Goal: Task Accomplishment & Management: Complete application form

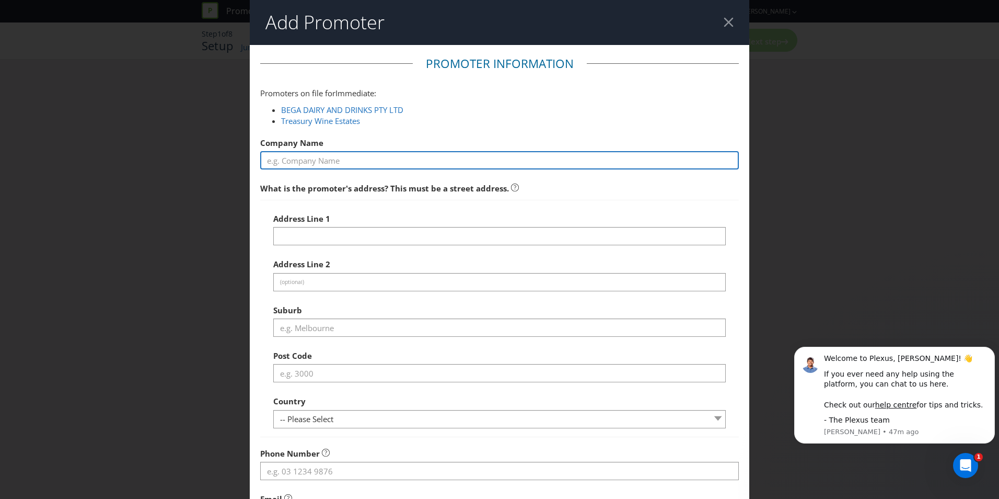
click at [343, 166] on input "text" at bounding box center [499, 160] width 479 height 18
paste input "Coca-Cola Europacific Partners Australia Pty Limited"
type input "Coca-Cola Europacific Partners Australia Pty Limited"
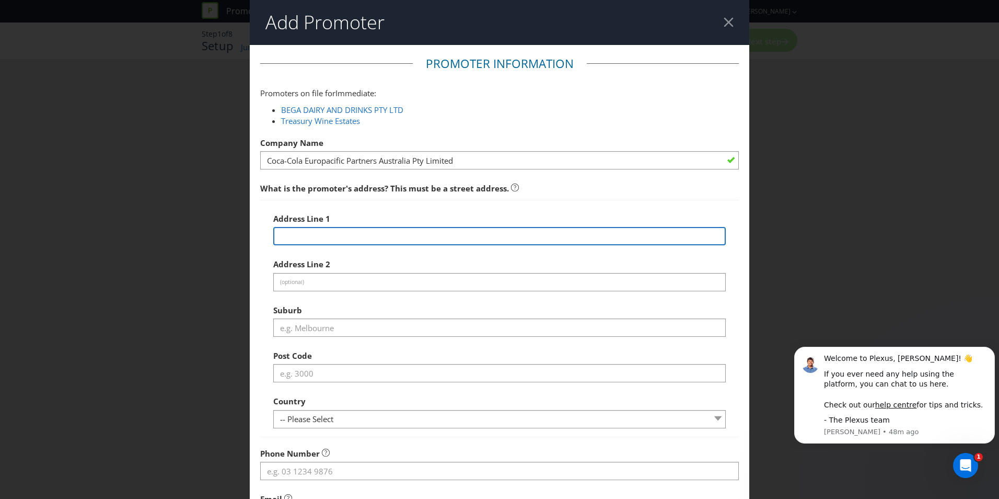
click at [361, 240] on input "text" at bounding box center [499, 236] width 453 height 18
paste input "Coca-[GEOGRAPHIC_DATA][STREET_ADDRESS][GEOGRAPHIC_DATA]. Ph: 13 26 53"
type input "Coca-[GEOGRAPHIC_DATA][STREET_ADDRESS][GEOGRAPHIC_DATA]. Ph: 13 26 53"
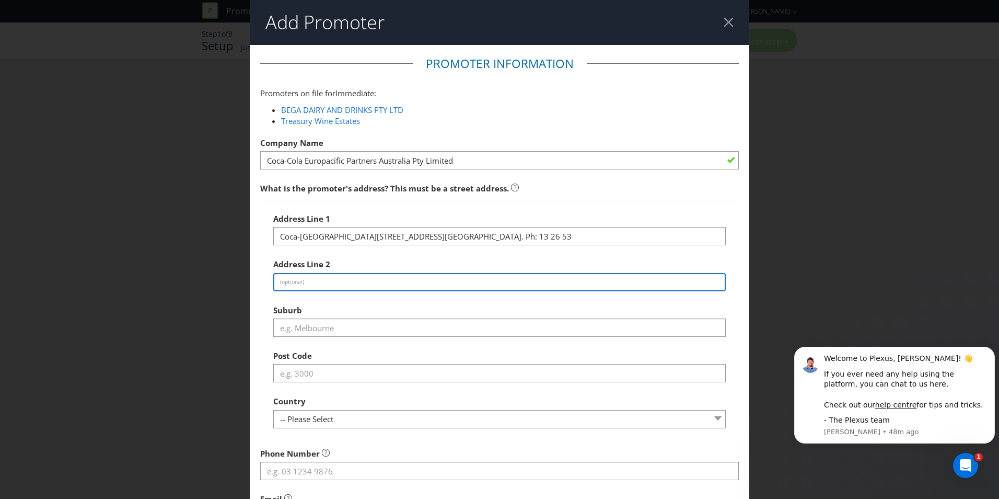
click at [312, 281] on input "text" at bounding box center [499, 282] width 453 height 18
paste input "Coca-[GEOGRAPHIC_DATA][STREET_ADDRESS][GEOGRAPHIC_DATA]. Ph: 13 26 53"
type input "Coca-[GEOGRAPHIC_DATA][STREET_ADDRESS][GEOGRAPHIC_DATA]. Ph: 13 26 53"
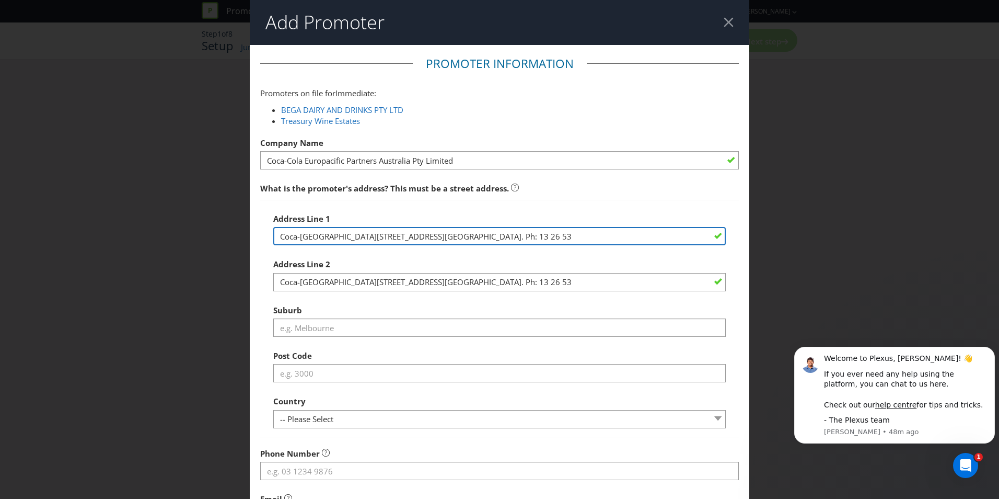
drag, startPoint x: 438, startPoint y: 233, endPoint x: 487, endPoint y: 232, distance: 49.1
click at [487, 232] on input "Coca-[GEOGRAPHIC_DATA][STREET_ADDRESS][GEOGRAPHIC_DATA]. Ph: 13 26 53" at bounding box center [499, 236] width 453 height 18
type input "Coca-[GEOGRAPHIC_DATA][STREET_ADDRESS]. Ph: 13 26 53"
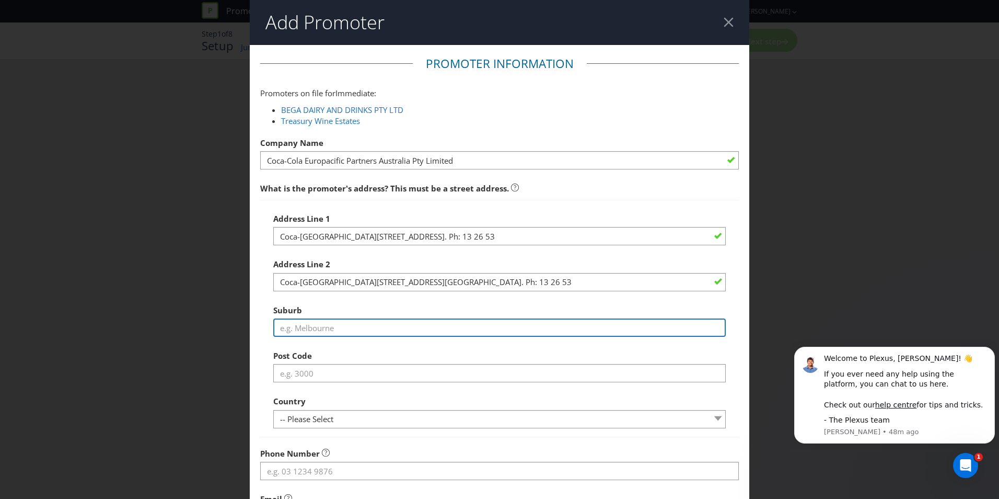
click at [339, 329] on input "text" at bounding box center [499, 327] width 453 height 18
paste input "[GEOGRAPHIC_DATA]"
type input "[GEOGRAPHIC_DATA]"
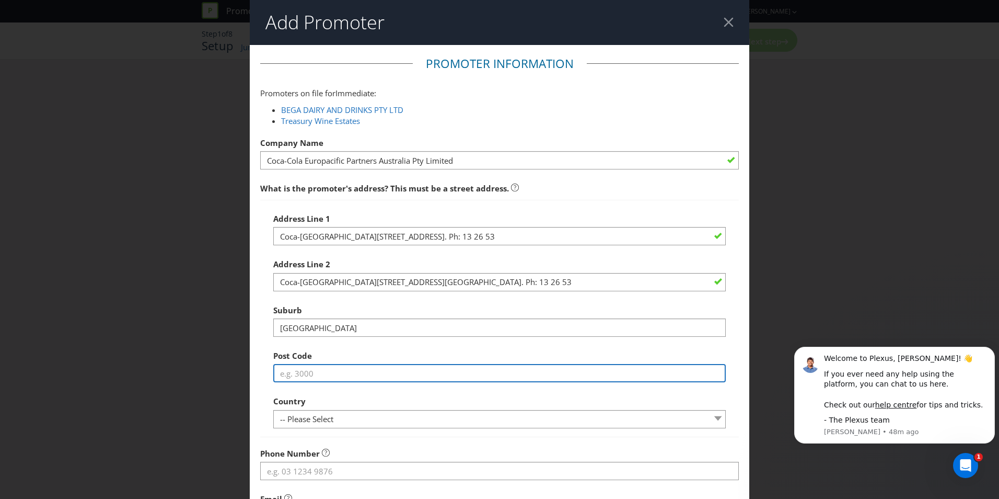
click at [298, 373] on input "text" at bounding box center [499, 373] width 453 height 18
type input "2060"
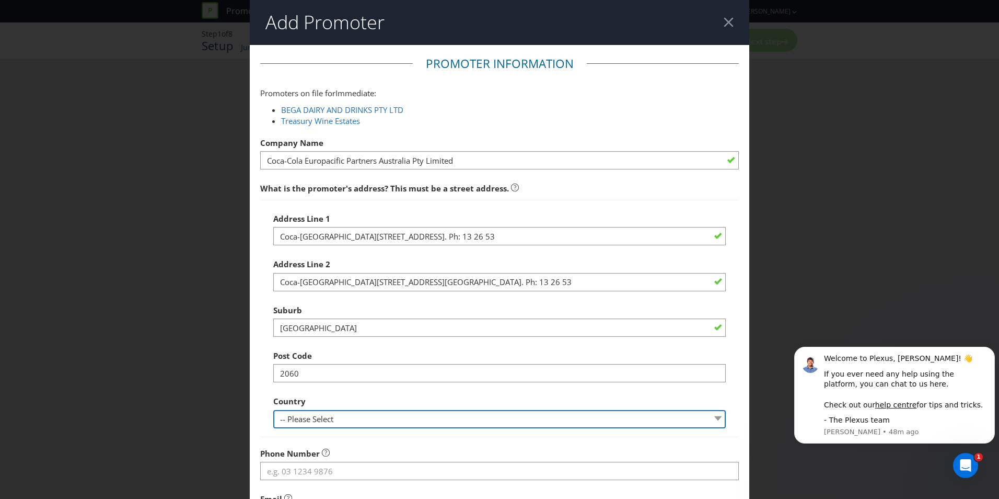
click at [326, 418] on select "-- Please Select [GEOGRAPHIC_DATA] [GEOGRAPHIC_DATA]" at bounding box center [499, 419] width 453 height 18
select select "AU"
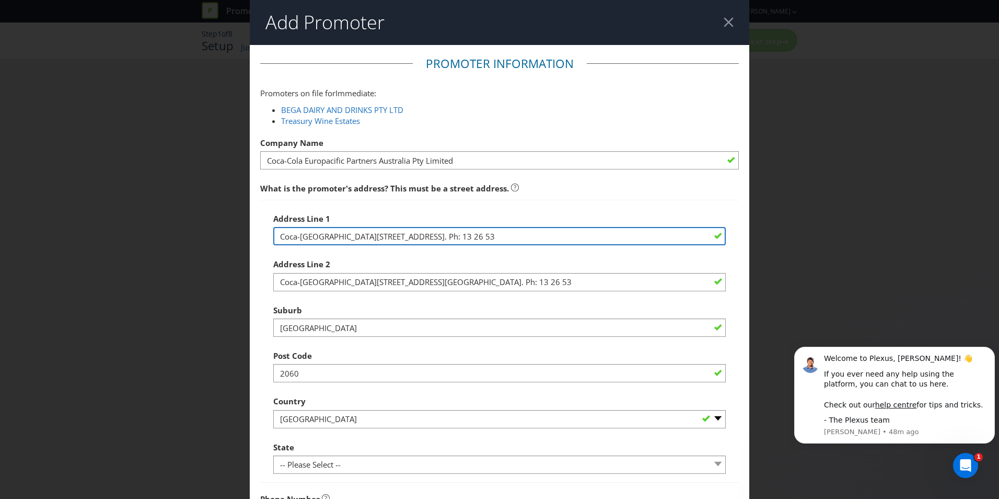
click at [435, 236] on input "Coca-[GEOGRAPHIC_DATA][STREET_ADDRESS]. Ph: 13 26 53" at bounding box center [499, 236] width 453 height 18
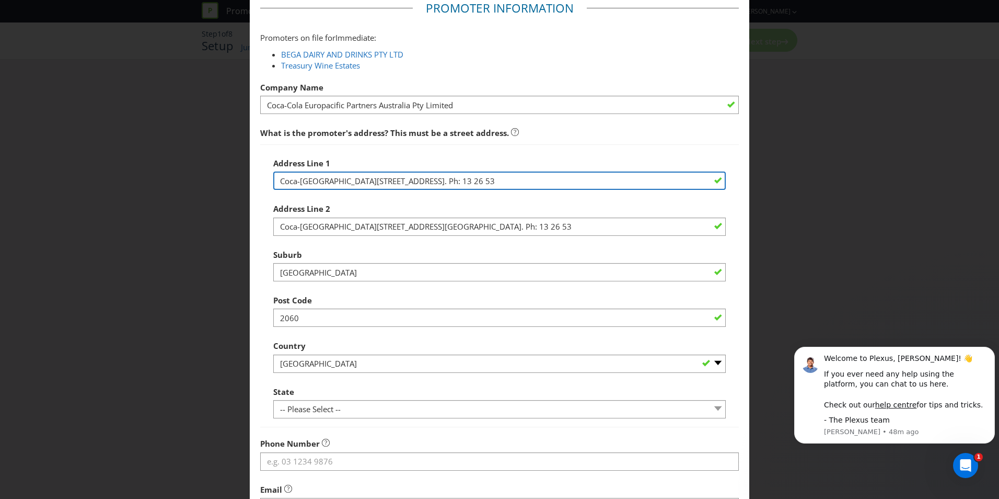
scroll to position [75, 0]
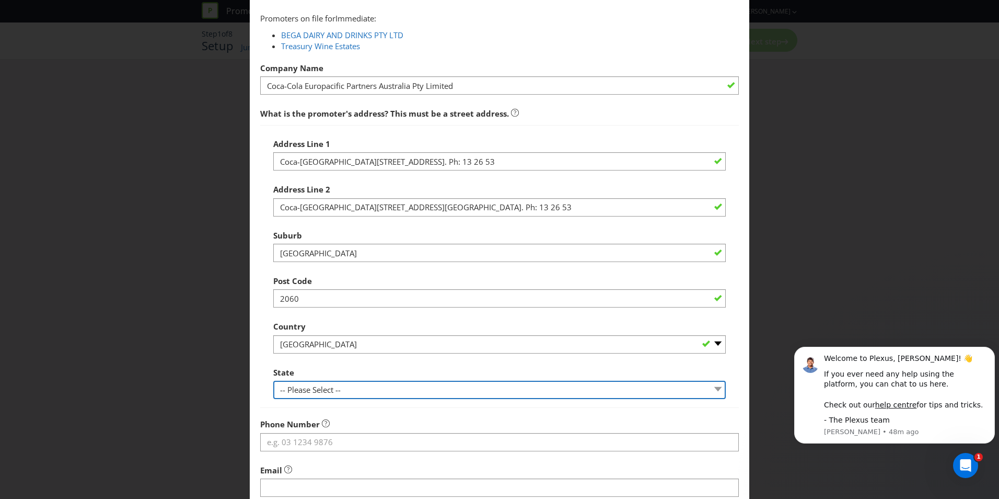
click at [409, 382] on select "-- Please Select -- [GEOGRAPHIC_DATA] [GEOGRAPHIC_DATA] [GEOGRAPHIC_DATA] [GEOG…" at bounding box center [499, 389] width 453 height 18
select select "[GEOGRAPHIC_DATA]"
click at [273, 380] on select "-- Please Select -- [GEOGRAPHIC_DATA] [GEOGRAPHIC_DATA] [GEOGRAPHIC_DATA] [GEOG…" at bounding box center [499, 389] width 453 height 18
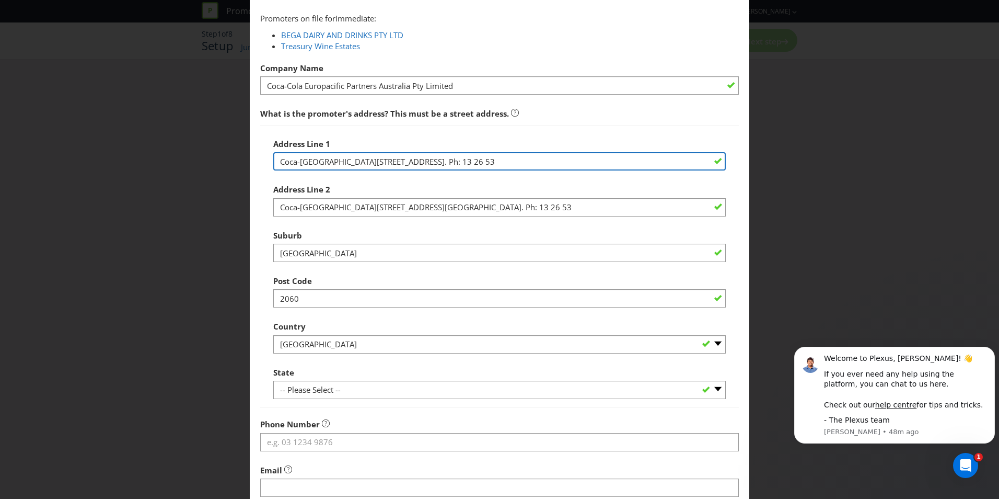
drag, startPoint x: 564, startPoint y: 161, endPoint x: 534, endPoint y: 159, distance: 30.9
click at [534, 159] on input "Coca-[GEOGRAPHIC_DATA][STREET_ADDRESS]. Ph: 13 26 53" at bounding box center [499, 161] width 453 height 18
type input "Coca-[GEOGRAPHIC_DATA][STREET_ADDRESS]. Ph:"
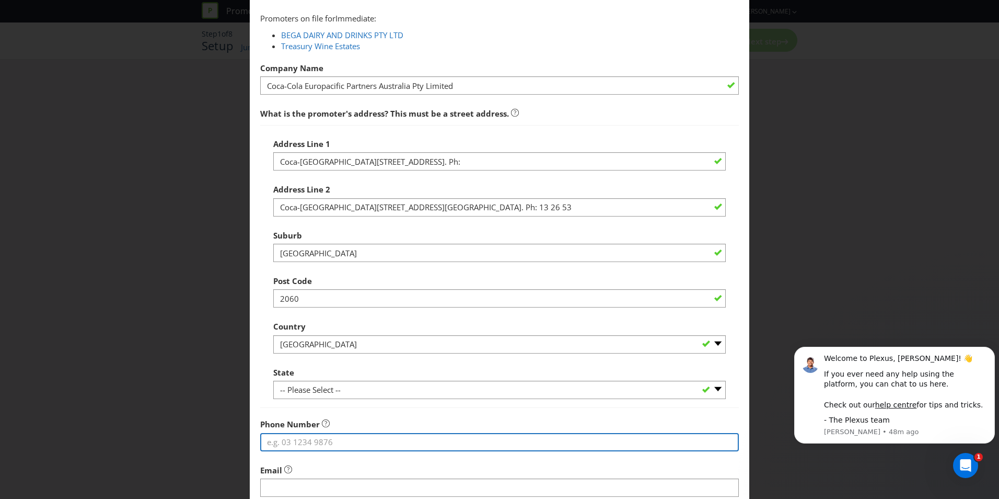
click at [306, 439] on input "tel" at bounding box center [499, 442] width 479 height 18
paste input "13 26 53"
type input "13 26 53"
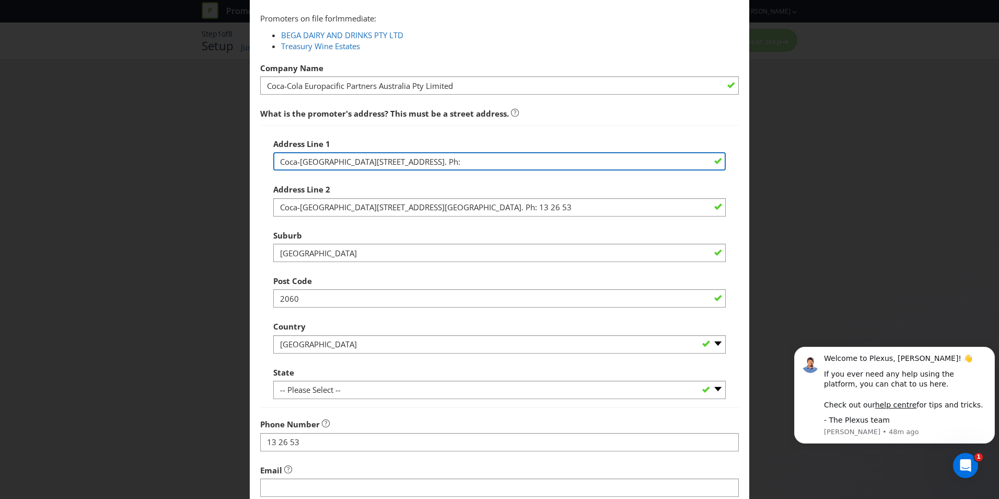
click at [533, 159] on input "Coca-[GEOGRAPHIC_DATA][STREET_ADDRESS]. Ph:" at bounding box center [499, 161] width 453 height 18
type input "Coca-Cola Place, Level 13"
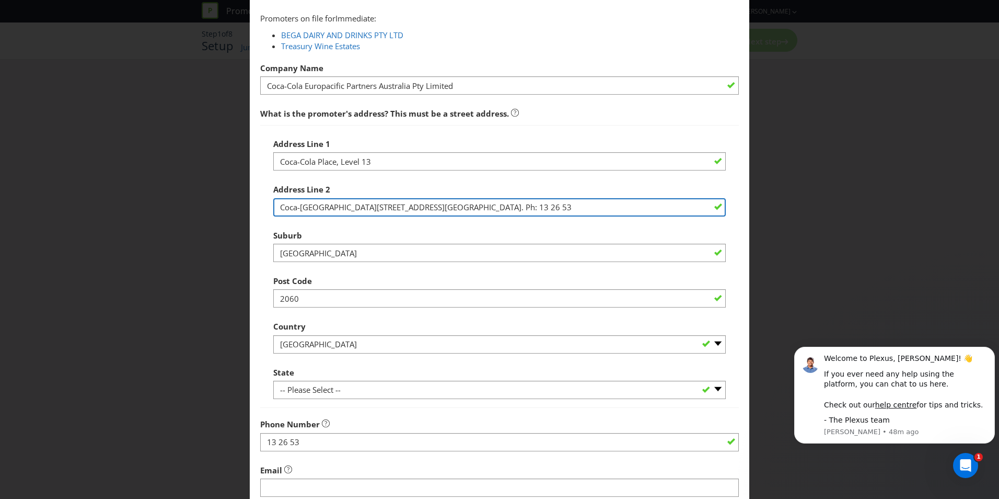
click at [375, 207] on input "Coca-[GEOGRAPHIC_DATA][STREET_ADDRESS][GEOGRAPHIC_DATA]. Ph: 13 26 53" at bounding box center [499, 207] width 453 height 18
type input "[STREET_ADDRESS]"
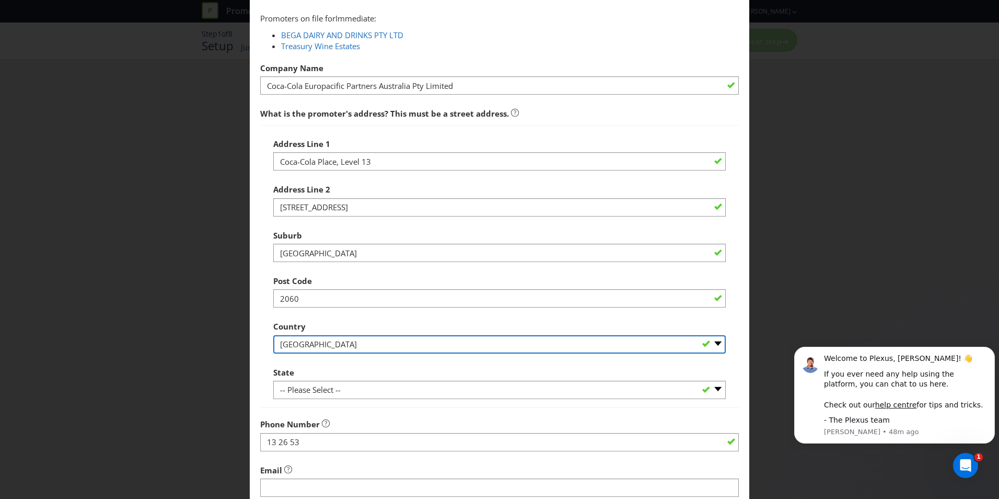
click at [384, 341] on select "-- Please Select [GEOGRAPHIC_DATA] [GEOGRAPHIC_DATA]" at bounding box center [499, 344] width 453 height 18
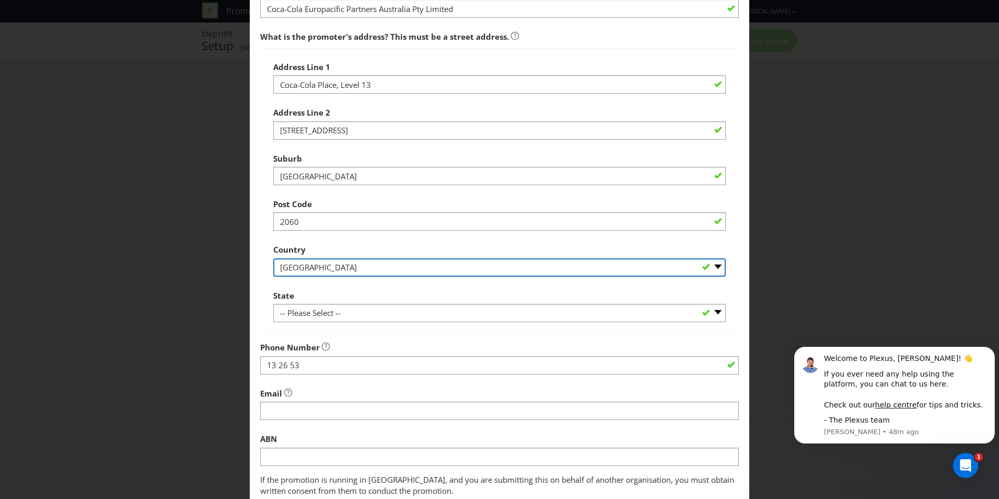
scroll to position [228, 0]
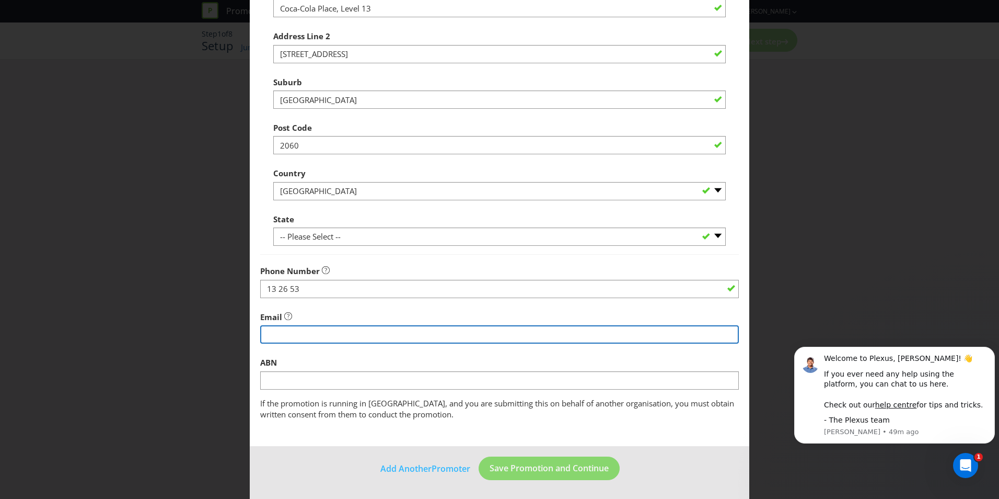
click at [285, 335] on input "string" at bounding box center [499, 334] width 479 height 18
paste input "[EMAIL_ADDRESS][DOMAIN_NAME]"
type input "[EMAIL_ADDRESS][DOMAIN_NAME]"
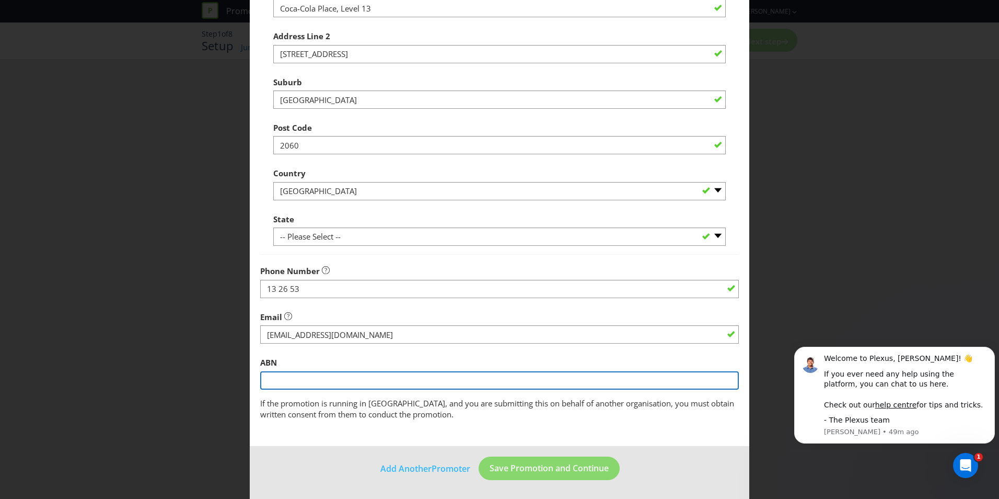
click at [369, 379] on input "text" at bounding box center [499, 380] width 479 height 18
paste input "ABN 68 076 594 119"
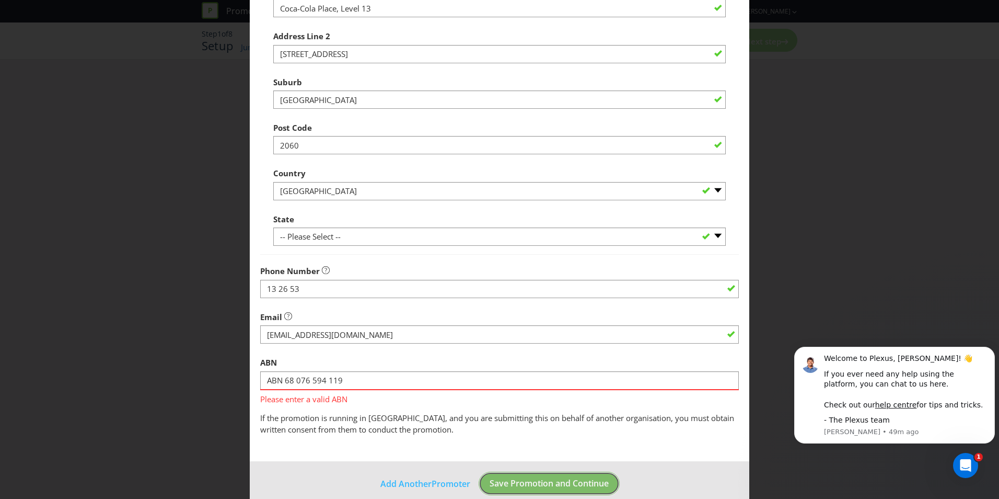
click at [581, 470] on footer "Add Another Promoter Save Promotion and Continue" at bounding box center [500, 487] width 500 height 53
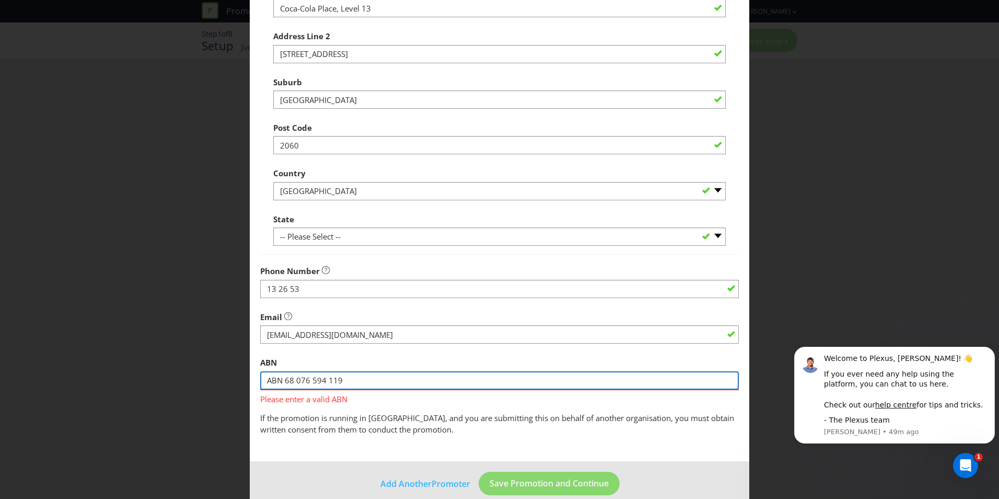
click at [288, 380] on input "ABN 68 076 594 119" at bounding box center [499, 380] width 479 height 18
type input "68 076 594 119"
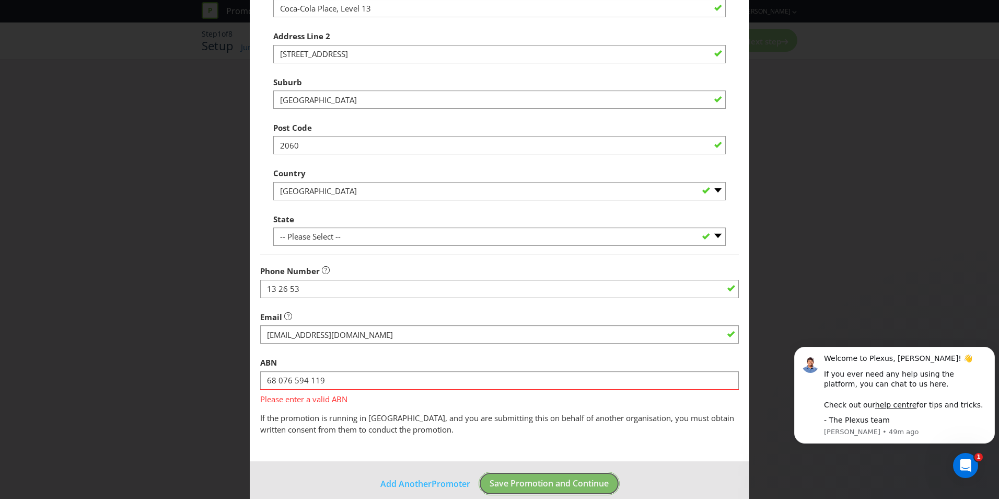
click at [574, 489] on footer "Add Another Promoter Save Promotion and Continue" at bounding box center [500, 487] width 500 height 53
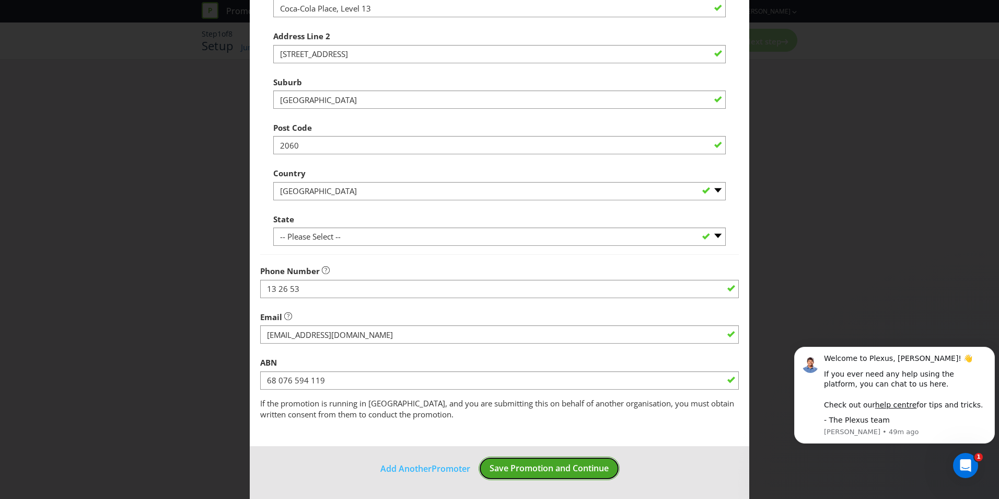
click at [553, 465] on span "Save Promotion and Continue" at bounding box center [549, 467] width 119 height 11
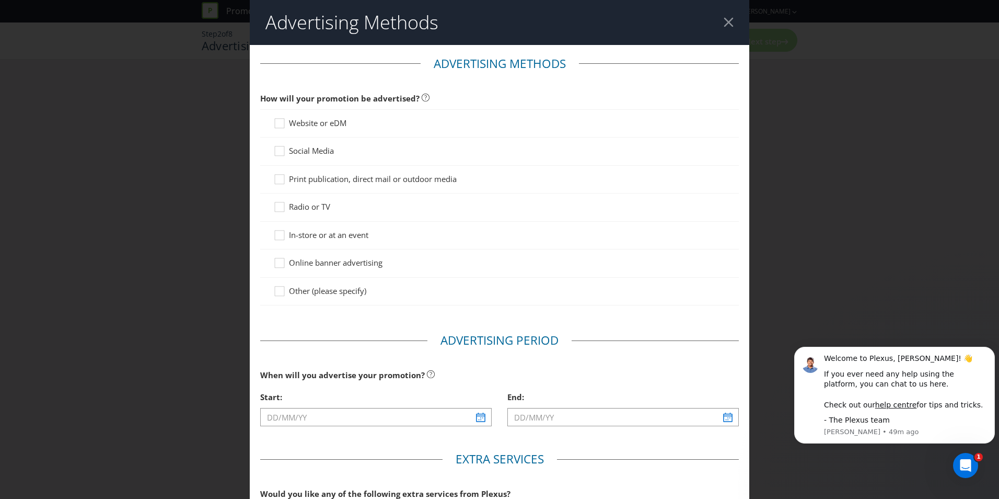
click at [313, 182] on span "Print publication, direct mail or outdoor media" at bounding box center [373, 178] width 168 height 10
click at [0, 0] on input "Print publication, direct mail or outdoor media" at bounding box center [0, 0] width 0 height 0
click at [317, 234] on span "In-store or at an event" at bounding box center [328, 234] width 79 height 10
click at [0, 0] on input "In-store or at an event" at bounding box center [0, 0] width 0 height 0
click at [285, 176] on icon at bounding box center [281, 181] width 16 height 16
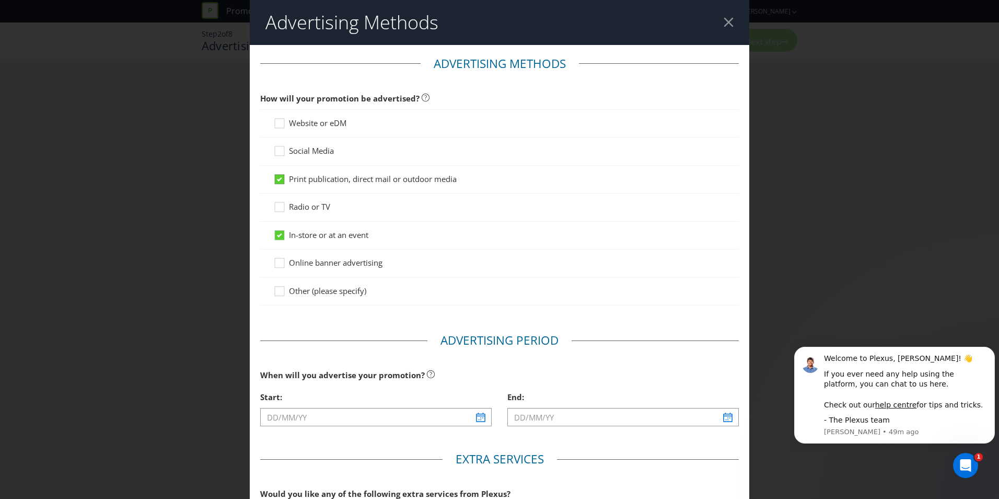
click at [0, 0] on input "Print publication, direct mail or outdoor media" at bounding box center [0, 0] width 0 height 0
click at [280, 123] on icon at bounding box center [281, 126] width 16 height 16
click at [0, 0] on input "Website or eDM" at bounding box center [0, 0] width 0 height 0
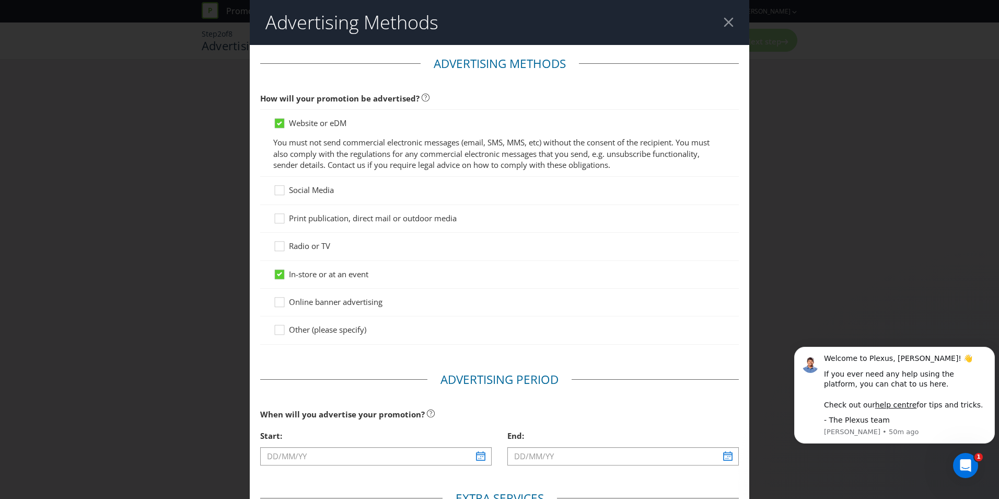
click at [326, 193] on span "Social Media" at bounding box center [311, 189] width 45 height 10
click at [0, 0] on input "Social Media" at bounding box center [0, 0] width 0 height 0
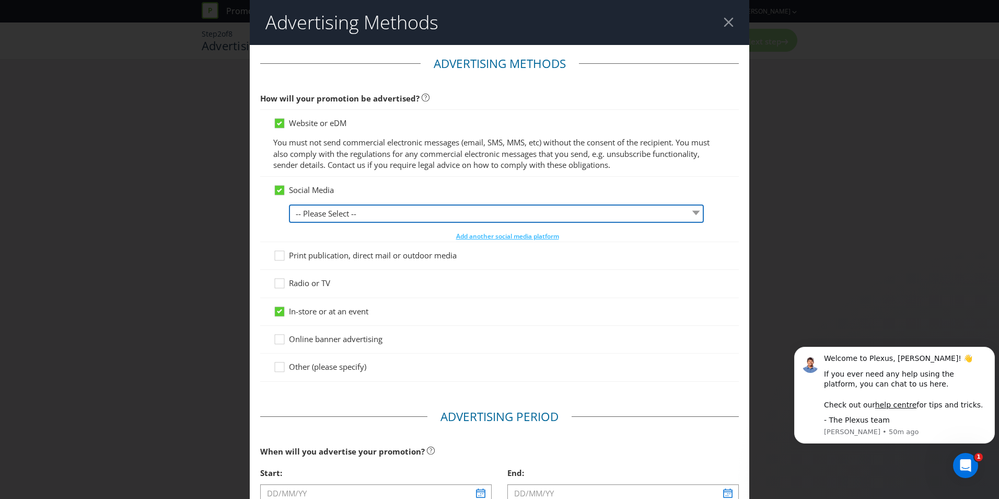
click at [339, 213] on select "-- Please Select -- Facebook X Instagram Snapchat LinkedIn Pinterest Tumblr You…" at bounding box center [496, 213] width 415 height 18
select select "INSTAGRAM"
click at [289, 204] on select "-- Please Select -- Facebook X Instagram Snapchat LinkedIn Pinterest Tumblr You…" at bounding box center [496, 213] width 415 height 18
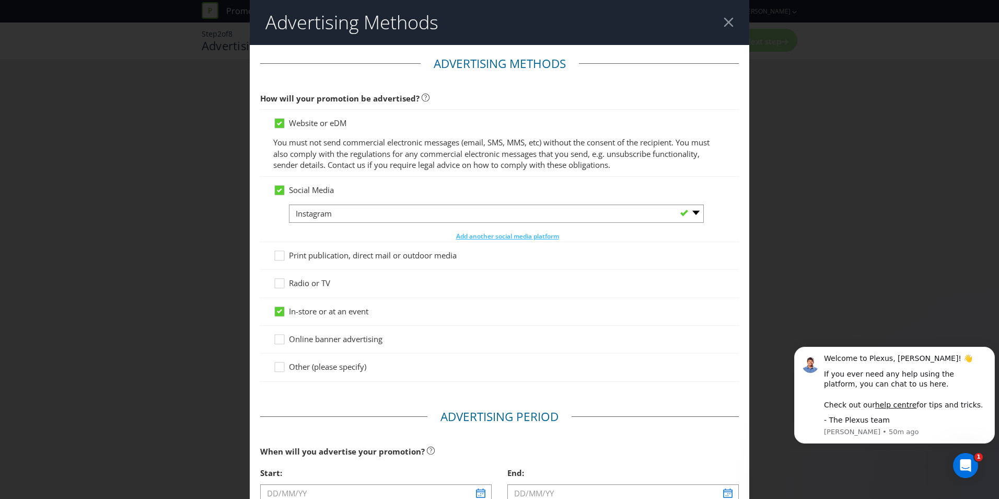
click at [602, 278] on div "Radio or TV" at bounding box center [499, 282] width 453 height 11
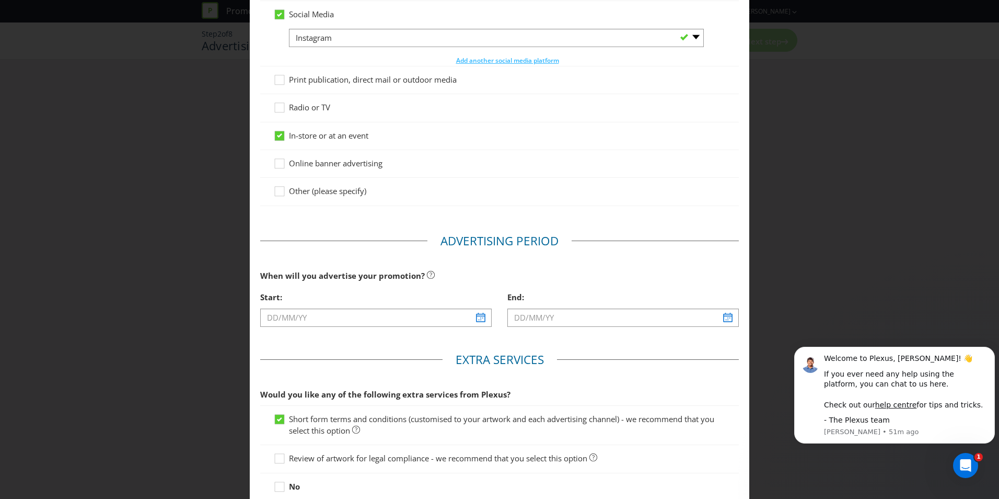
scroll to position [219, 0]
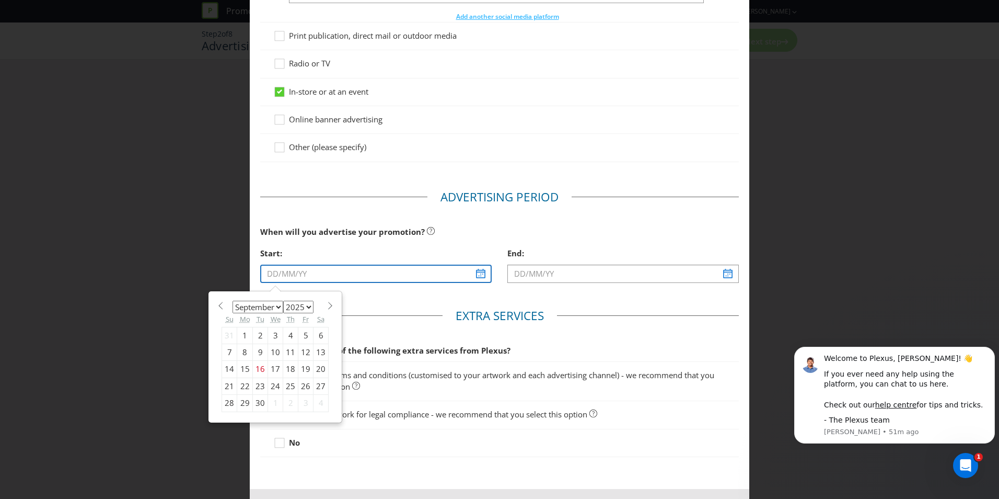
click at [475, 273] on input "text" at bounding box center [375, 273] width 231 height 18
click at [279, 308] on select "January February March April May June July August September October November De…" at bounding box center [258, 306] width 51 height 13
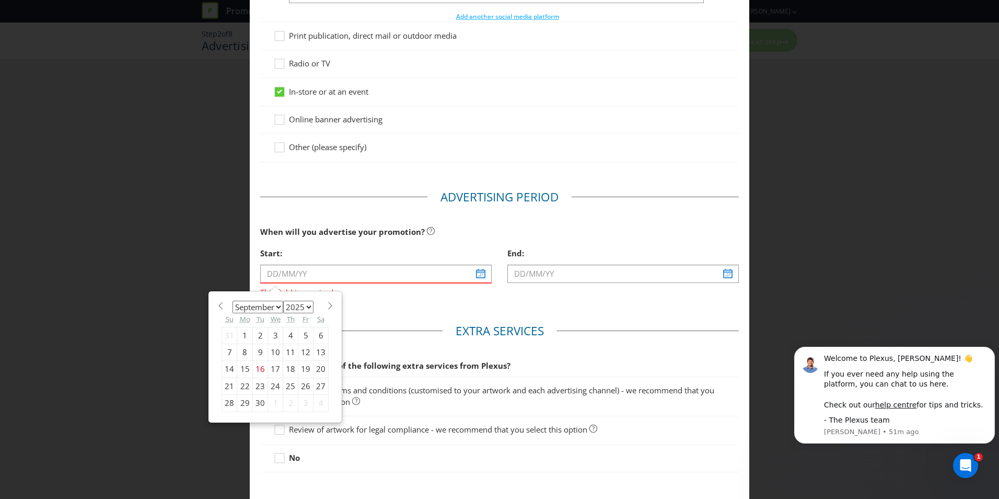
select select "0"
click at [233, 300] on select "January February March April May June July August September October November De…" at bounding box center [258, 306] width 51 height 13
click at [305, 307] on select "2025 2026 2027 2028 2029 2030 2031 2032 2033 2034 2035" at bounding box center [298, 306] width 30 height 13
select select "2026"
click at [283, 300] on select "2025 2026 2027 2028 2029 2030 2031 2032 2033 2034 2035" at bounding box center [298, 306] width 30 height 13
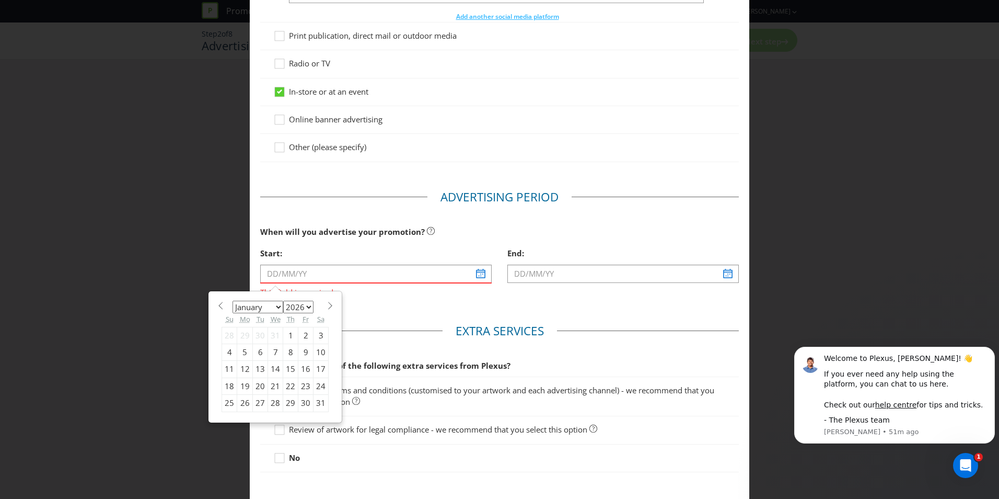
click at [291, 333] on div "1" at bounding box center [290, 335] width 15 height 17
type input "[DATE]"
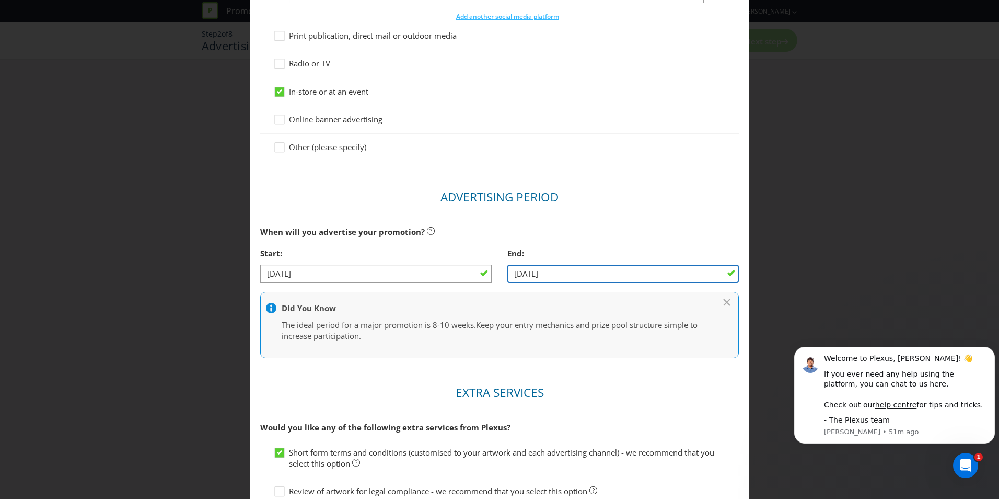
click at [581, 275] on input "[DATE]" at bounding box center [622, 273] width 231 height 18
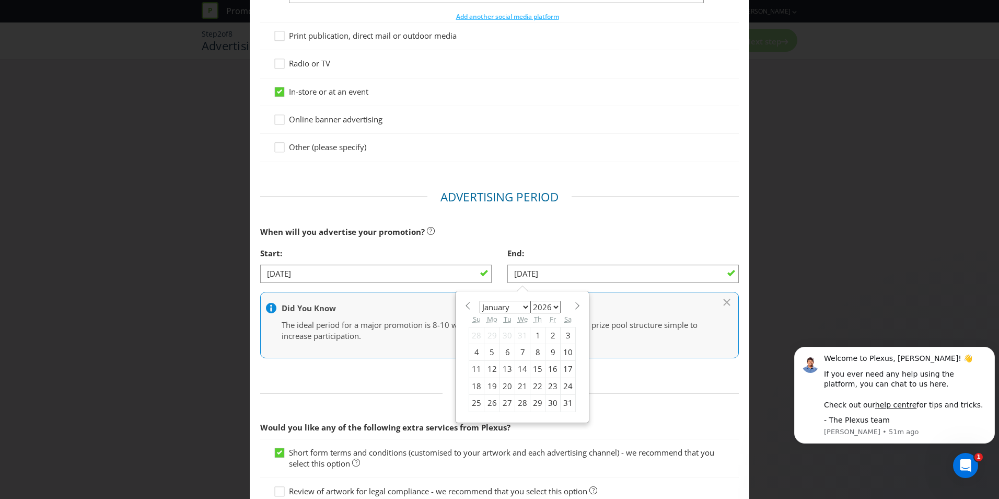
click at [522, 305] on select "January February March April May June July August September October November De…" at bounding box center [505, 306] width 51 height 13
select select "1"
click at [480, 300] on select "January February March April May June July August September October November De…" at bounding box center [505, 306] width 51 height 13
click at [506, 337] on div "3" at bounding box center [507, 335] width 15 height 17
type input "[DATE]"
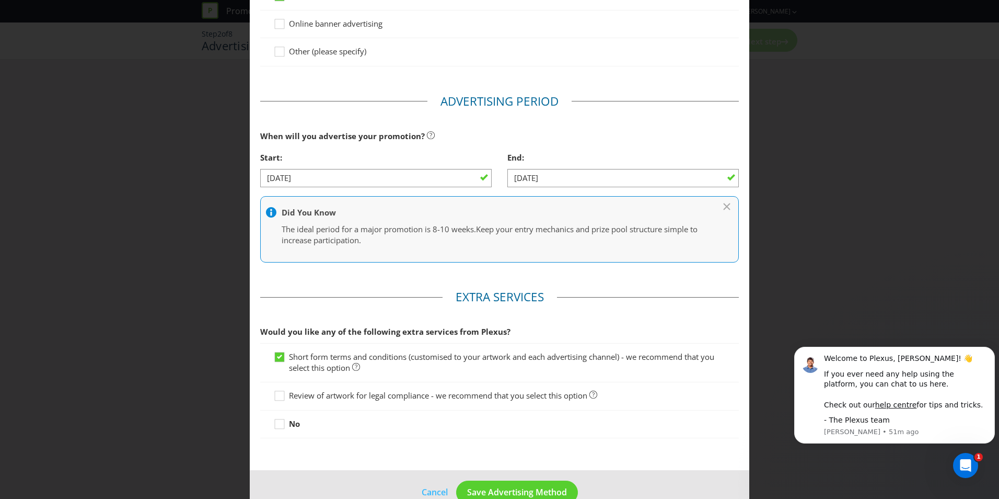
scroll to position [339, 0]
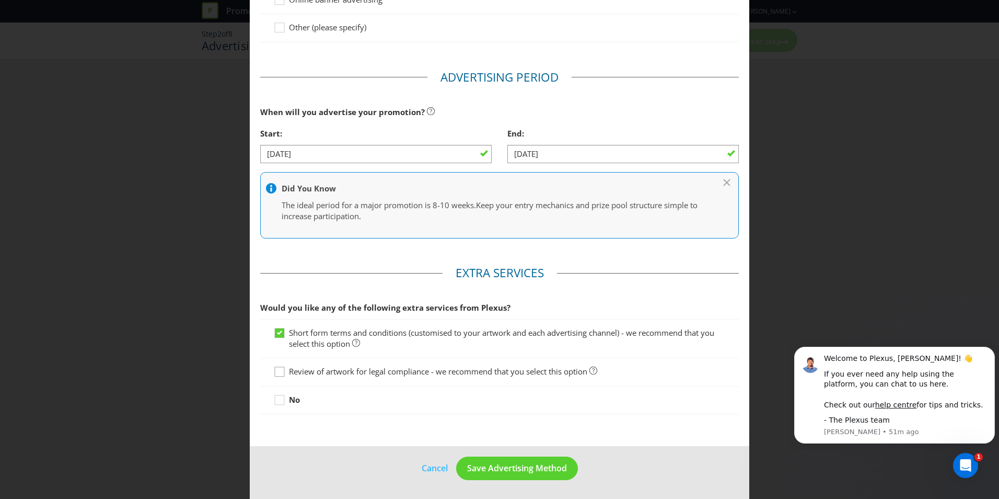
click at [278, 370] on div at bounding box center [279, 367] width 5 height 5
click at [0, 0] on input "Review of artwork for legal compliance - we recommend that you select this opti…" at bounding box center [0, 0] width 0 height 0
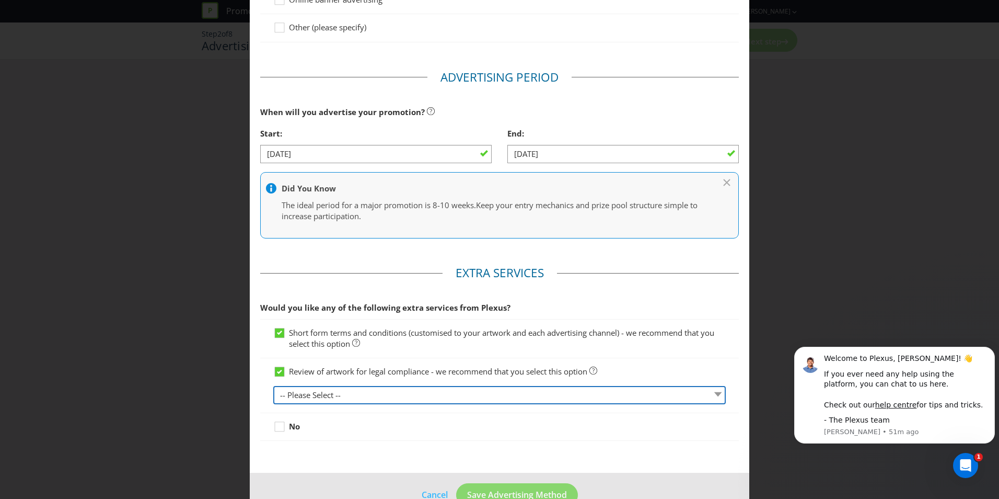
click at [286, 396] on select "-- Please Select -- 1 piece 2-4 pieces (provided at same time) 5-7 pieces (prov…" at bounding box center [499, 395] width 453 height 18
select select "MARKETING_REVIEW_1"
click at [273, 386] on select "-- Please Select -- 1 piece 2-4 pieces (provided at same time) 5-7 pieces (prov…" at bounding box center [499, 395] width 453 height 18
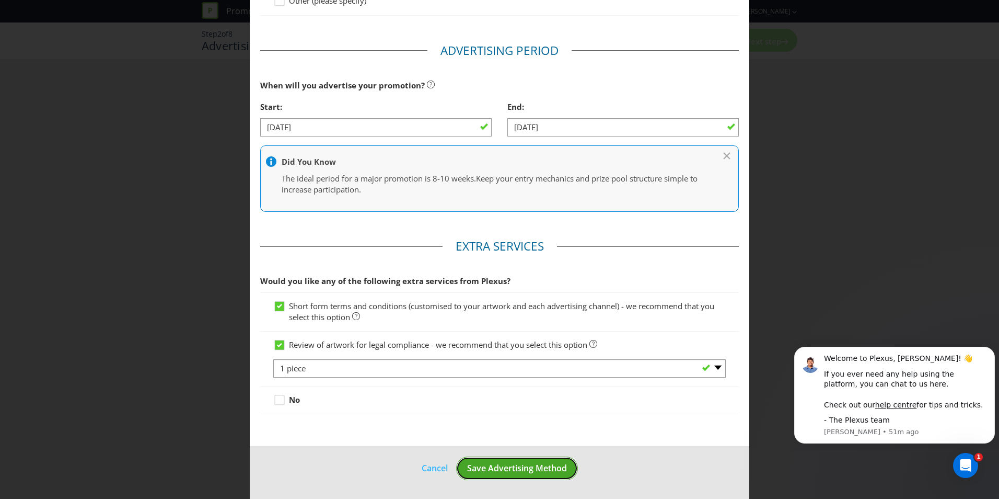
click at [489, 469] on span "Save Advertising Method" at bounding box center [517, 467] width 100 height 11
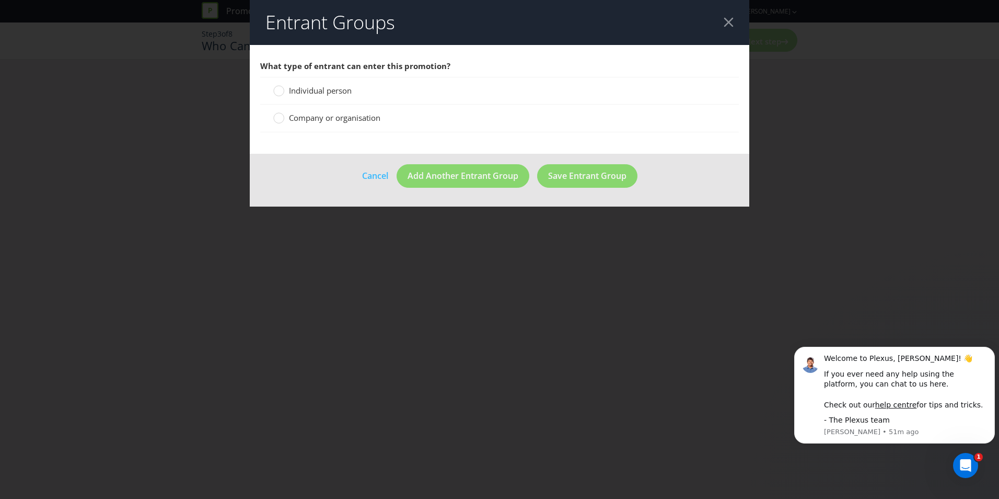
click at [317, 91] on span "Individual person" at bounding box center [320, 90] width 63 height 10
click at [0, 0] on input "Individual person" at bounding box center [0, 0] width 0 height 0
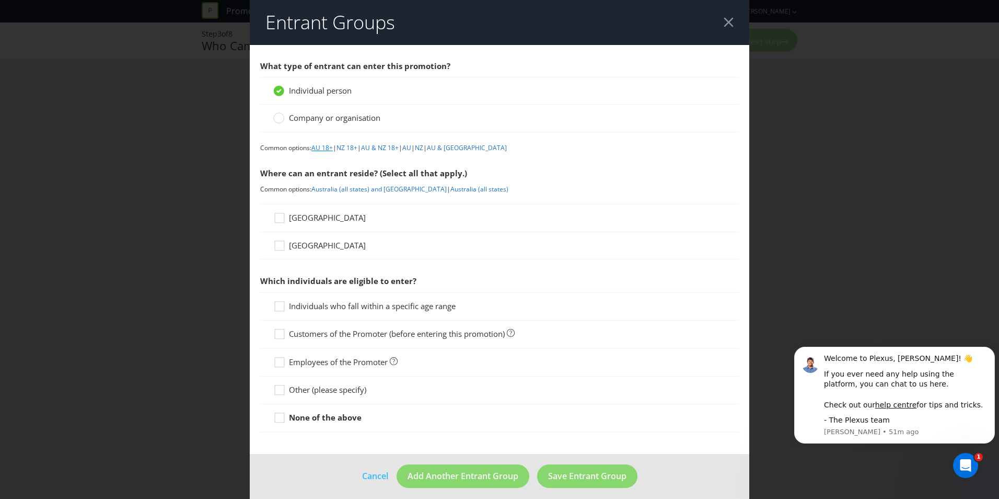
click at [320, 145] on link "AU 18+" at bounding box center [321, 147] width 21 height 9
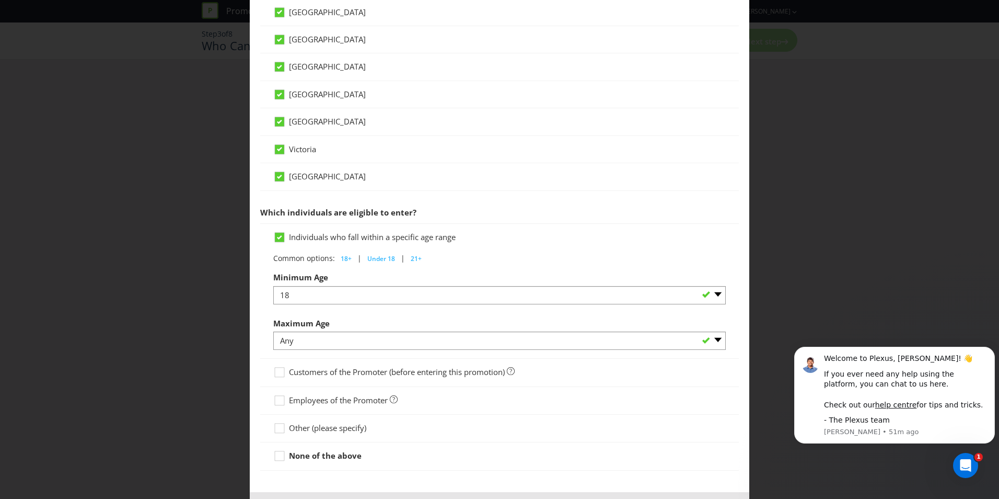
scroll to position [395, 0]
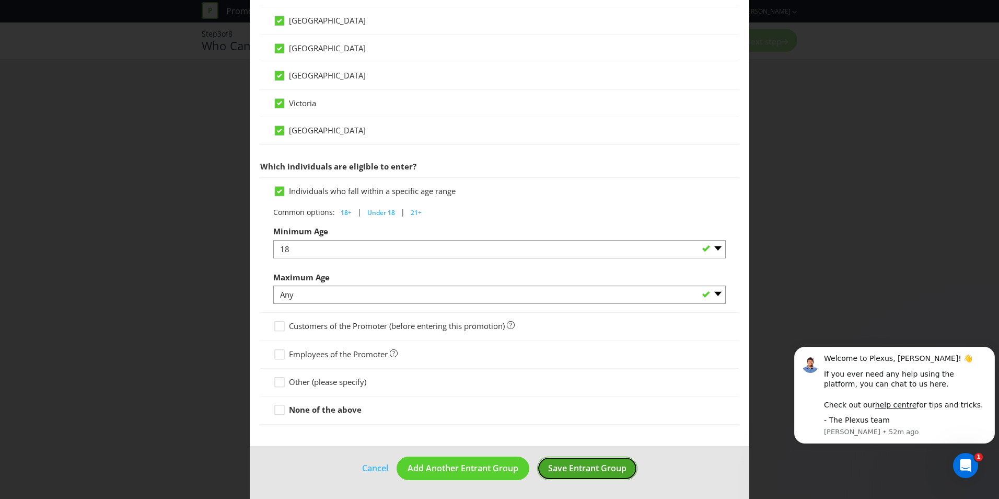
click at [592, 466] on span "Save Entrant Group" at bounding box center [587, 467] width 78 height 11
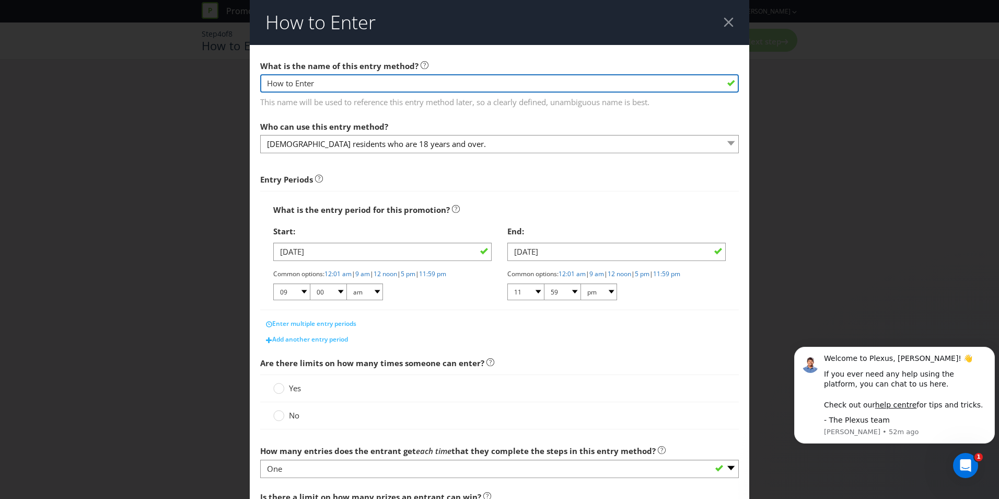
click at [283, 81] on input "How to Enter" at bounding box center [499, 83] width 479 height 18
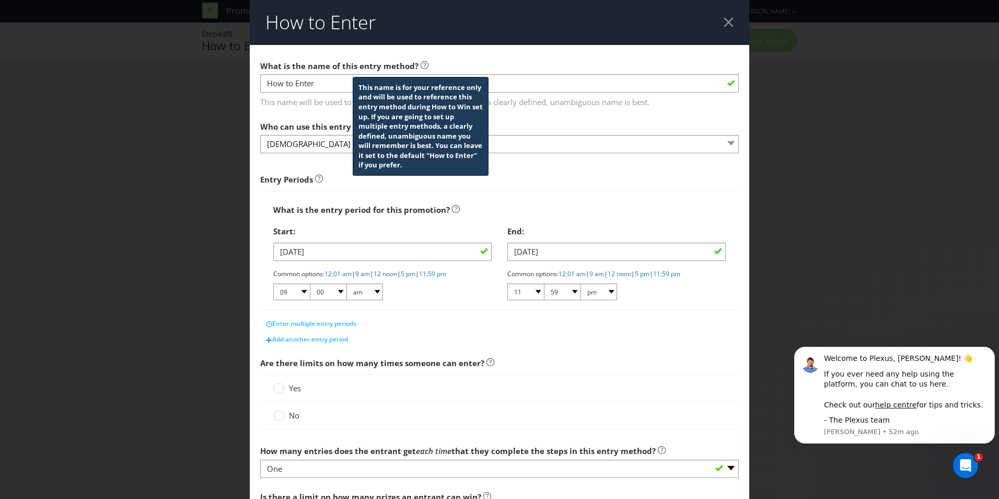
click at [423, 63] on icon at bounding box center [424, 65] width 3 height 5
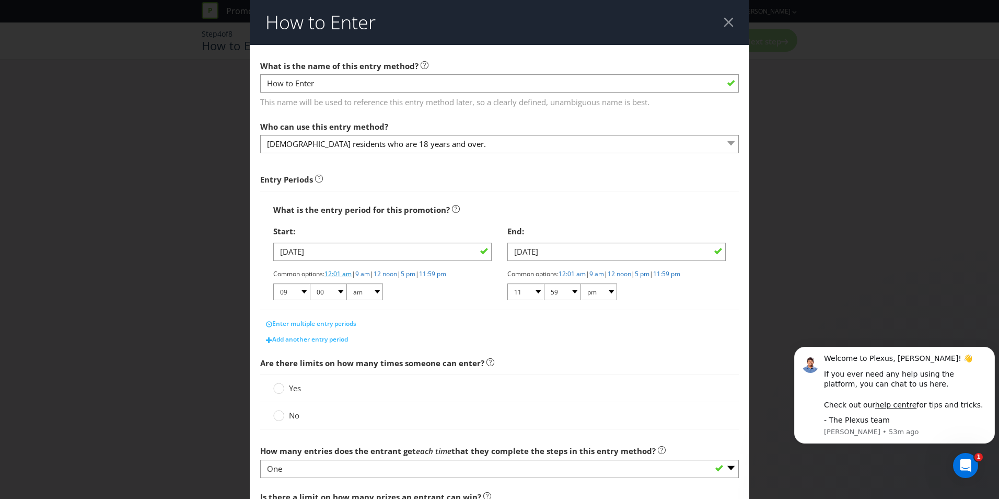
click at [345, 273] on link "12:01 am" at bounding box center [338, 273] width 27 height 9
select select "12"
select select "01"
click at [680, 273] on link "11:59 pm" at bounding box center [666, 273] width 27 height 9
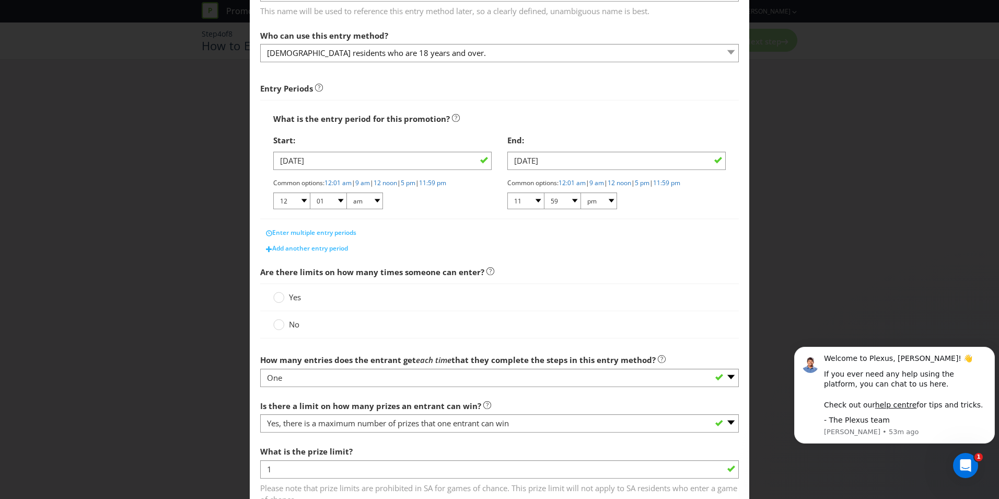
scroll to position [91, 0]
click at [289, 298] on span "Yes" at bounding box center [295, 296] width 12 height 10
click at [0, 0] on input "Yes" at bounding box center [0, 0] width 0 height 0
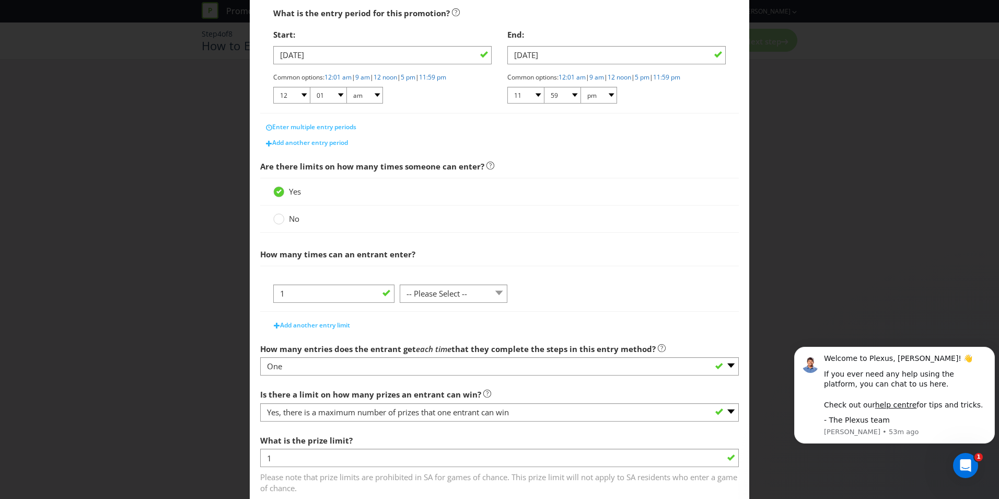
scroll to position [198, 0]
click at [415, 291] on select "-- Please Select -- per person per day per purchase per transaction Other (plea…" at bounding box center [454, 292] width 108 height 18
select select "OTHER"
click at [400, 283] on select "-- Please Select -- per person per day per purchase per transaction Other (plea…" at bounding box center [454, 292] width 108 height 18
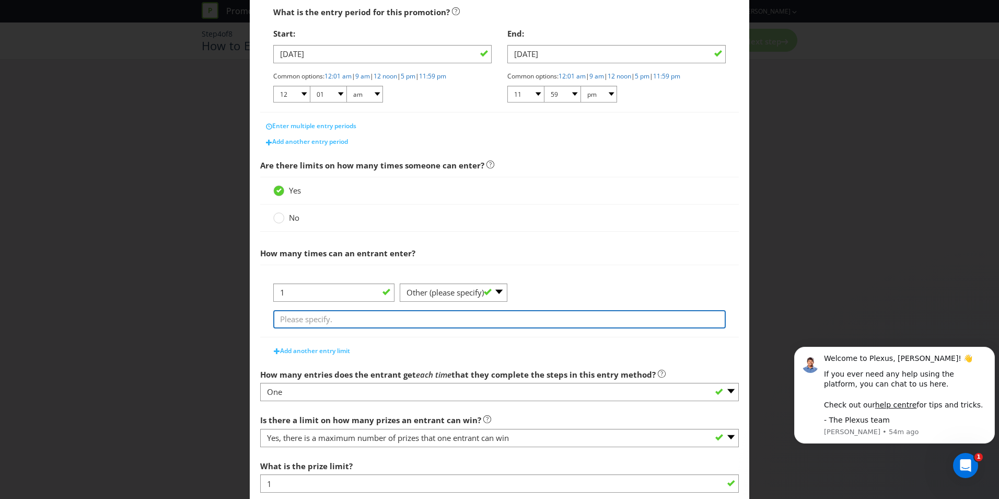
click at [359, 320] on input "text" at bounding box center [499, 319] width 453 height 18
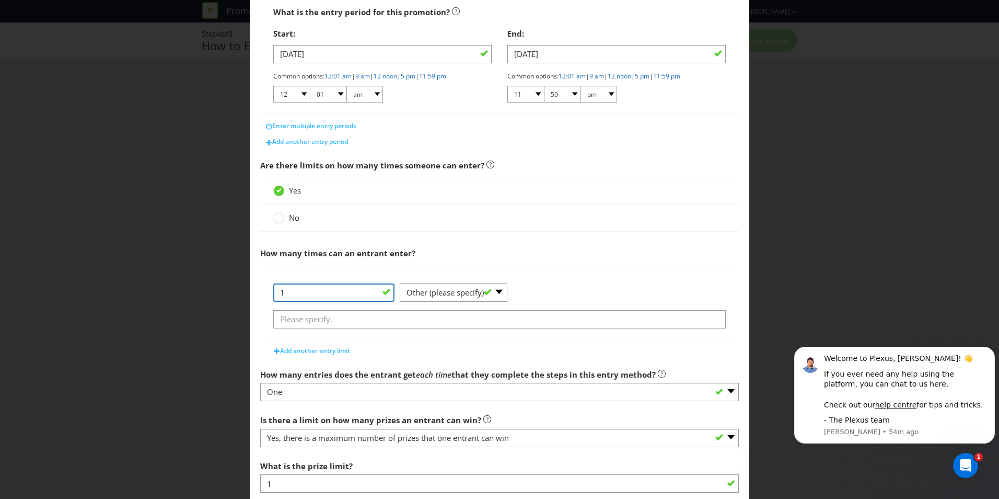
click at [324, 292] on input "1" at bounding box center [333, 292] width 121 height 18
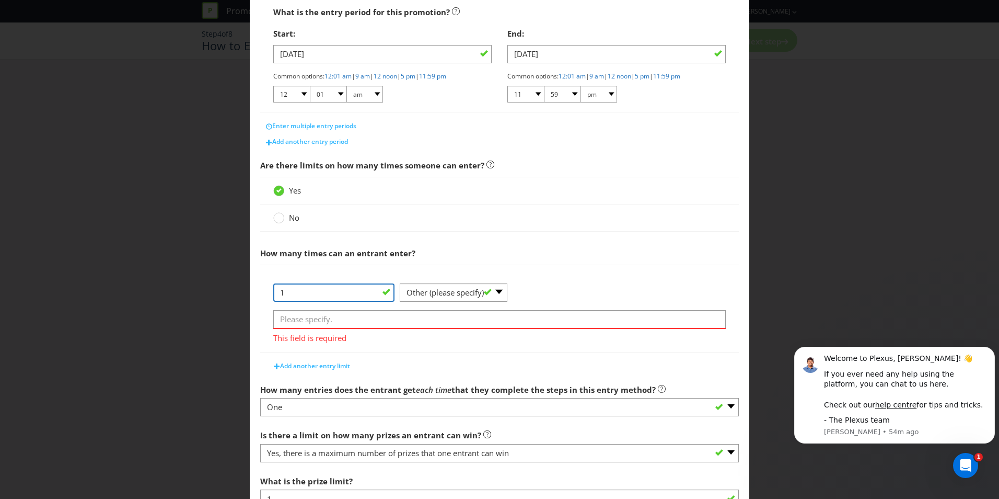
drag, startPoint x: 324, startPoint y: 292, endPoint x: 256, endPoint y: 285, distance: 68.3
click at [256, 285] on main "What is the name of this entry method? How to Enter This name will be used to r…" at bounding box center [500, 199] width 500 height 705
type input "2"
click at [472, 295] on select "-- Please Select -- per person per day per purchase per transaction Other (plea…" at bounding box center [454, 292] width 108 height 18
select select "PER_DAY"
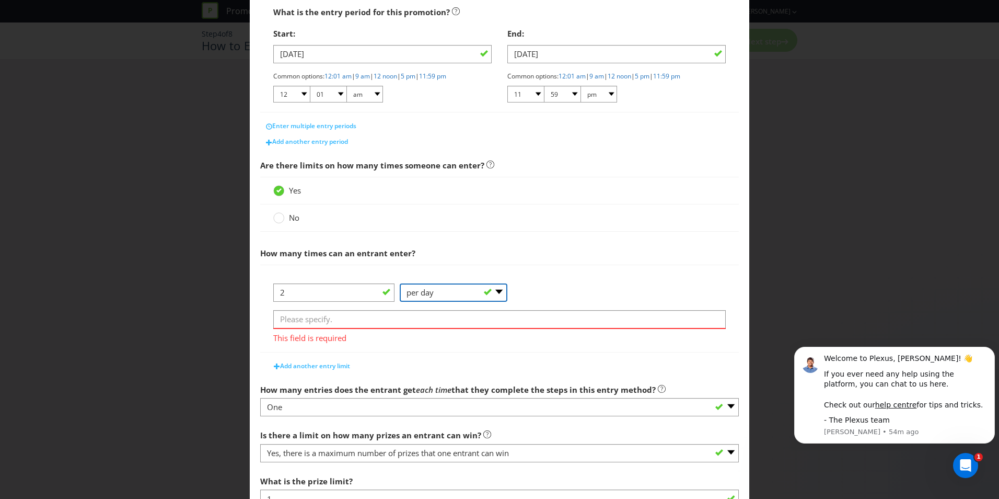
click at [400, 283] on select "-- Please Select -- per person per day per purchase per transaction Other (plea…" at bounding box center [454, 292] width 108 height 18
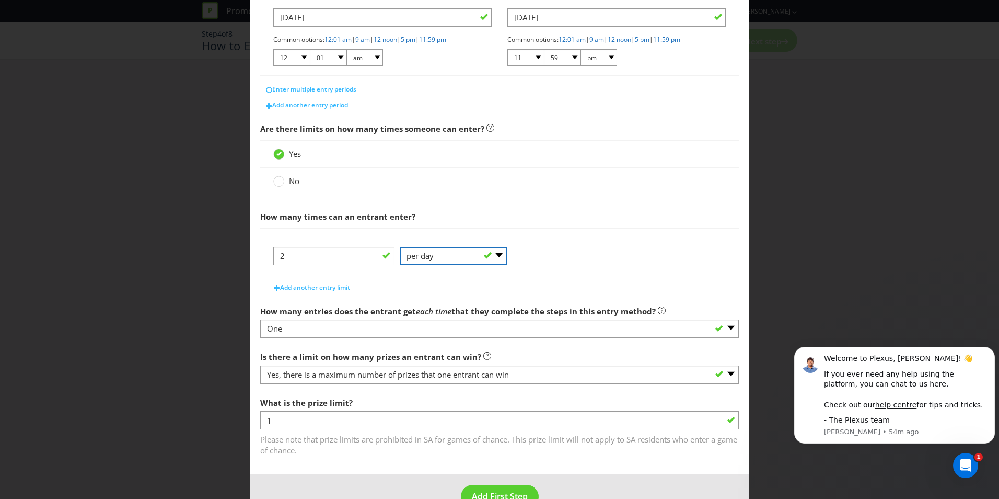
scroll to position [259, 0]
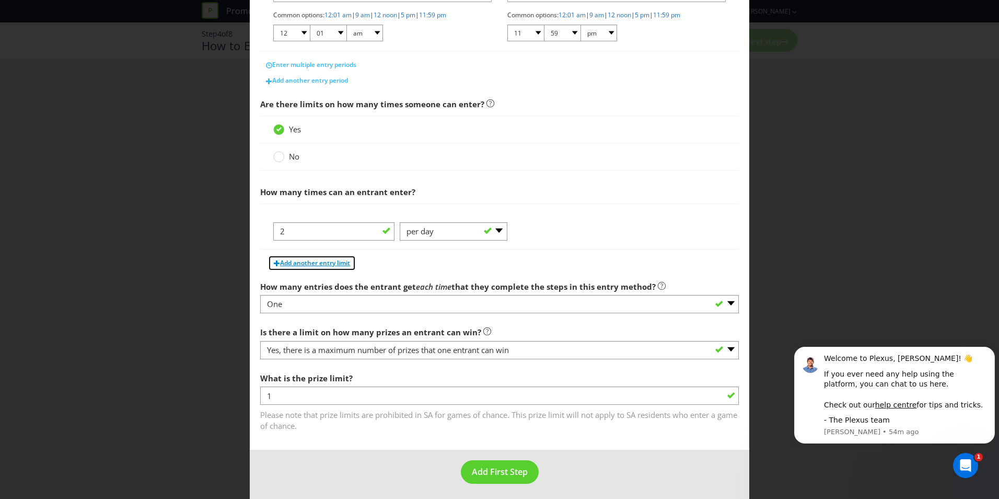
click at [302, 264] on span "Add another entry limit" at bounding box center [315, 262] width 70 height 9
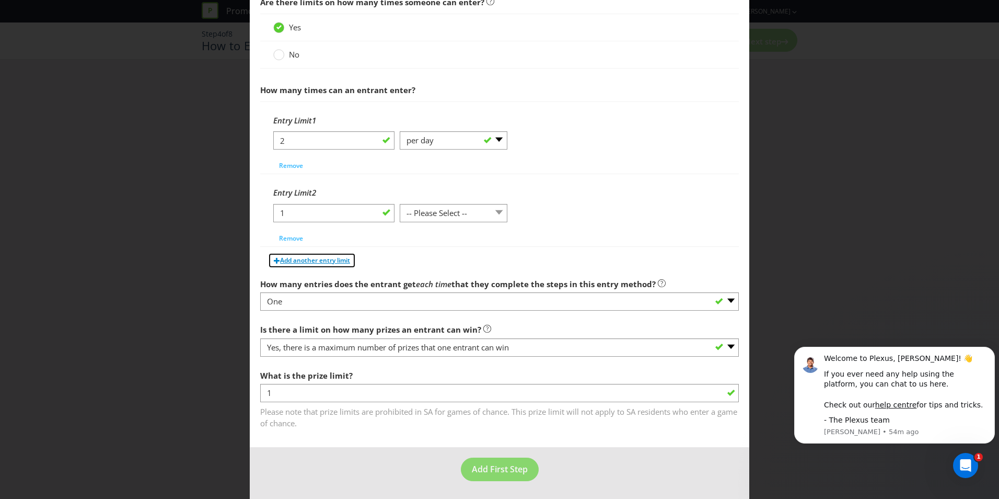
scroll to position [362, 0]
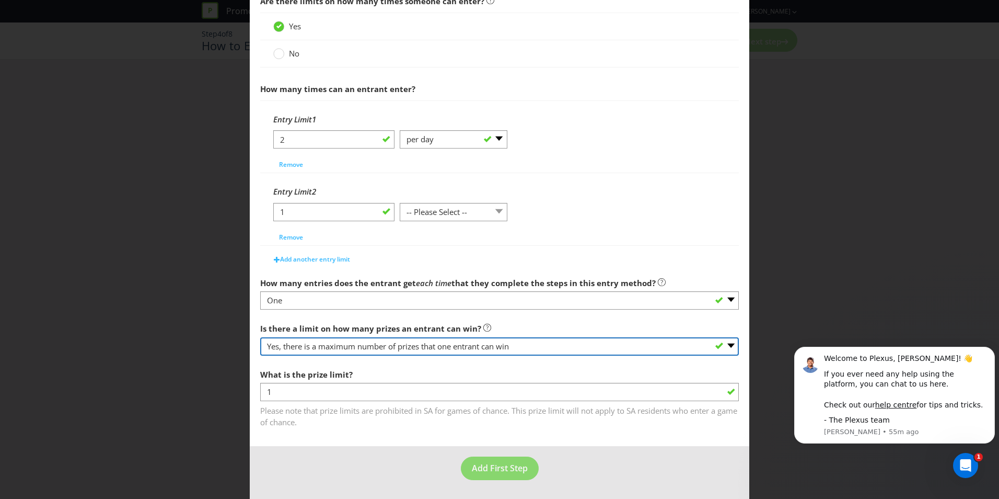
click at [296, 350] on select "-- Please select -- Yes, there is a maximum number of prizes that one entrant c…" at bounding box center [499, 346] width 479 height 18
click at [260, 337] on select "-- Please select -- Yes, there is a maximum number of prizes that one entrant c…" at bounding box center [499, 346] width 479 height 18
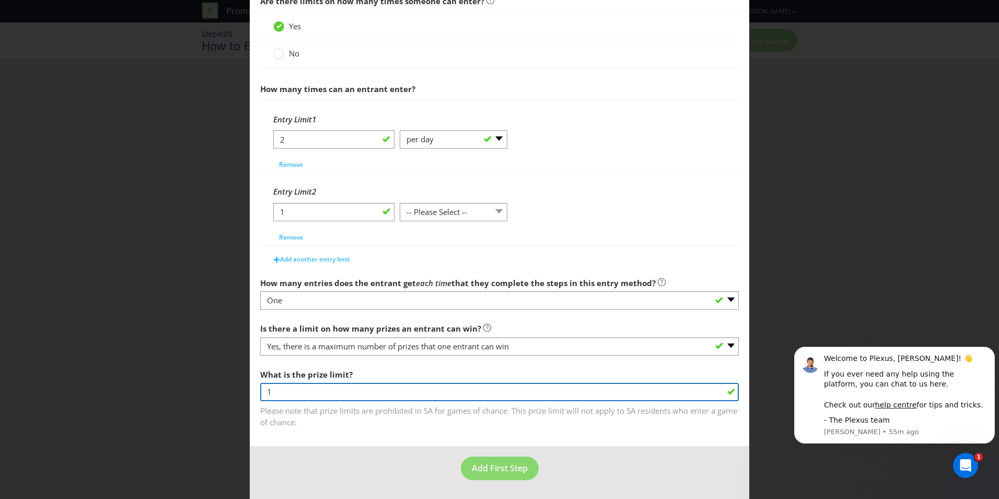
click at [302, 395] on input "1" at bounding box center [499, 392] width 479 height 18
type input "-1"
type input "1"
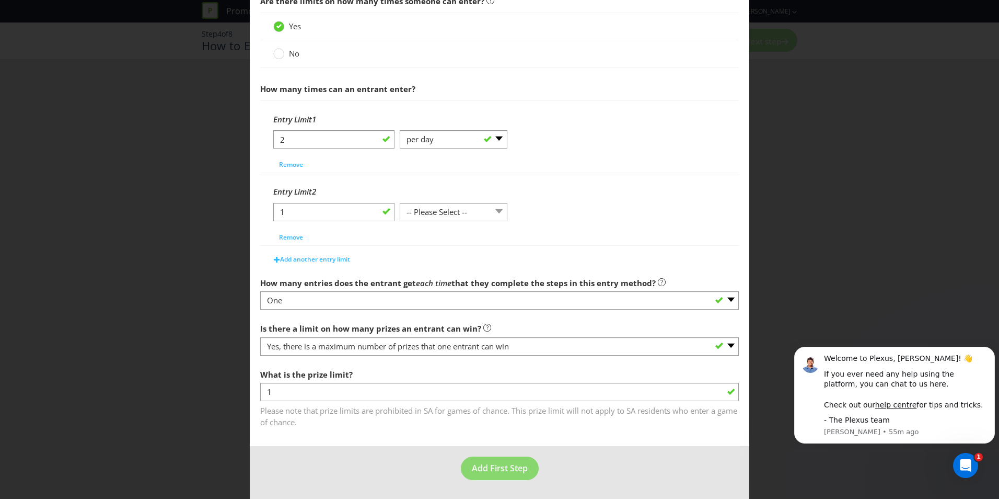
click at [404, 435] on main "What is the name of this entry method? How to Enter This name will be used to r…" at bounding box center [500, 64] width 500 height 763
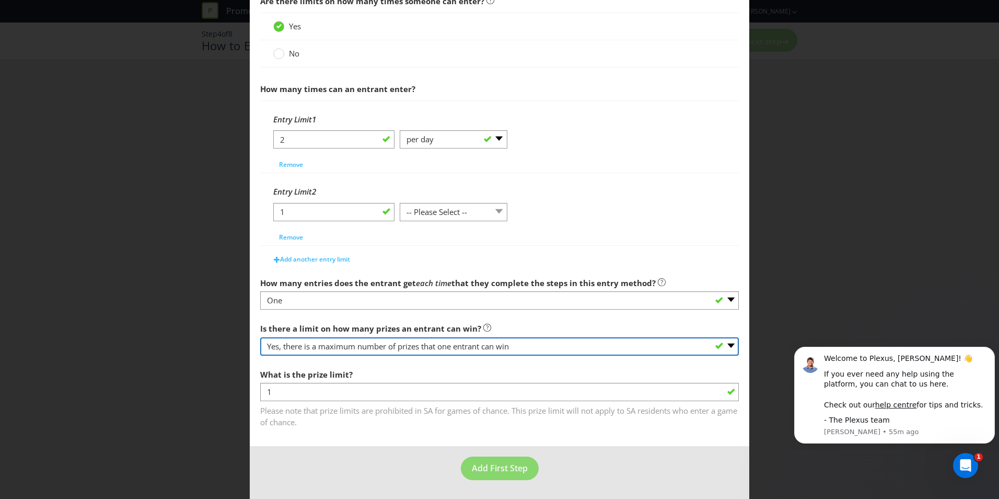
click at [355, 343] on select "-- Please select -- Yes, there is a maximum number of prizes that one entrant c…" at bounding box center [499, 346] width 479 height 18
select select "OTHER"
click at [260, 355] on select "-- Please select -- Yes, there is a maximum number of prizes that one entrant c…" at bounding box center [499, 346] width 479 height 18
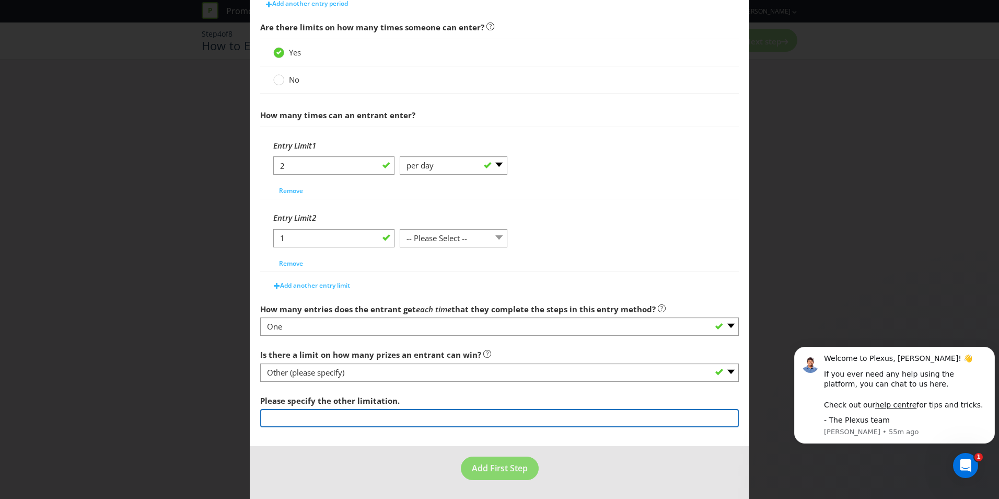
drag, startPoint x: 297, startPoint y: 420, endPoint x: 304, endPoint y: 422, distance: 7.0
click at [297, 420] on input "text" at bounding box center [499, 418] width 479 height 18
type input "1"
type input "Limit 1 instant win prize per entrant over competition period, and 1 major priz…"
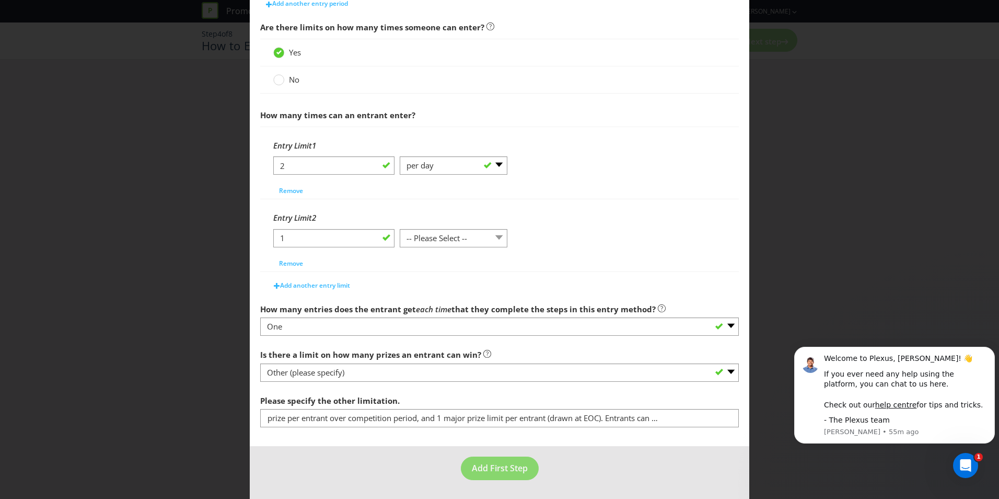
scroll to position [0, 0]
click at [508, 470] on span "Add First Step" at bounding box center [500, 467] width 56 height 11
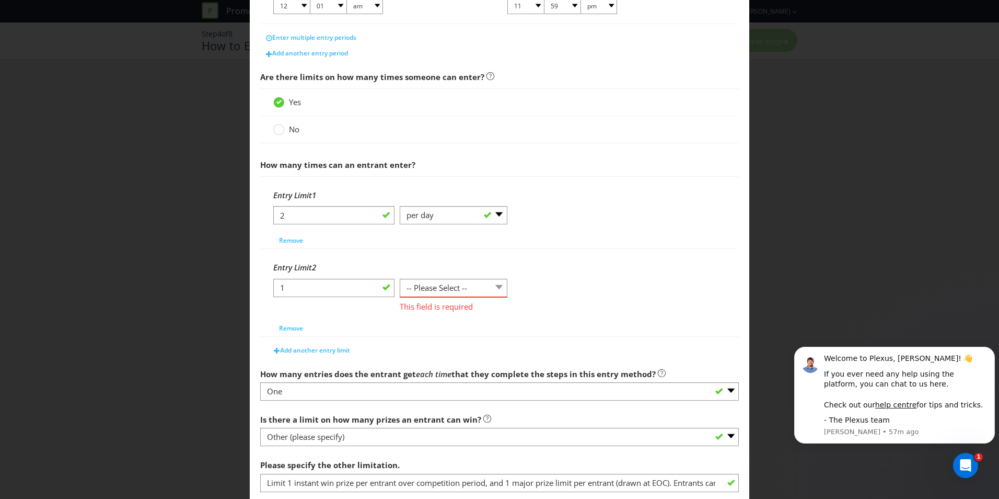
scroll to position [286, 0]
click at [435, 291] on select "-- Please Select -- per person per day per purchase per transaction Other (plea…" at bounding box center [454, 287] width 108 height 18
click at [284, 329] on span "Remove" at bounding box center [291, 327] width 24 height 9
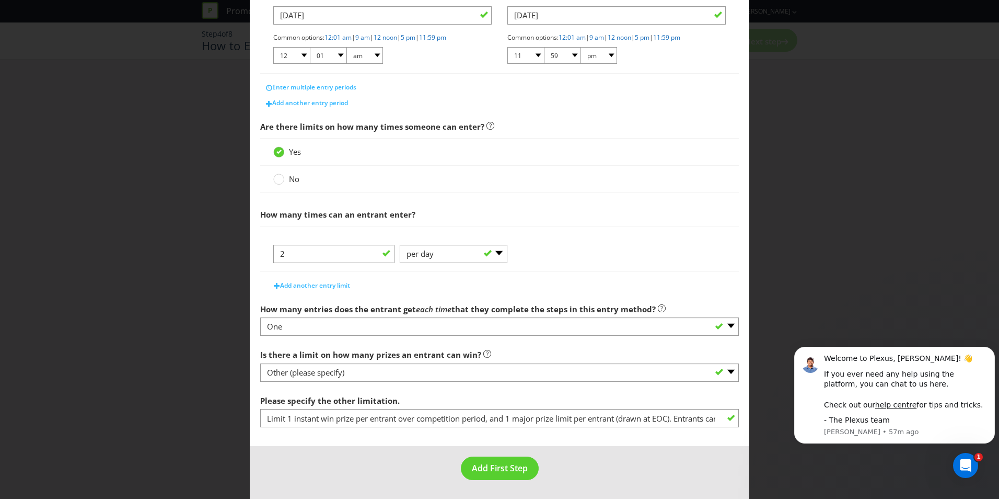
scroll to position [236, 0]
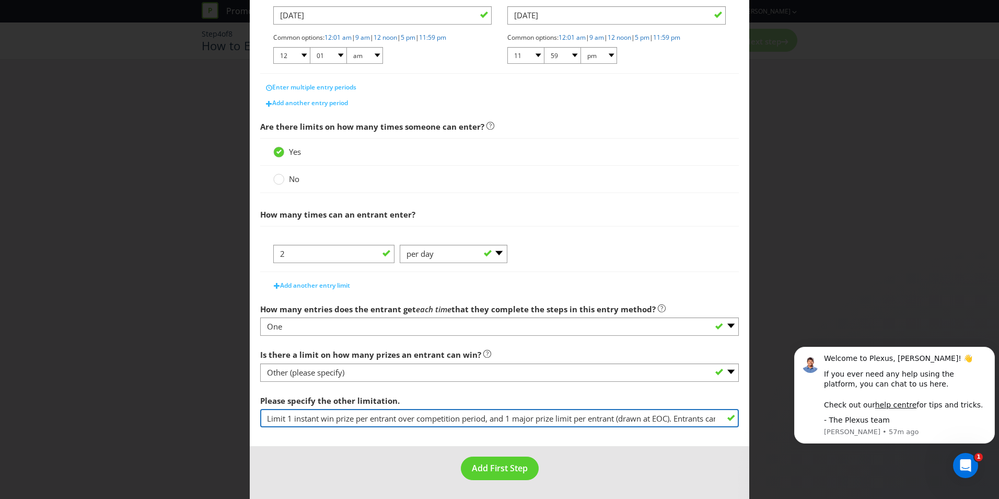
click at [635, 419] on input "Limit 1 instant win prize per entrant over competition period, and 1 major priz…" at bounding box center [499, 418] width 479 height 18
click at [707, 421] on input "Limit 1 instant win prize per entrant over competition period, and 1 major priz…" at bounding box center [499, 418] width 479 height 18
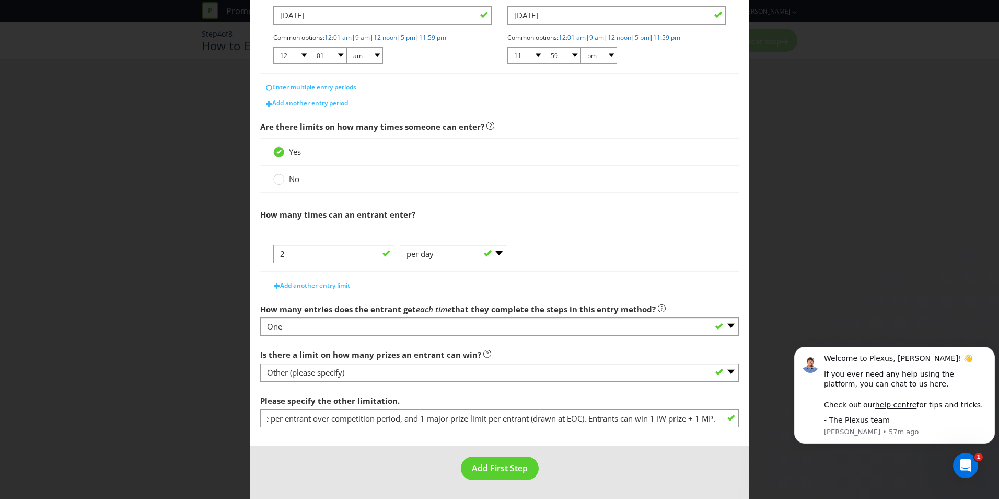
scroll to position [0, 0]
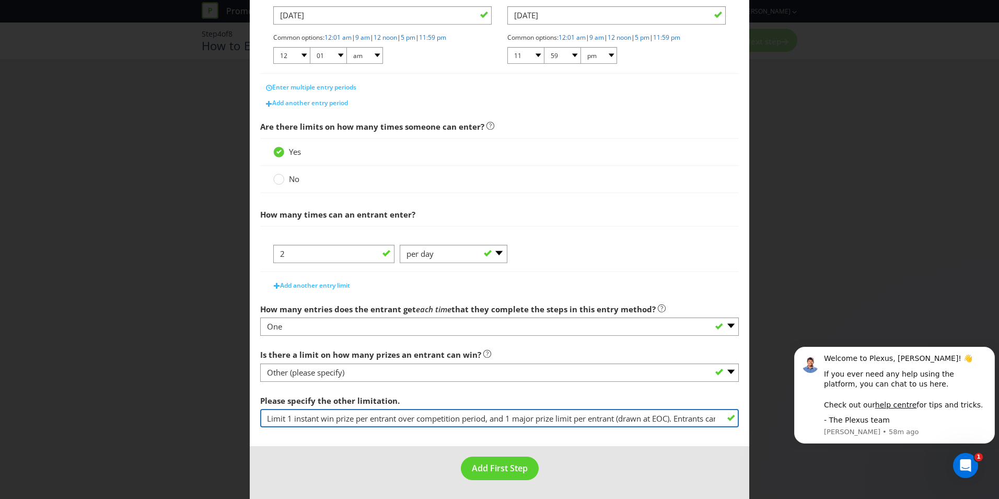
click at [711, 423] on input "Limit 1 instant win prize per entrant over competition period, and 1 major priz…" at bounding box center [499, 418] width 479 height 18
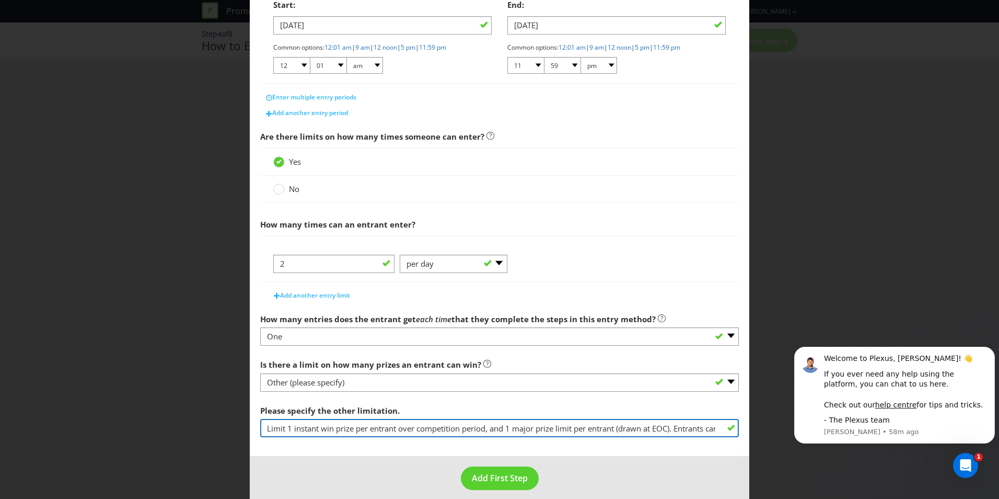
scroll to position [206, 0]
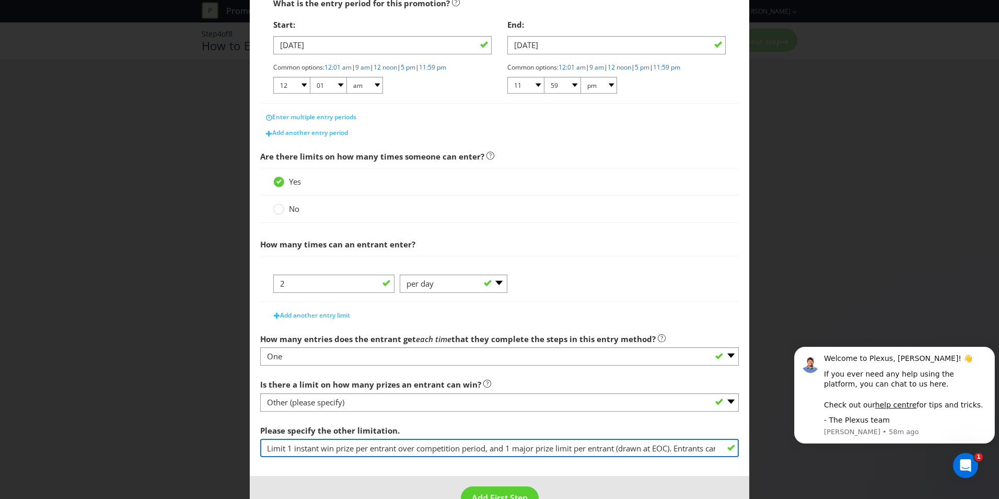
click at [707, 443] on input "Limit 1 instant win prize per entrant over competition period, and 1 major priz…" at bounding box center [499, 447] width 479 height 18
click at [592, 448] on input "Limit 1 instant win prize per entrant over competition period, and 1 major priz…" at bounding box center [499, 447] width 479 height 18
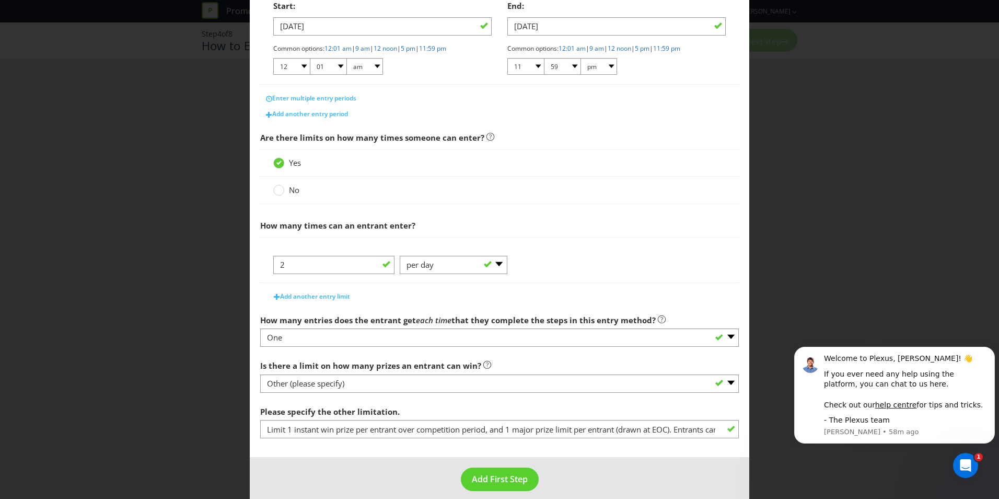
scroll to position [236, 0]
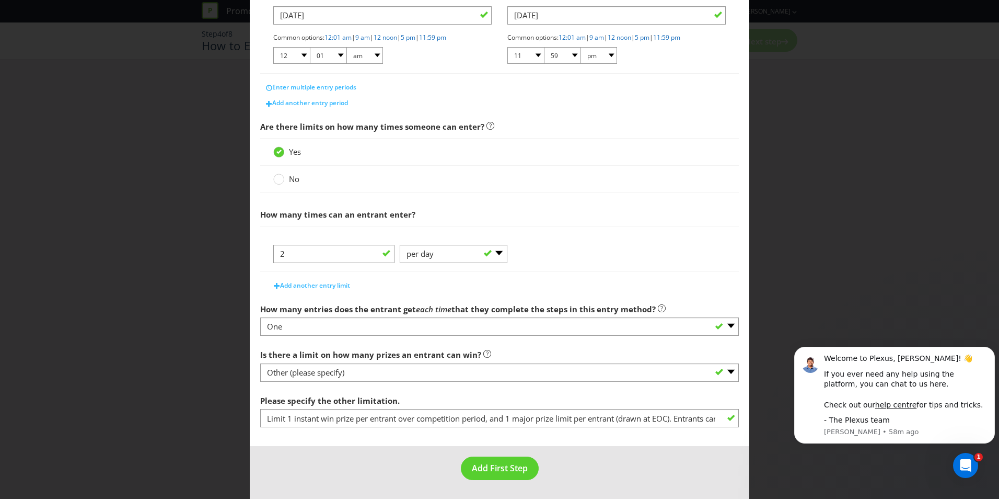
click at [648, 463] on footer "Add First Step" at bounding box center [500, 472] width 500 height 53
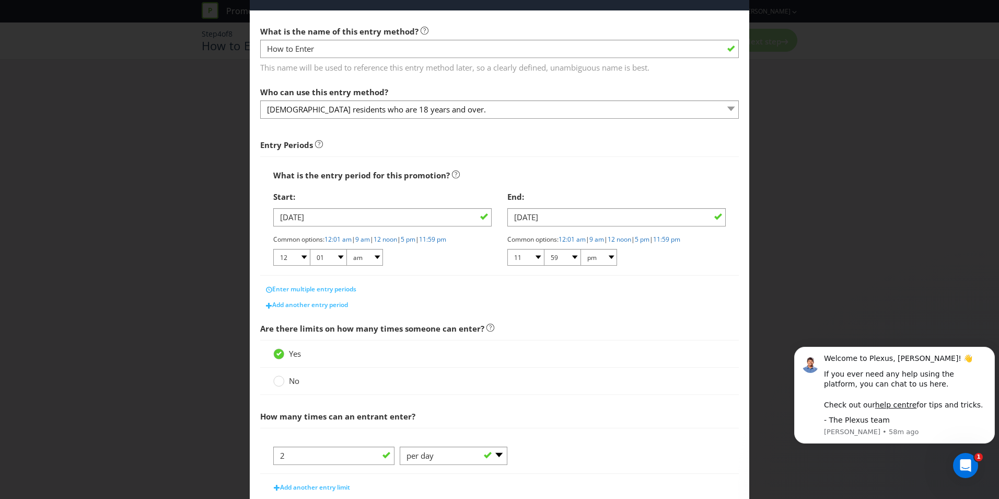
scroll to position [0, 0]
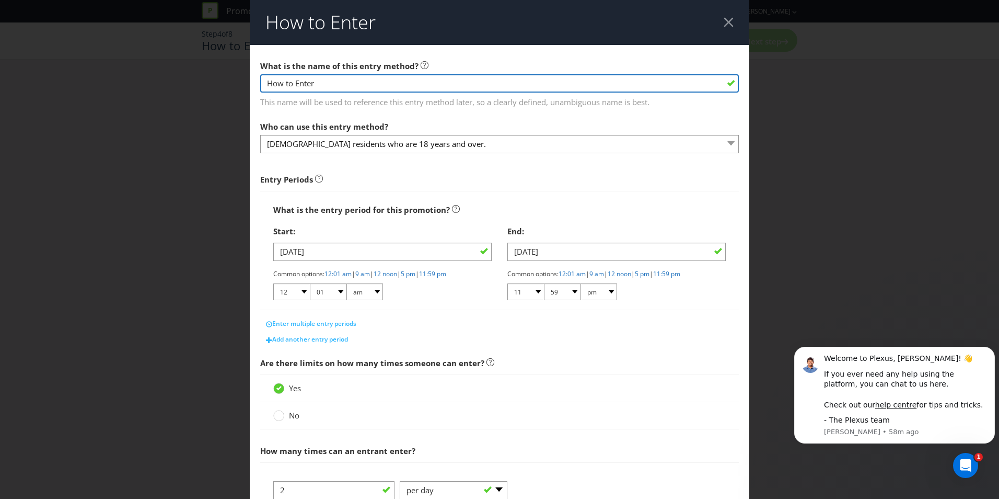
click at [312, 80] on input "How to Enter" at bounding box center [499, 83] width 479 height 18
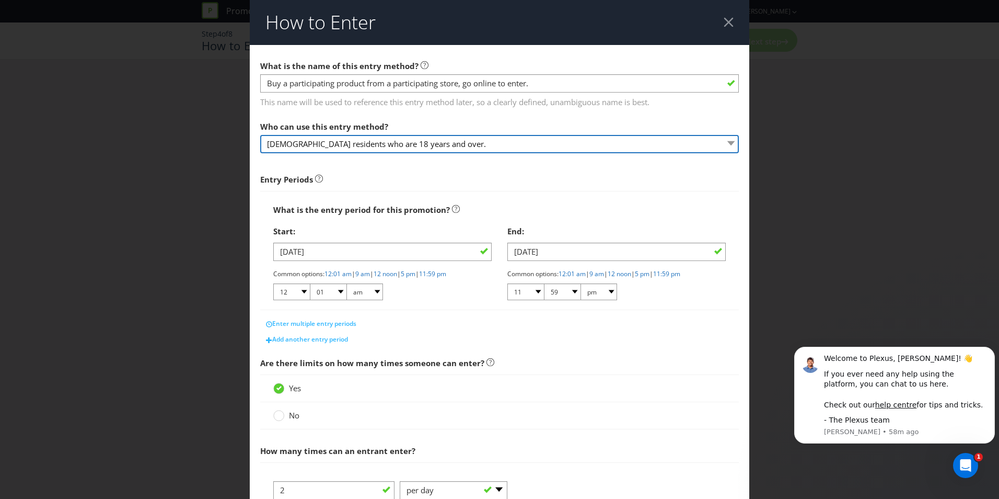
click at [330, 148] on select "[DEMOGRAPHIC_DATA] residents who are 18 years and over." at bounding box center [499, 144] width 479 height 18
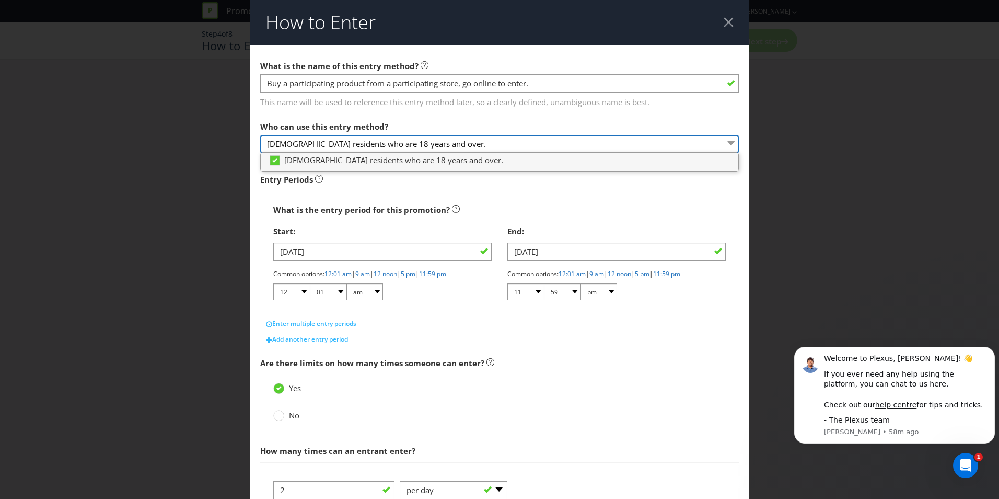
click at [724, 142] on select "[DEMOGRAPHIC_DATA] residents who are 18 years and over." at bounding box center [499, 144] width 479 height 18
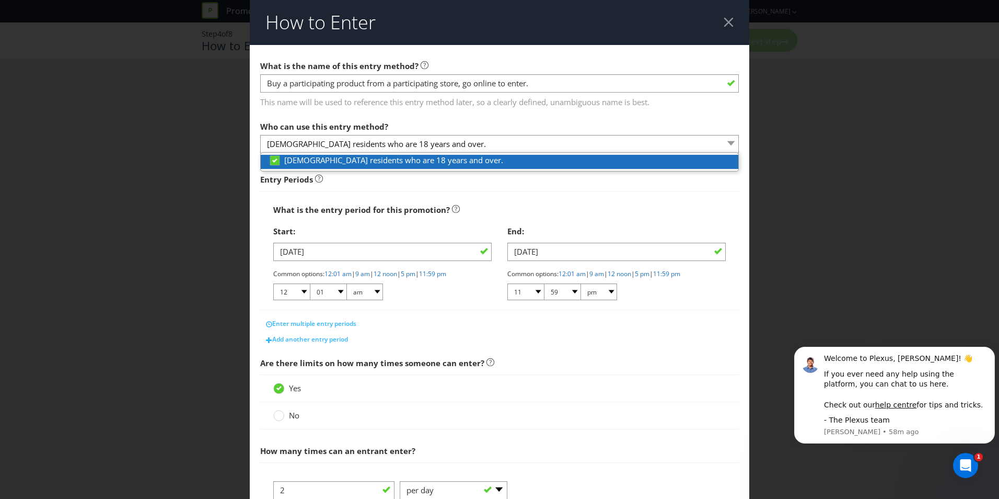
click at [444, 163] on span "[DEMOGRAPHIC_DATA] residents who are 18 years and over." at bounding box center [393, 160] width 219 height 10
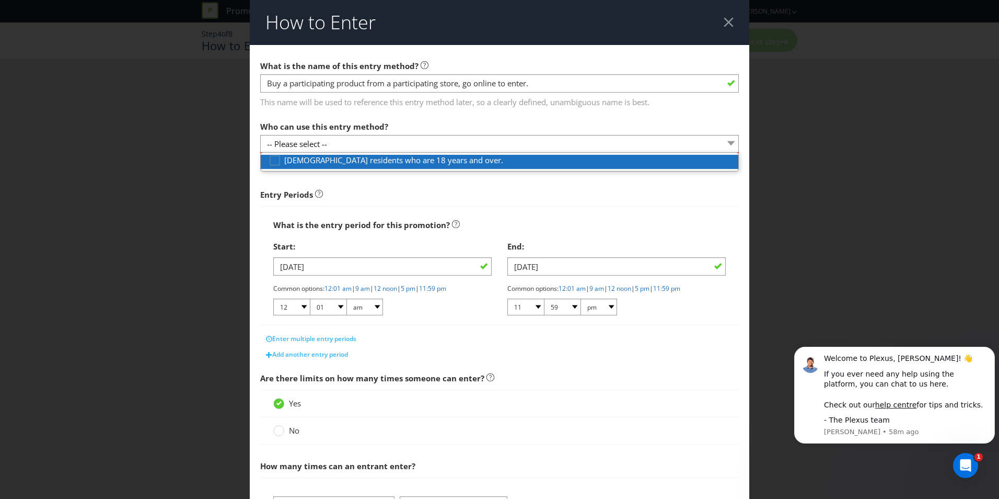
click at [381, 162] on span "[DEMOGRAPHIC_DATA] residents who are 18 years and over." at bounding box center [393, 160] width 219 height 10
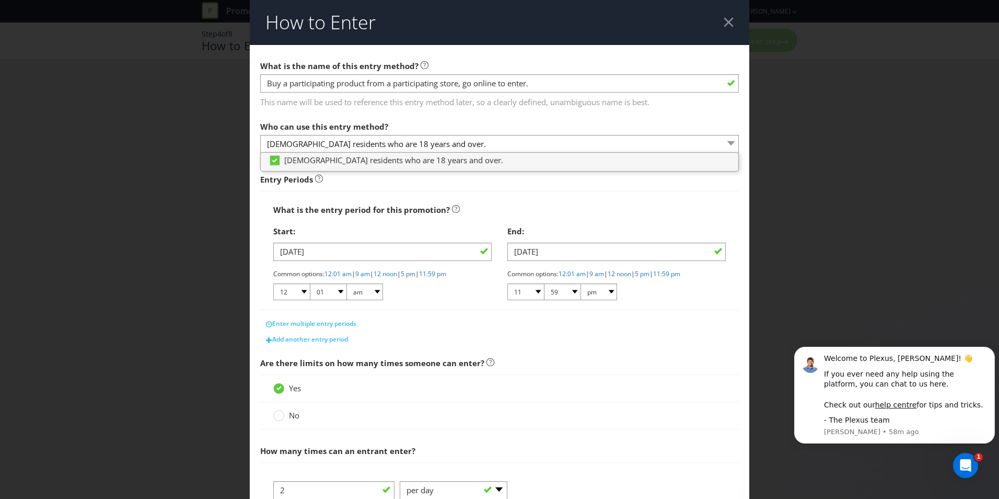
click at [567, 197] on div "What is the entry period for this promotion? Start: [DATE] Common options: 12:0…" at bounding box center [499, 250] width 479 height 119
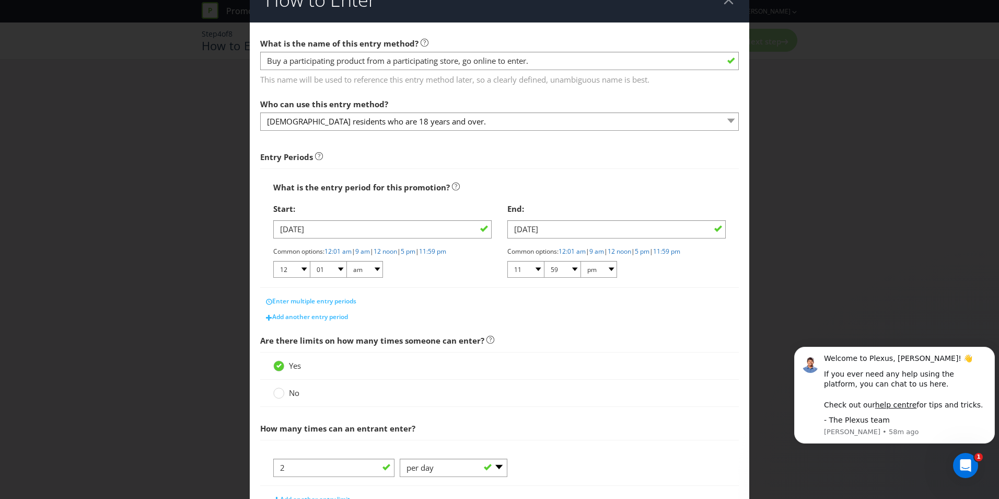
scroll to position [24, 0]
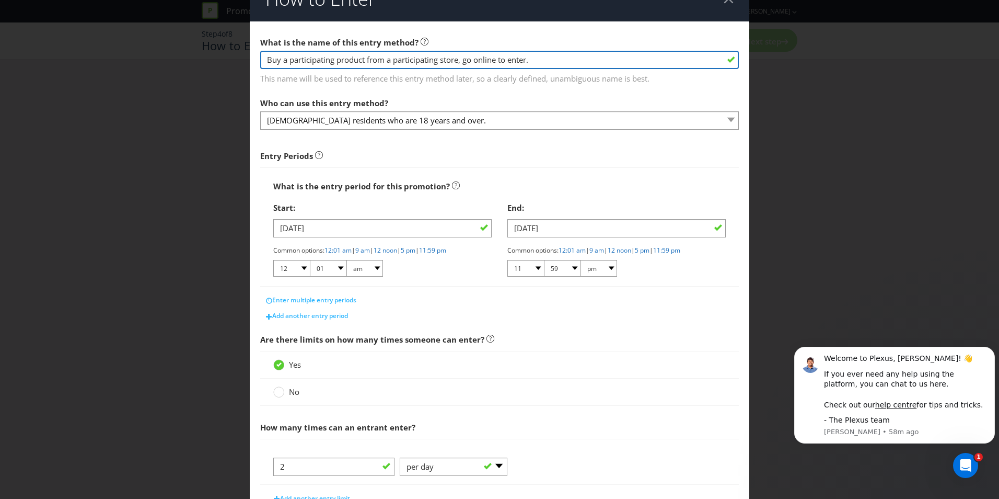
click at [542, 59] on input "Buy a participating product from a participating store, go online to enter." at bounding box center [499, 60] width 479 height 18
type input "Buy, Scan, Win."
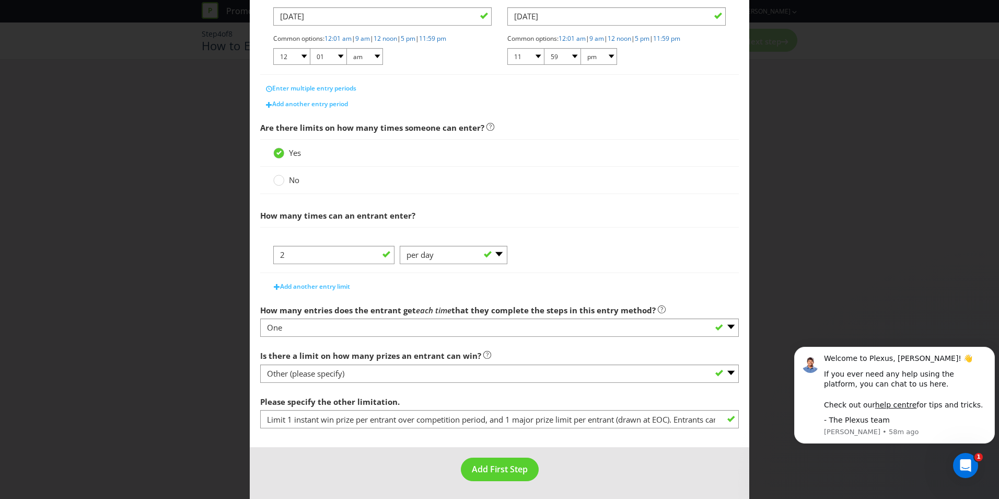
scroll to position [236, 0]
click at [507, 469] on span "Add First Step" at bounding box center [500, 467] width 56 height 11
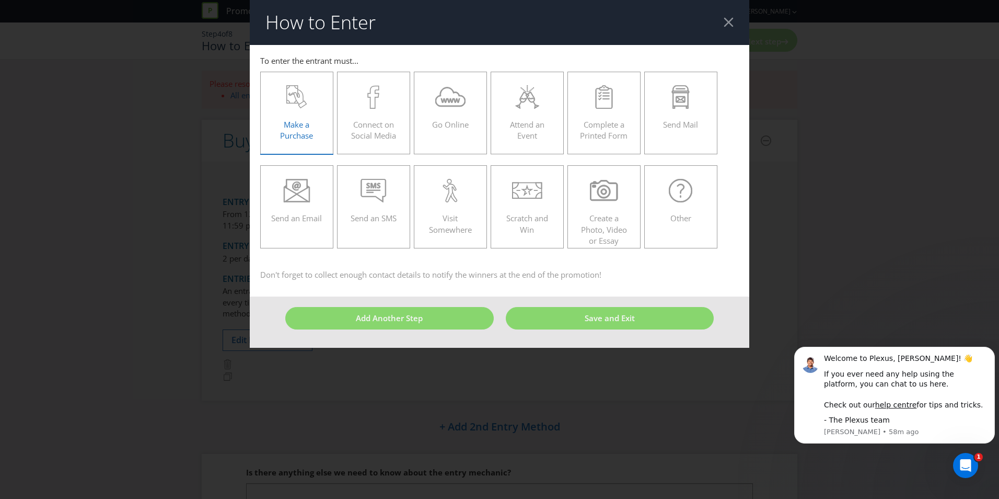
click at [300, 131] on span "Make a Purchase" at bounding box center [296, 129] width 33 height 21
click at [0, 0] on input "Make a Purchase" at bounding box center [0, 0] width 0 height 0
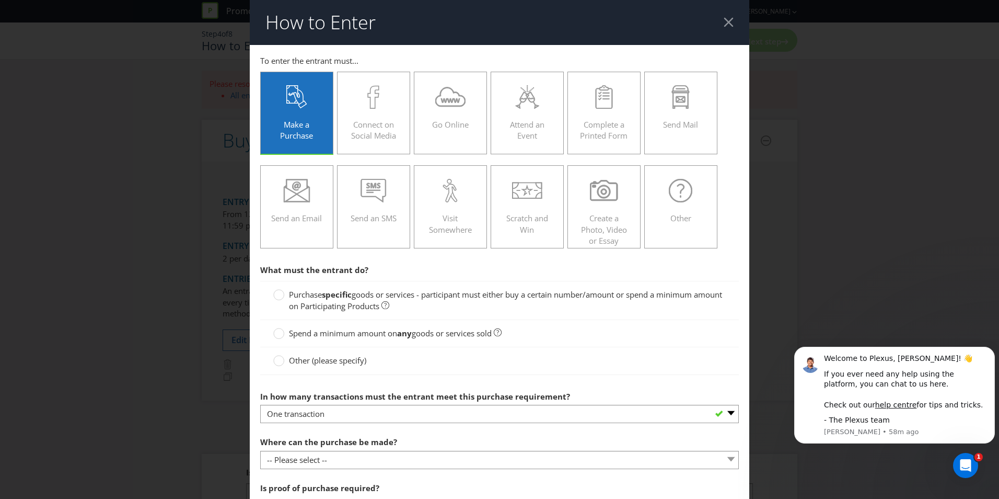
click at [300, 295] on span "Purchase" at bounding box center [305, 294] width 33 height 10
click at [0, 0] on input "Purchase specific goods or services - participant must either buy a certain num…" at bounding box center [0, 0] width 0 height 0
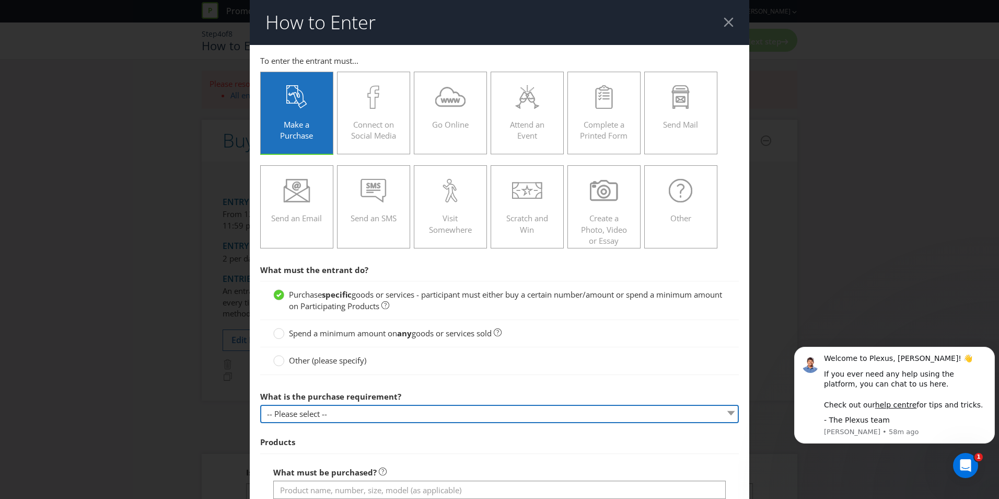
click at [344, 414] on select "-- Please select -- Buy a certain number of these products or services Spend a …" at bounding box center [499, 413] width 479 height 18
select select "MINIMUM_QUANTITY"
click at [260, 404] on select "-- Please select -- Buy a certain number of these products or services Spend a …" at bounding box center [499, 413] width 479 height 18
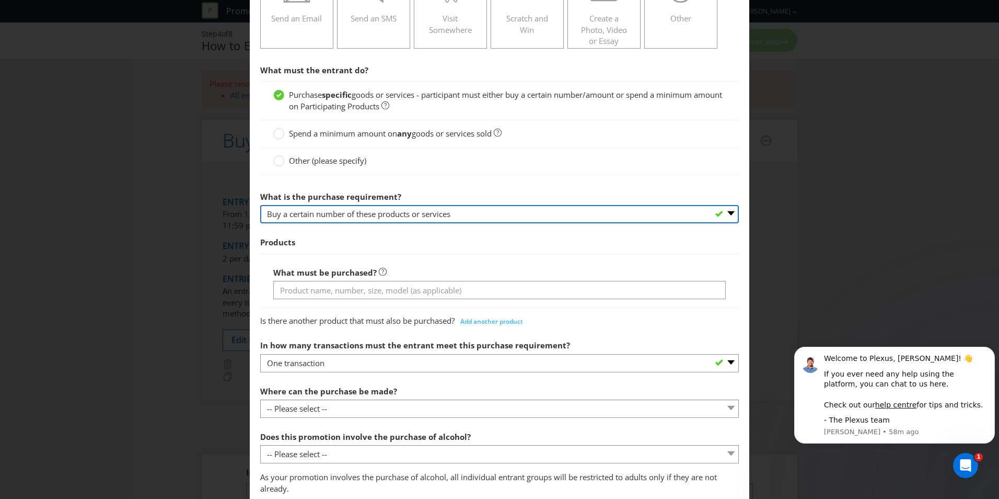
scroll to position [227, 0]
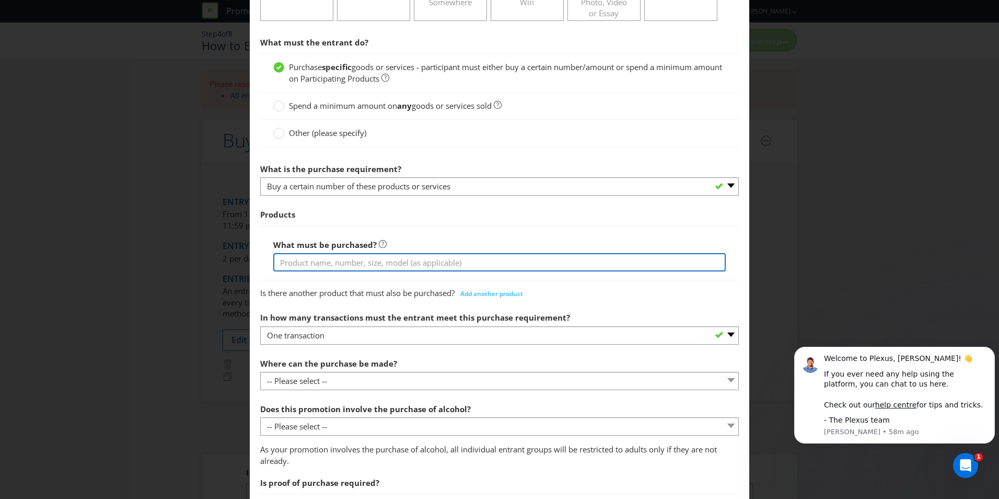
click at [316, 264] on input "text" at bounding box center [499, 262] width 453 height 18
type input "Any participating Kirks product - any variant, any SKU, any size"
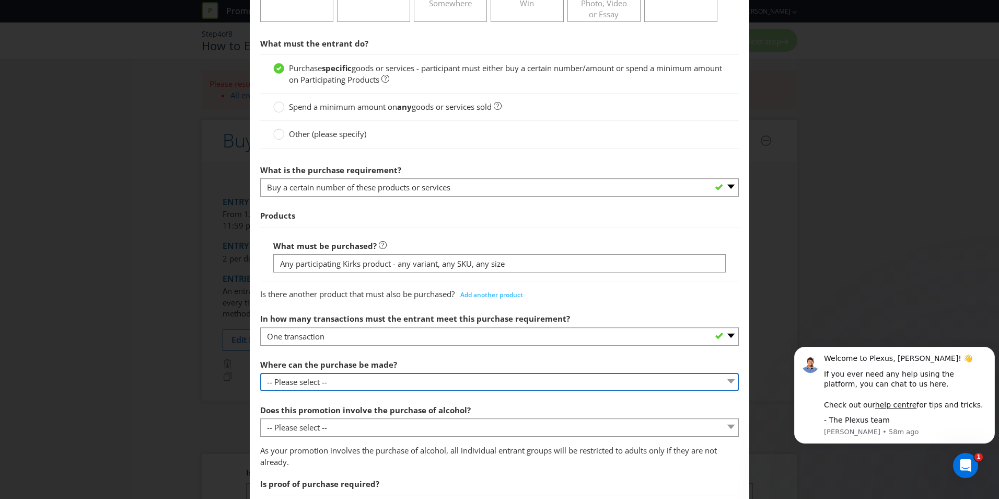
click at [305, 383] on select "-- Please select -- Any stores displaying promotional material (including onlin…" at bounding box center [499, 382] width 479 height 18
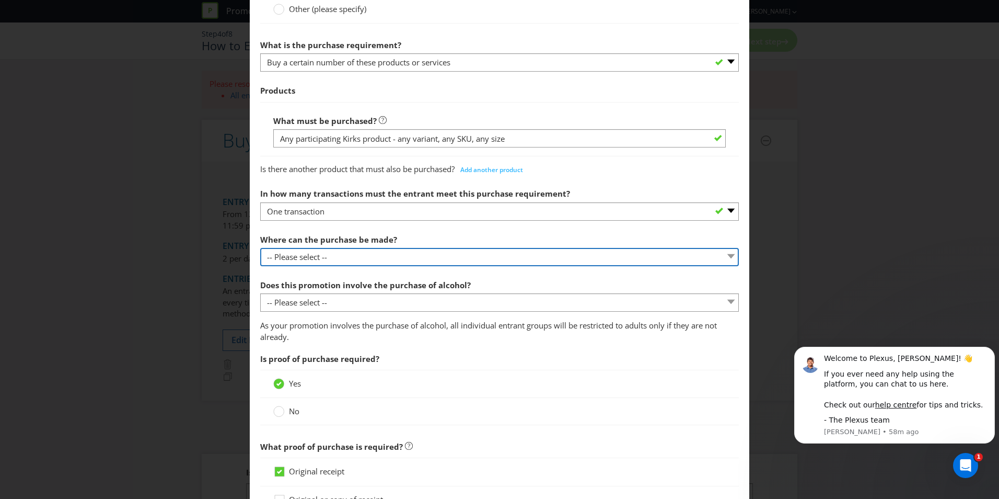
scroll to position [352, 0]
click at [321, 260] on select "-- Please select -- Any stores displaying promotional material (including onlin…" at bounding box center [499, 256] width 479 height 18
select select "OTHER"
click at [260, 247] on select "-- Please select -- Any stores displaying promotional material (including onlin…" at bounding box center [499, 256] width 479 height 18
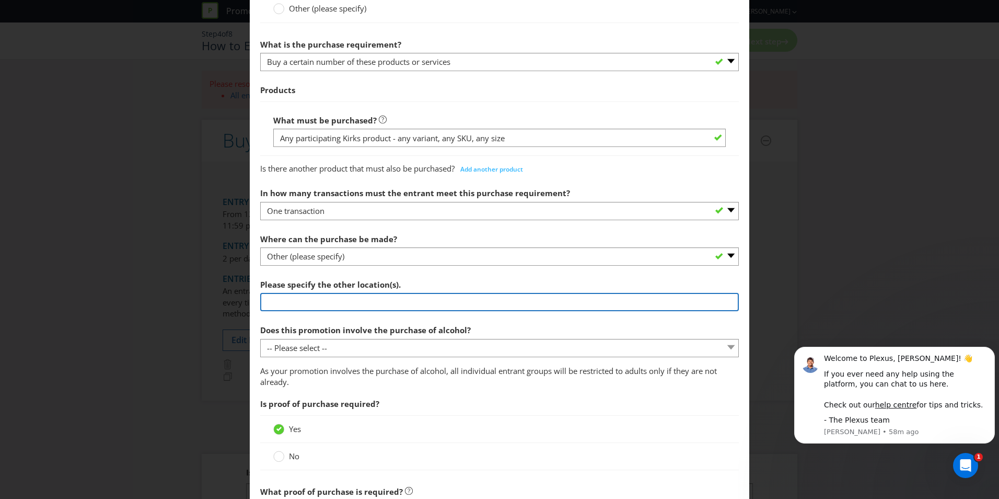
click at [308, 300] on input "text" at bounding box center [499, 302] width 479 height 18
type input "Coles & Independent retailers nationally"
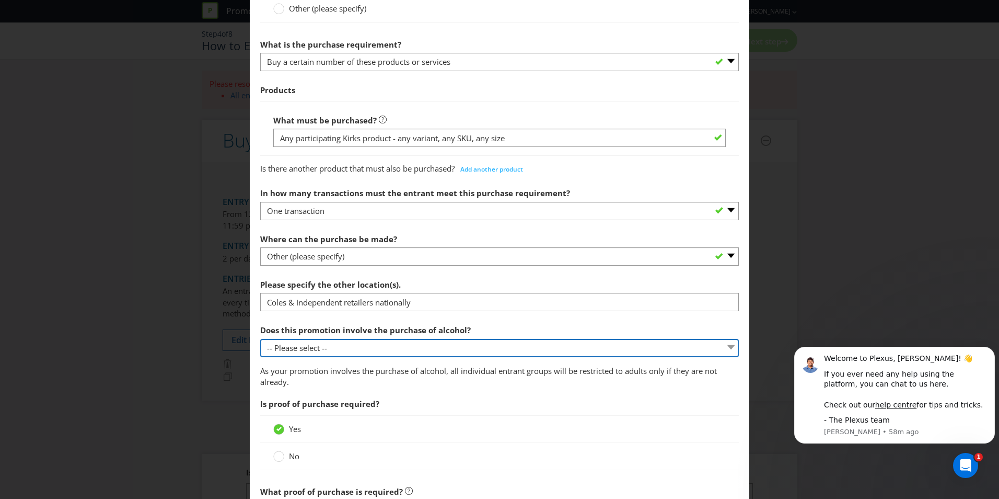
click at [330, 349] on select "-- Please select -- Yes, for on-premises consumption Yes, for off-premises cons…" at bounding box center [499, 348] width 479 height 18
select select "NO"
click at [260, 339] on select "-- Please select -- Yes, for on-premises consumption Yes, for off-premises cons…" at bounding box center [499, 348] width 479 height 18
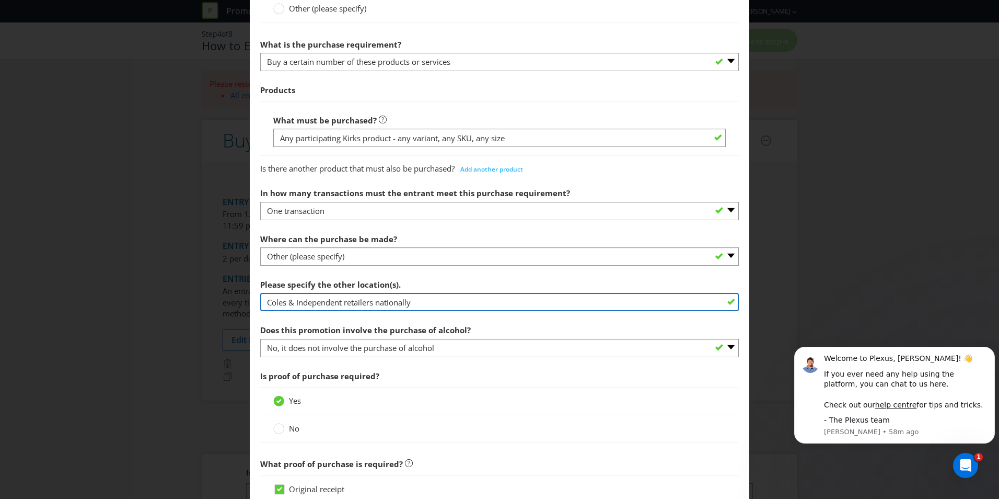
click at [434, 302] on input "Coles & Independent retailers nationally" at bounding box center [499, 302] width 479 height 18
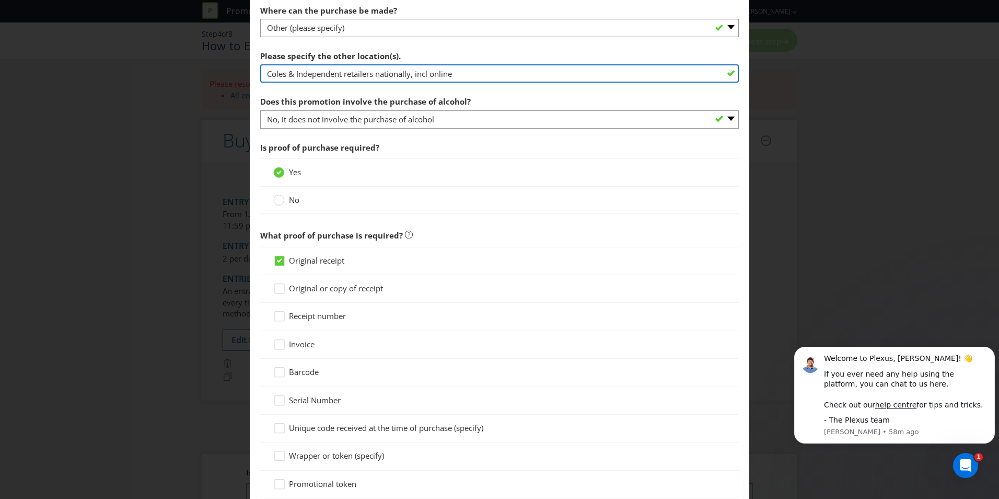
scroll to position [622, 0]
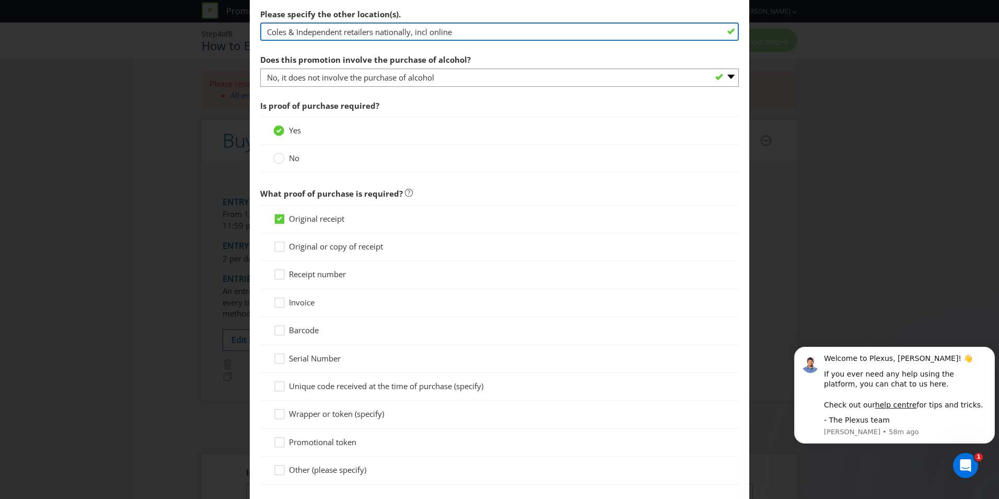
type input "Coles & Independent retailers nationally, incl online"
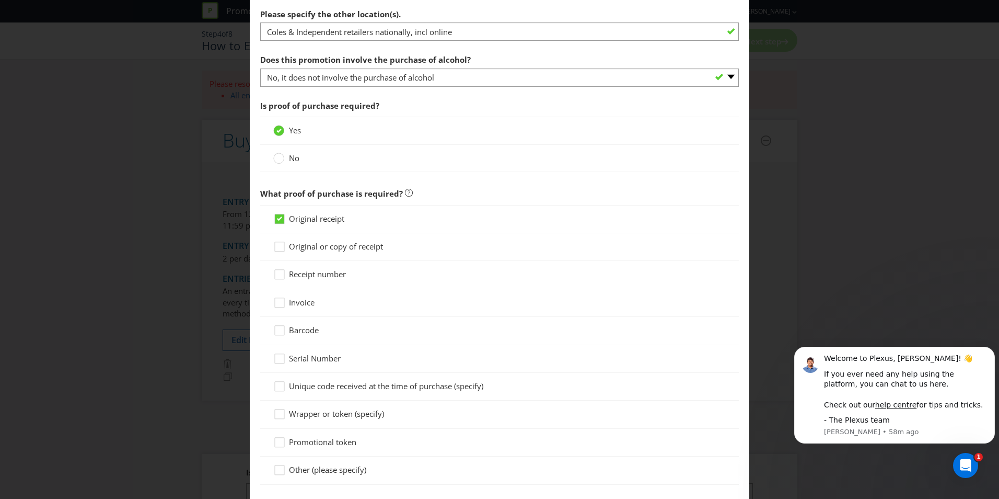
click at [314, 329] on span "Barcode" at bounding box center [304, 330] width 30 height 10
click at [0, 0] on input "Barcode" at bounding box center [0, 0] width 0 height 0
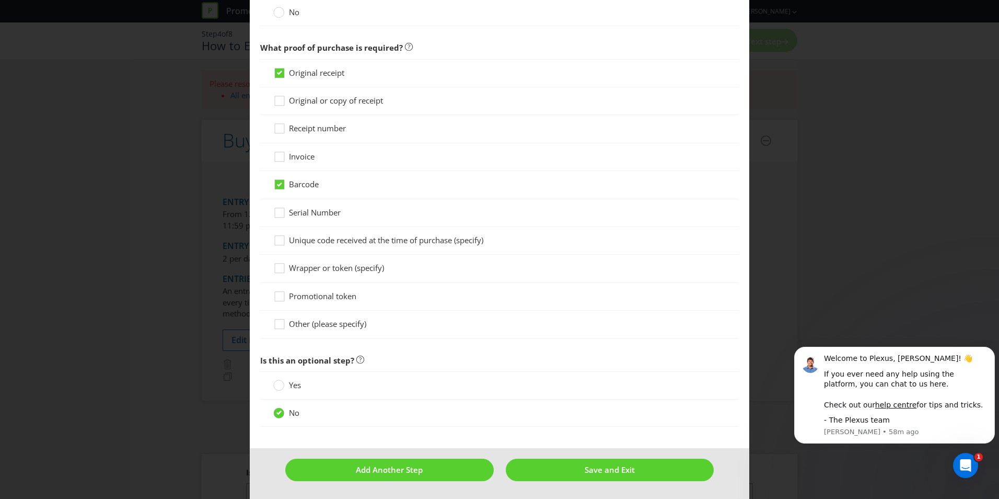
scroll to position [768, 0]
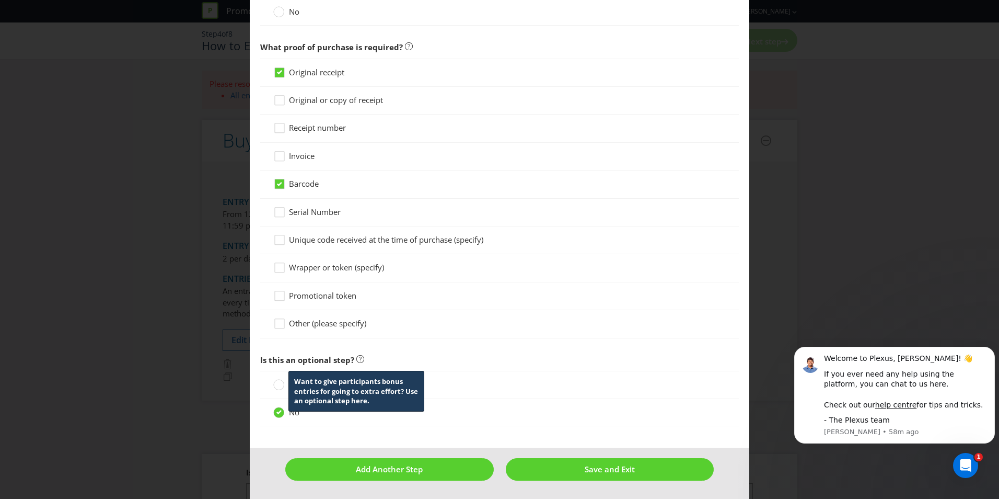
click at [358, 356] on icon at bounding box center [360, 359] width 8 height 8
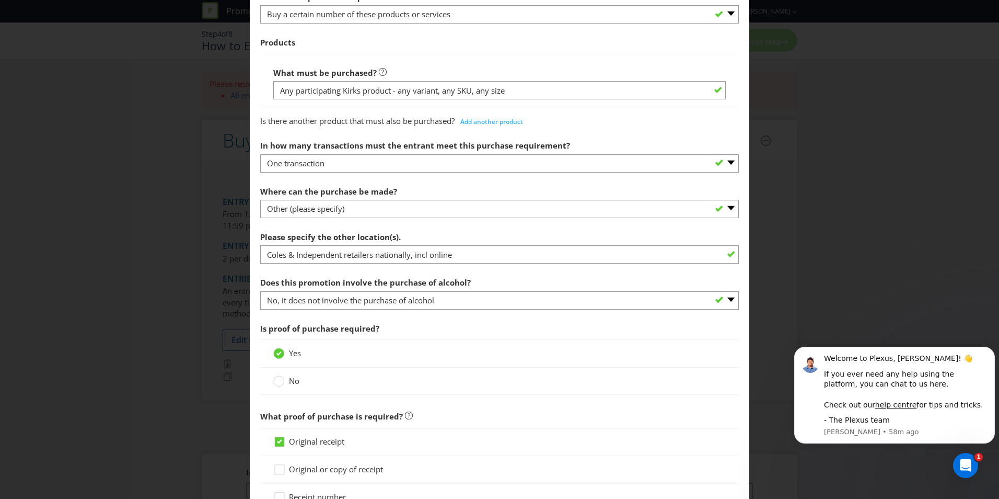
scroll to position [347, 0]
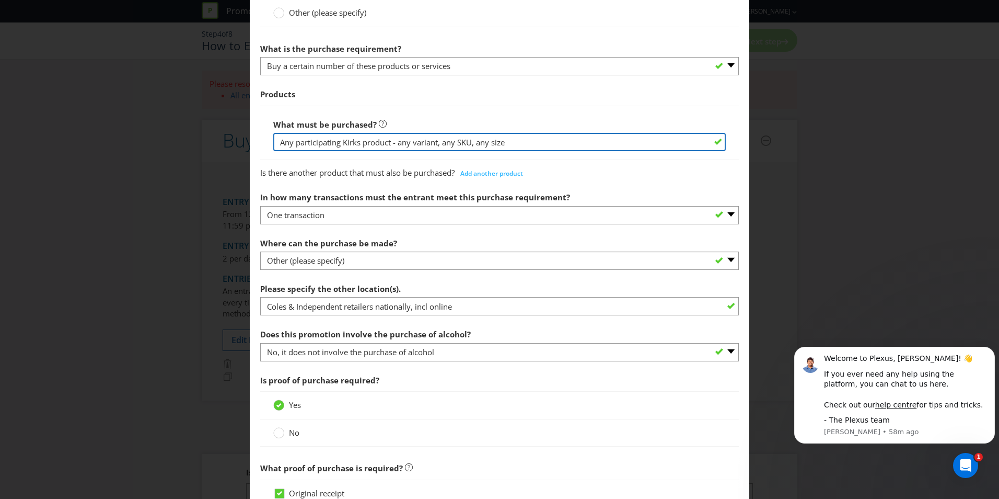
click at [474, 141] on input "Any participating Kirks product - any variant, any SKU, any size" at bounding box center [499, 142] width 453 height 18
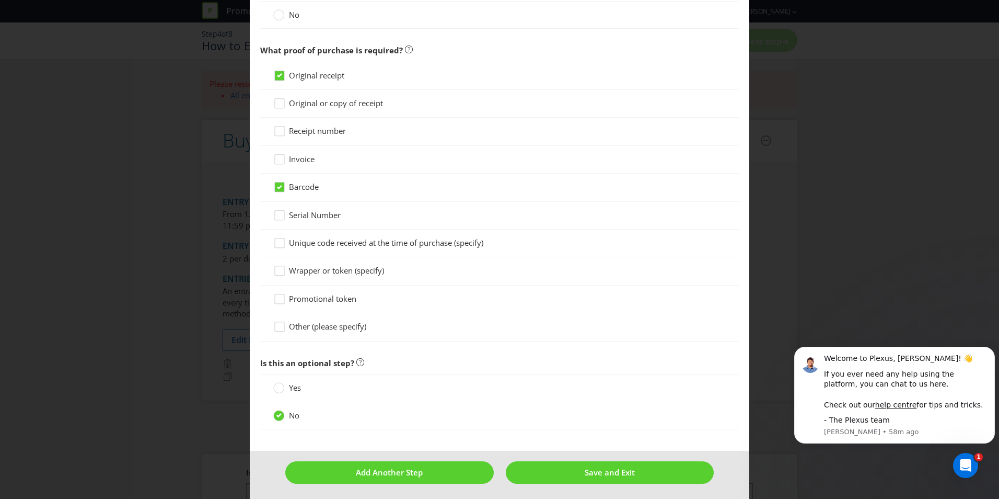
scroll to position [768, 0]
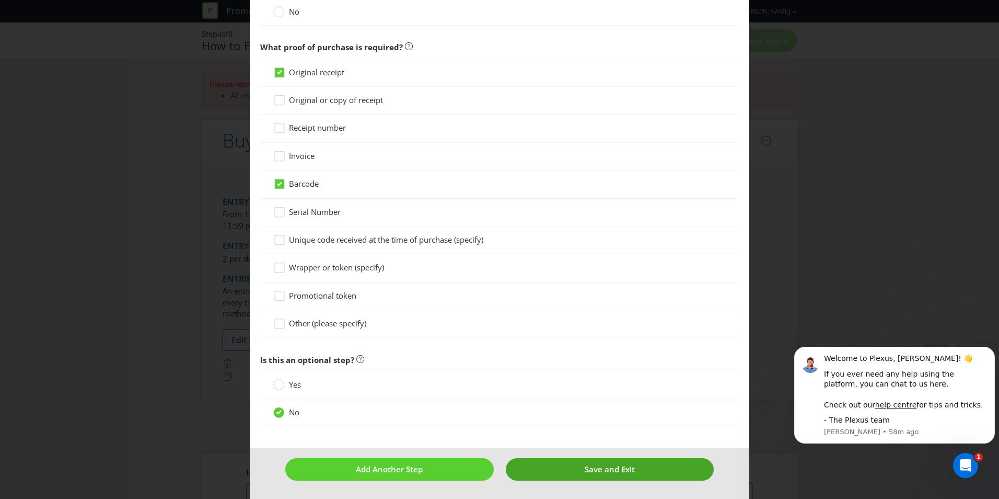
type input "Any participating Kirks product - any variant, any flavours, any size"
click at [593, 464] on span "Save and Exit" at bounding box center [610, 469] width 50 height 10
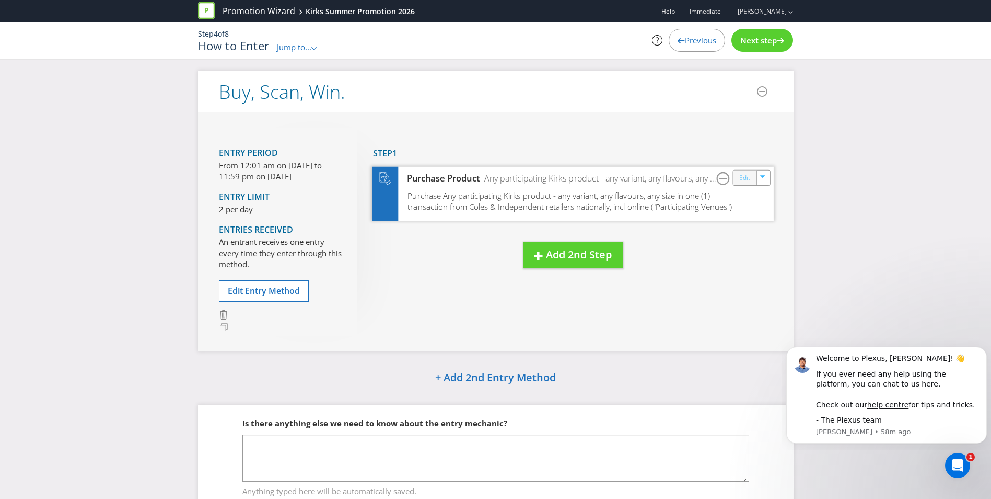
click at [747, 177] on link "Edit" at bounding box center [744, 177] width 11 height 12
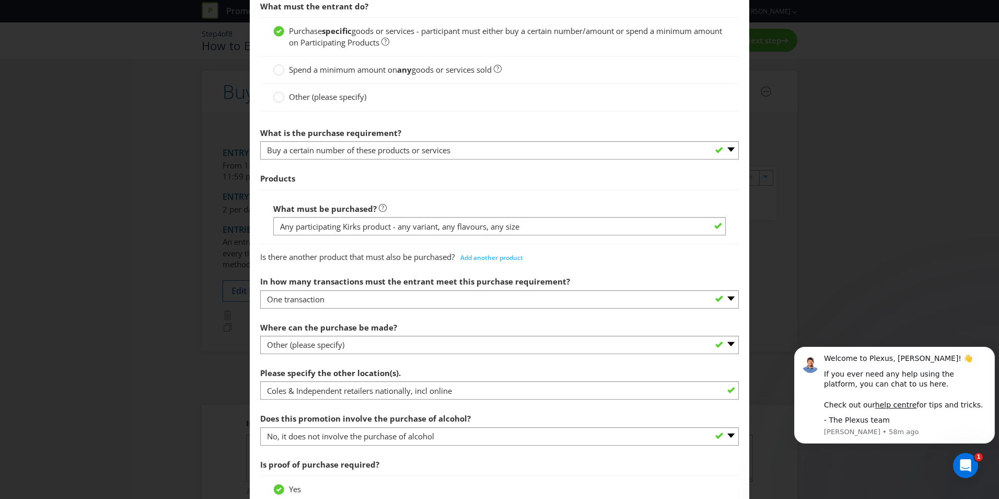
scroll to position [273, 0]
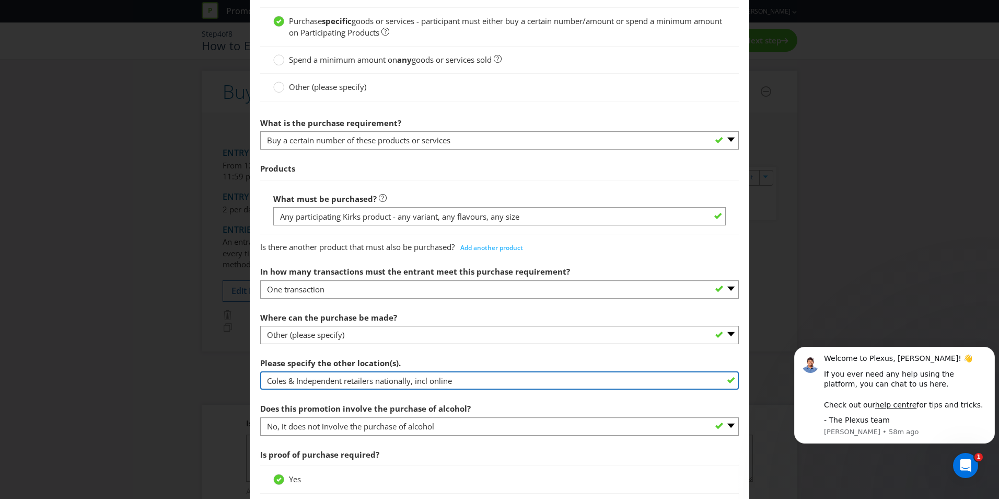
click at [288, 378] on input "Coles & Independent retailers nationally, incl online" at bounding box center [499, 380] width 479 height 18
type input "Coles Supermarket or Independent Retailer, nationally, incl online"
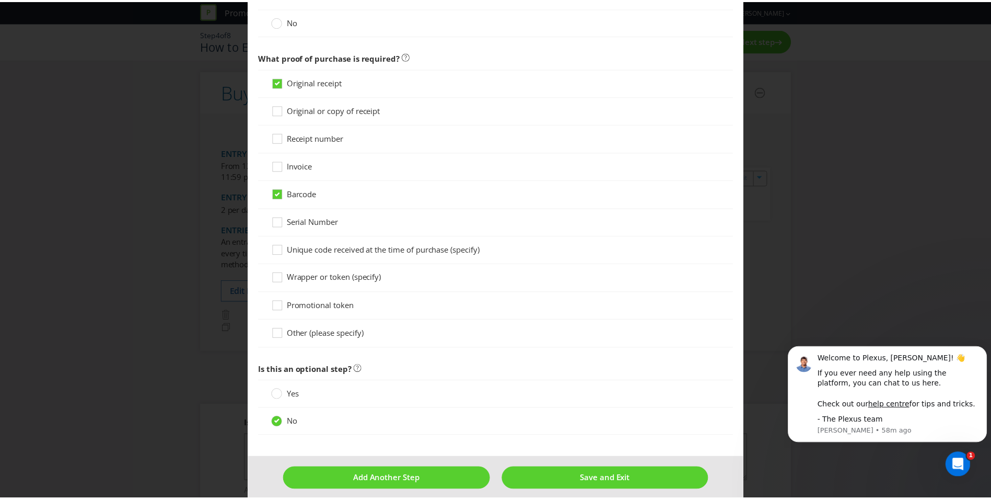
scroll to position [768, 0]
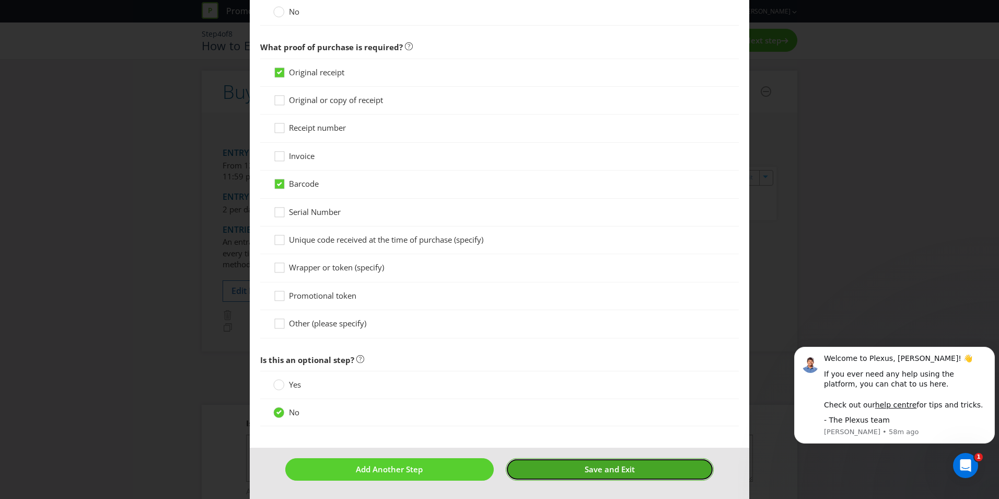
click at [592, 472] on span "Save and Exit" at bounding box center [610, 469] width 50 height 10
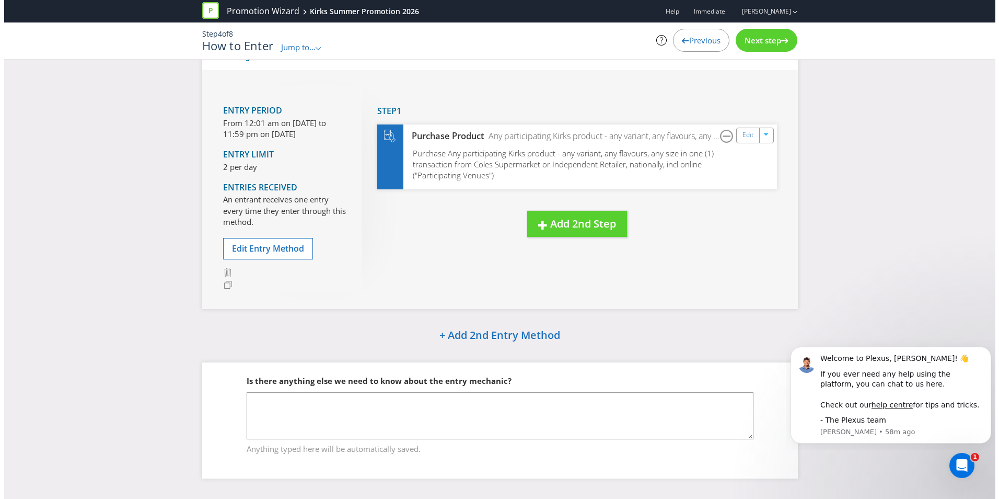
scroll to position [50, 0]
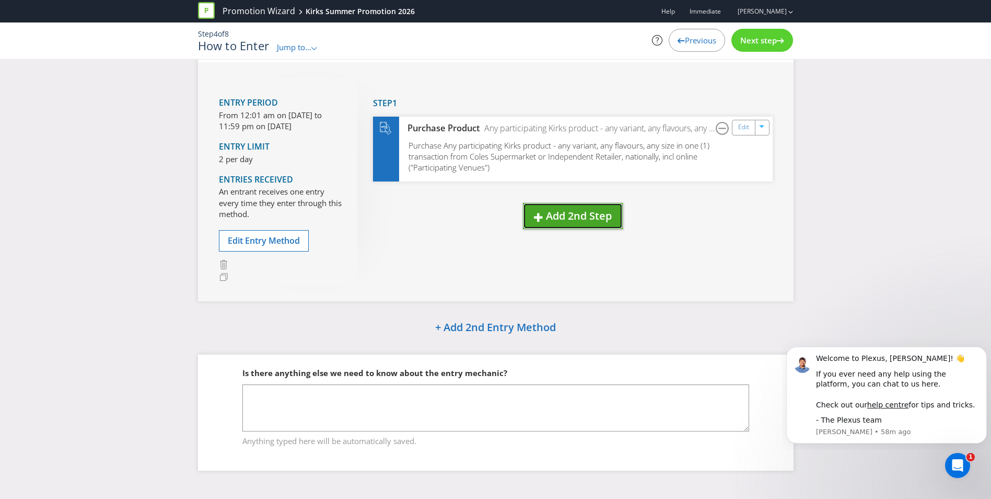
click at [583, 217] on span "Add 2nd Step" at bounding box center [579, 215] width 66 height 14
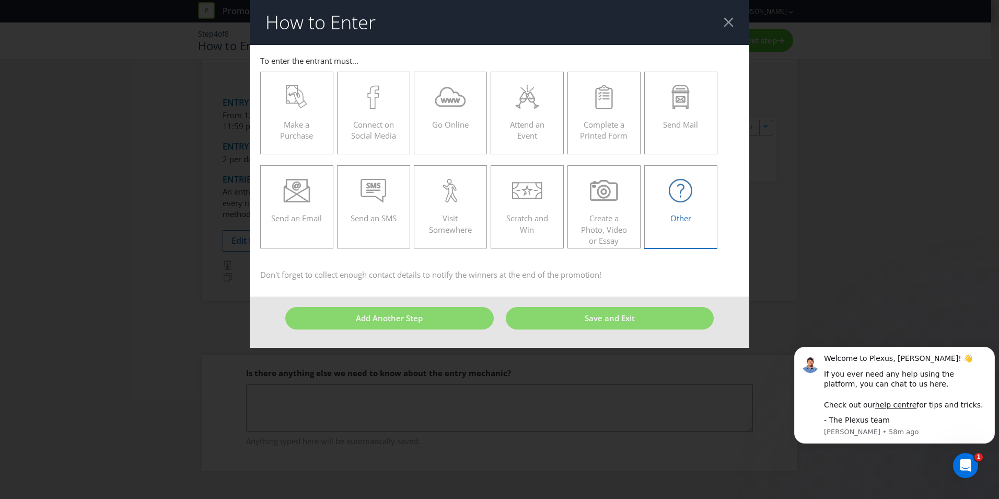
click at [671, 222] on span "Other" at bounding box center [680, 218] width 21 height 10
click at [0, 0] on input "Other" at bounding box center [0, 0] width 0 height 0
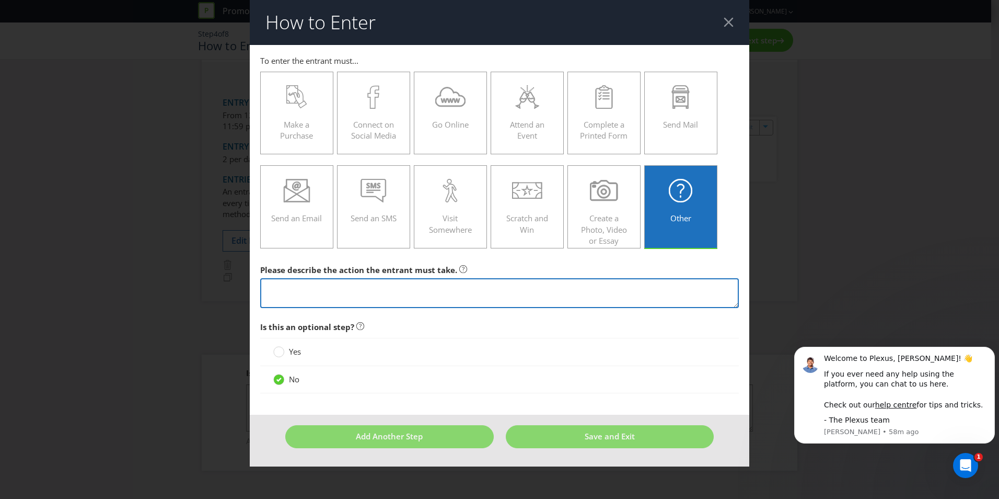
click at [374, 286] on textarea at bounding box center [499, 293] width 479 height 30
type textarea "G"
type textarea "K"
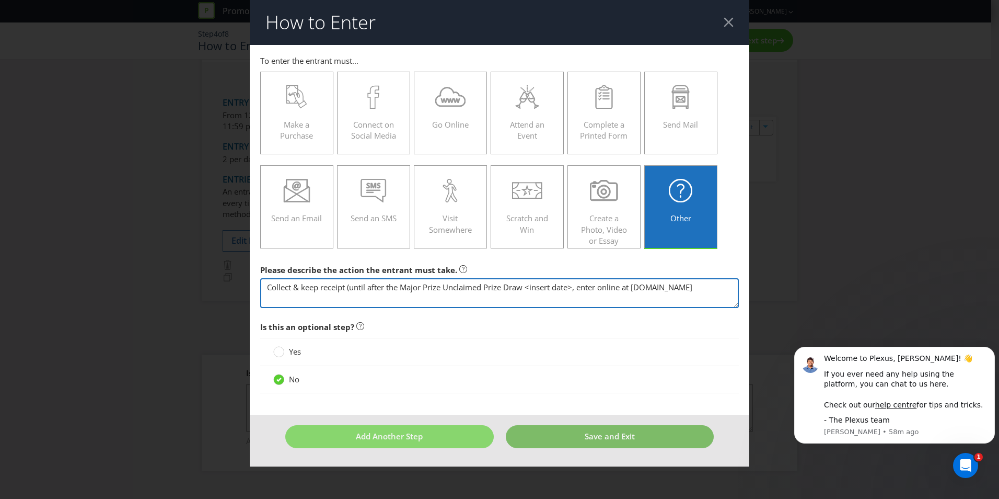
type textarea "Collect & keep receipt (until after the Major Prize Unclaimed Prize Draw <inser…"
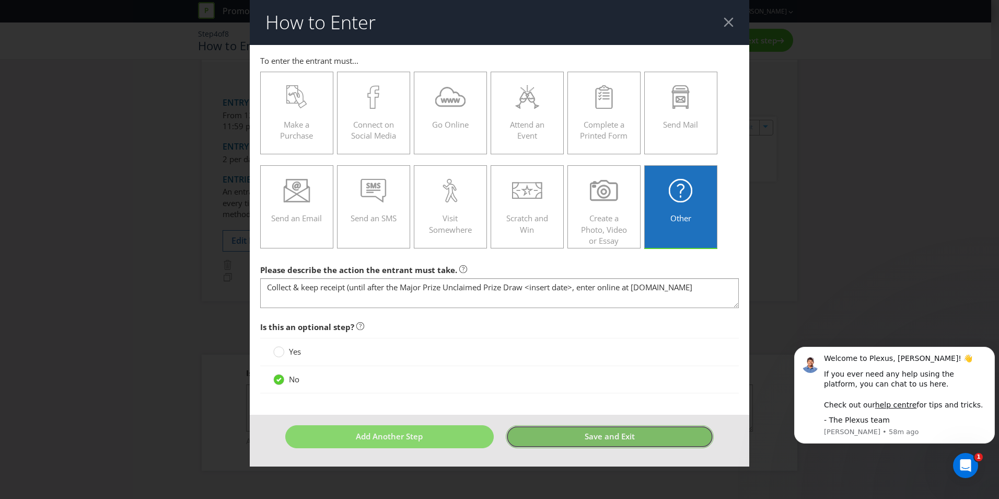
click at [589, 433] on span "Save and Exit" at bounding box center [610, 436] width 50 height 10
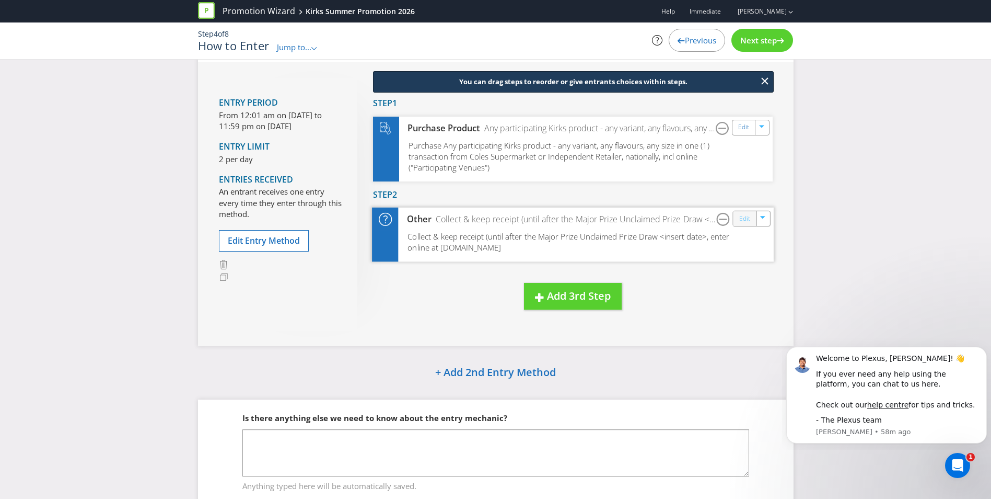
click at [745, 221] on link "Edit" at bounding box center [744, 219] width 11 height 12
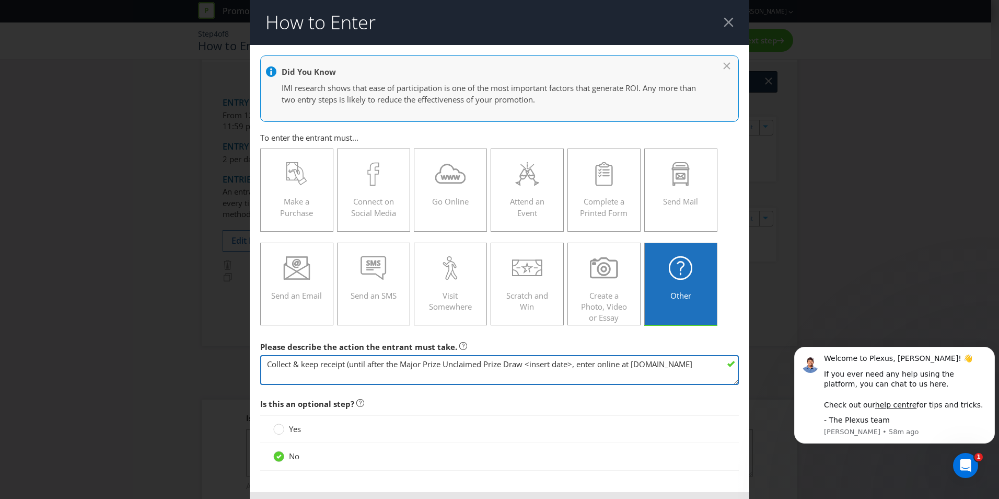
click at [585, 366] on textarea "Collect & keep receipt (until after the Major Prize Unclaimed Prize Draw <inser…" at bounding box center [499, 370] width 479 height 30
click at [482, 377] on textarea "Collect & keep receipt (until after the Major Prize Unclaimed Prize Draw <inser…" at bounding box center [499, 370] width 479 height 30
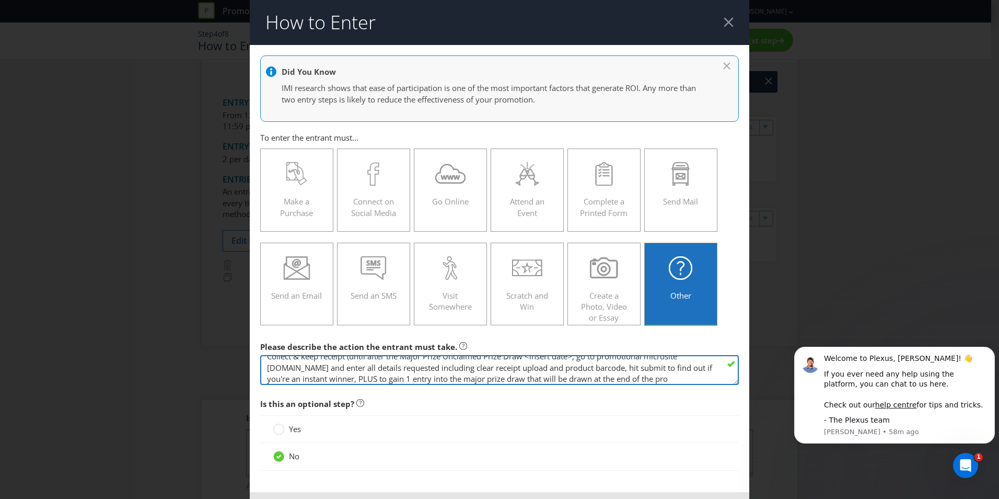
scroll to position [19, 0]
type textarea "Collect & keep receipt (until after the Major Prize Unclaimed Prize Draw <inser…"
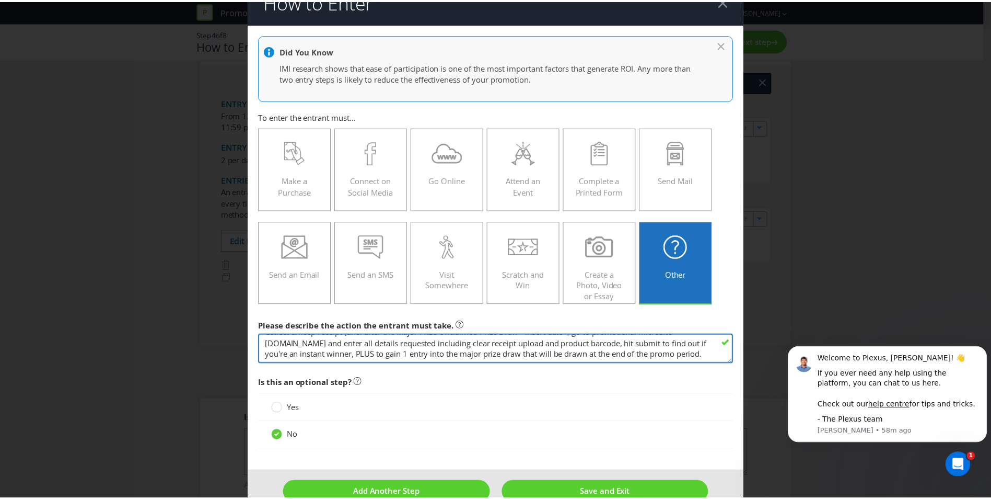
scroll to position [44, 0]
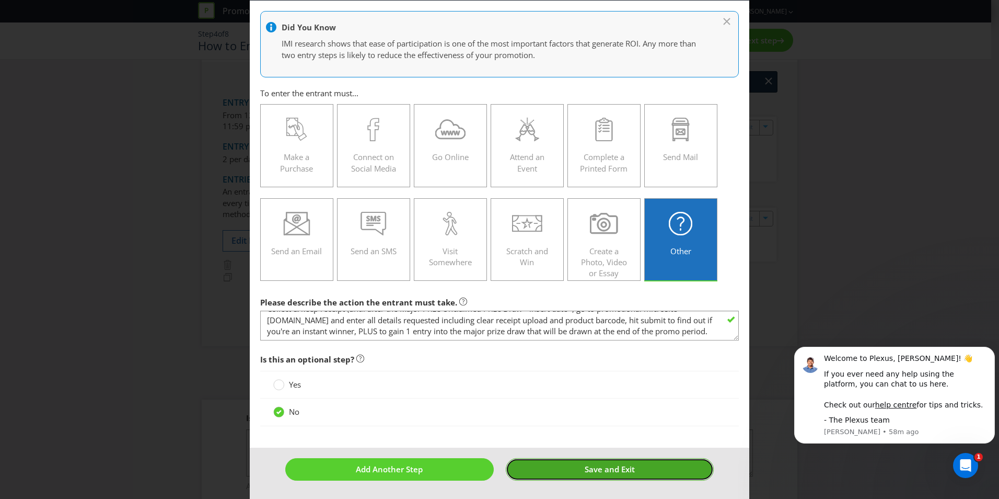
click at [586, 471] on span "Save and Exit" at bounding box center [610, 469] width 50 height 10
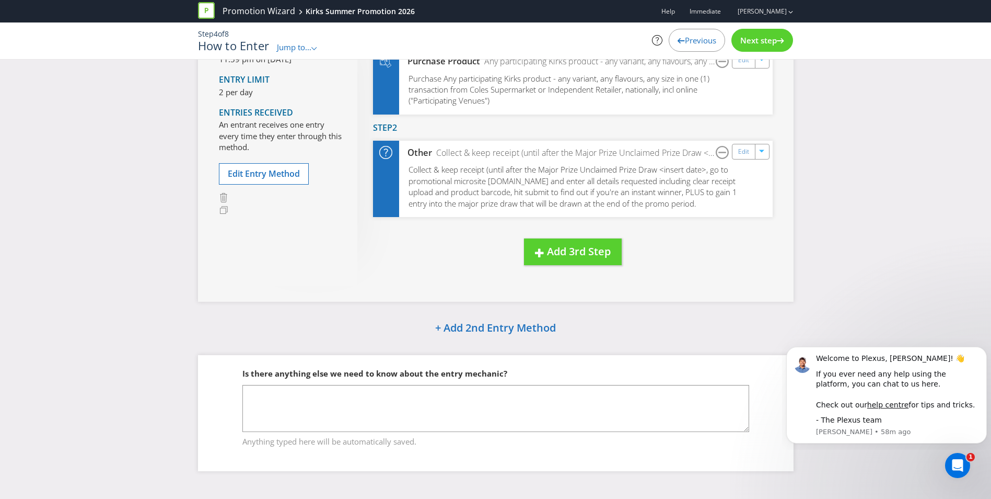
scroll to position [118, 0]
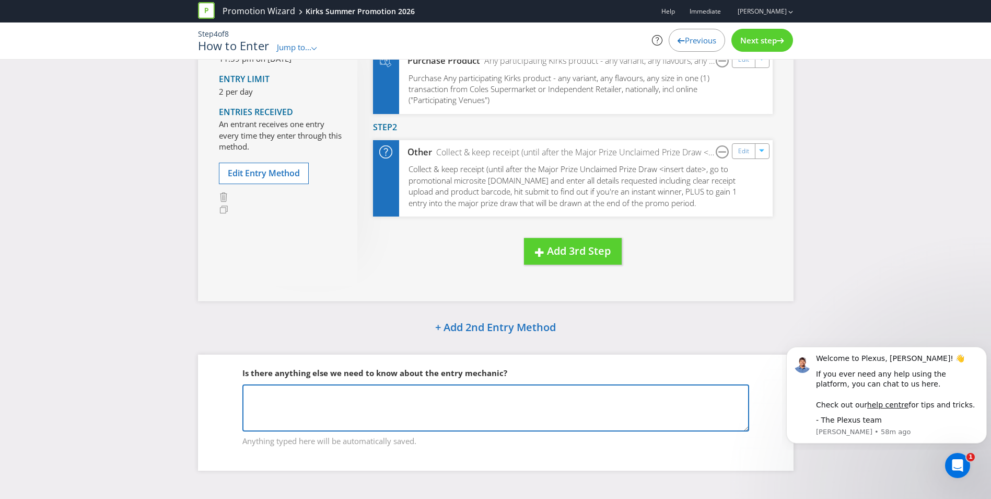
click at [404, 396] on textarea at bounding box center [495, 407] width 507 height 47
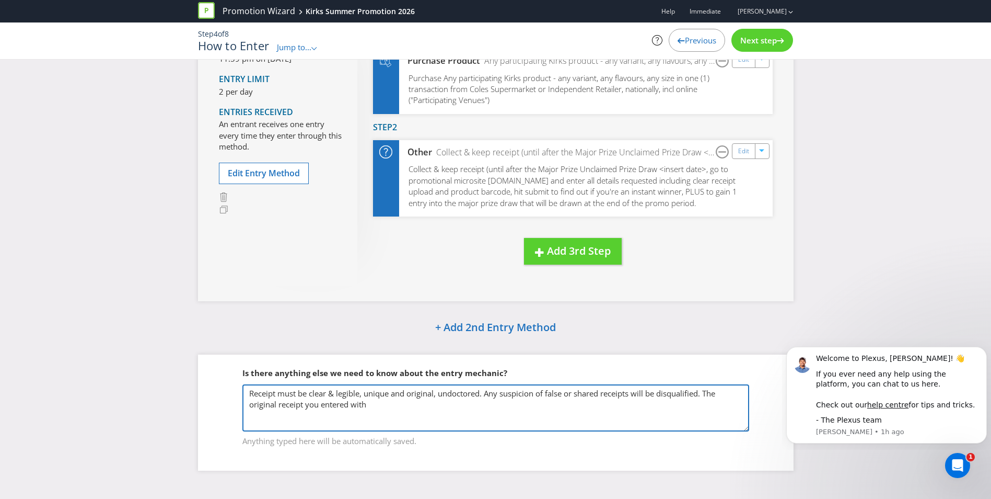
drag, startPoint x: 382, startPoint y: 406, endPoint x: 232, endPoint y: 390, distance: 150.8
click at [232, 390] on fieldset "Is there anything else we need to know about the entry mechanic? Receipt must b…" at bounding box center [496, 400] width 554 height 108
click at [407, 411] on textarea "Receipt must be clear & legible, unique and original, undoctored. Any suspicion…" at bounding box center [495, 407] width 507 height 47
click at [389, 411] on textarea "Receipt must be clear & legible, unique and original, undoctored. Any suspicion…" at bounding box center [495, 407] width 507 height 47
drag, startPoint x: 385, startPoint y: 411, endPoint x: 223, endPoint y: 394, distance: 162.9
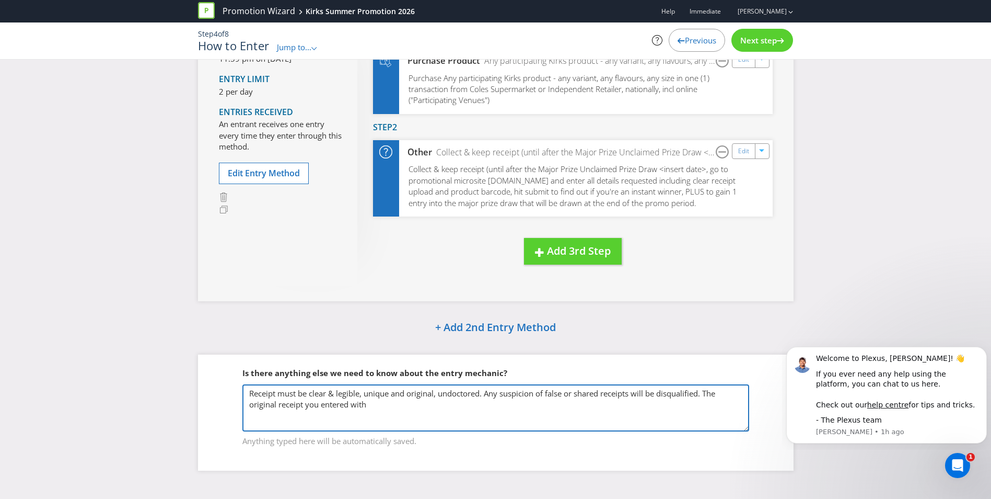
click at [223, 394] on fieldset "Is there anything else we need to know about the entry mechanic? Receipt must b…" at bounding box center [496, 400] width 554 height 108
paste textarea "Proof of Purchase: The entrant must retain proof of purchase. The proof of purc…"
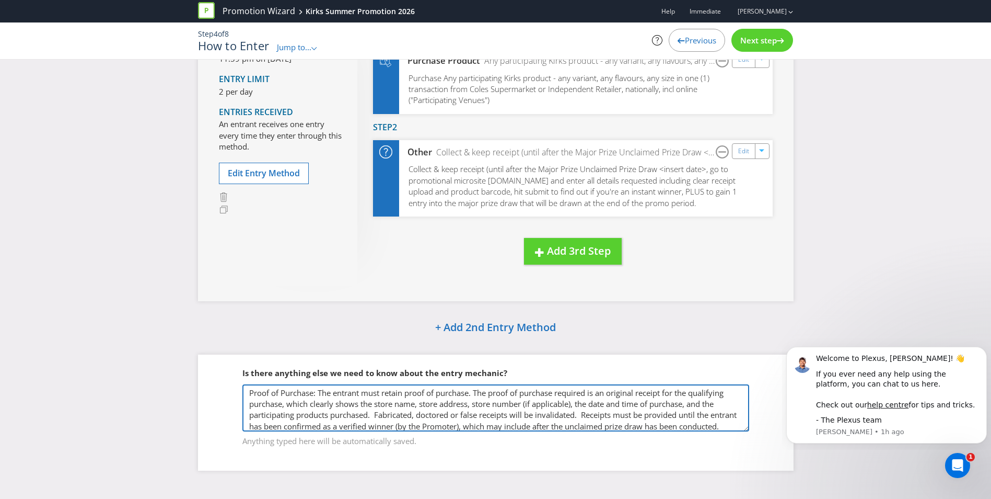
scroll to position [0, 0]
click at [318, 391] on textarea "Proof of Purchase: The entrant must retain proof of purchase. The proof of purc…" at bounding box center [495, 407] width 507 height 47
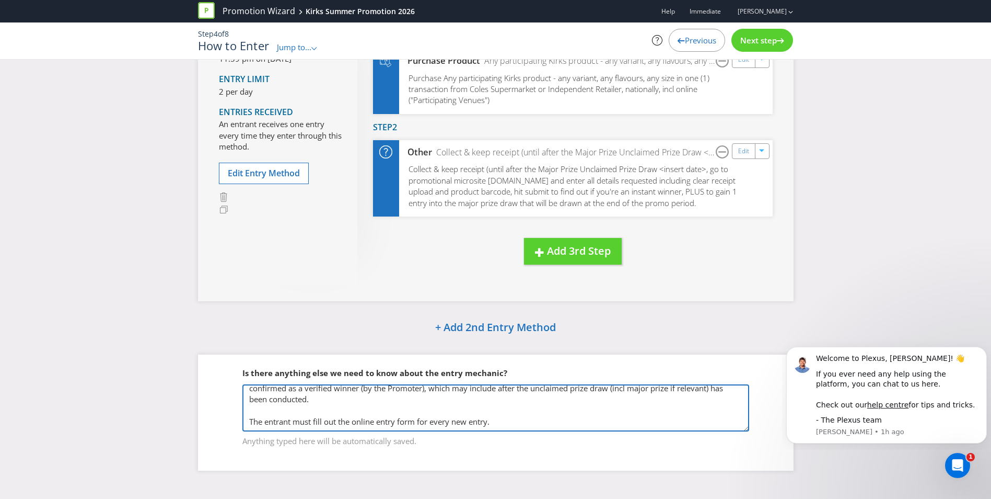
scroll to position [39, 0]
type textarea "The entrant must retain proof of purchase (receipt). The proof of purchase requ…"
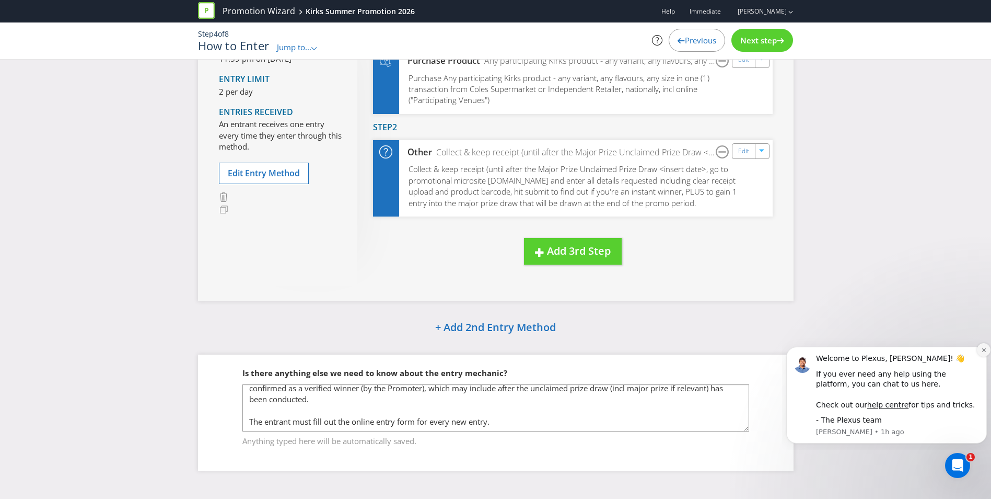
click at [984, 347] on icon "Dismiss notification" at bounding box center [984, 350] width 6 height 6
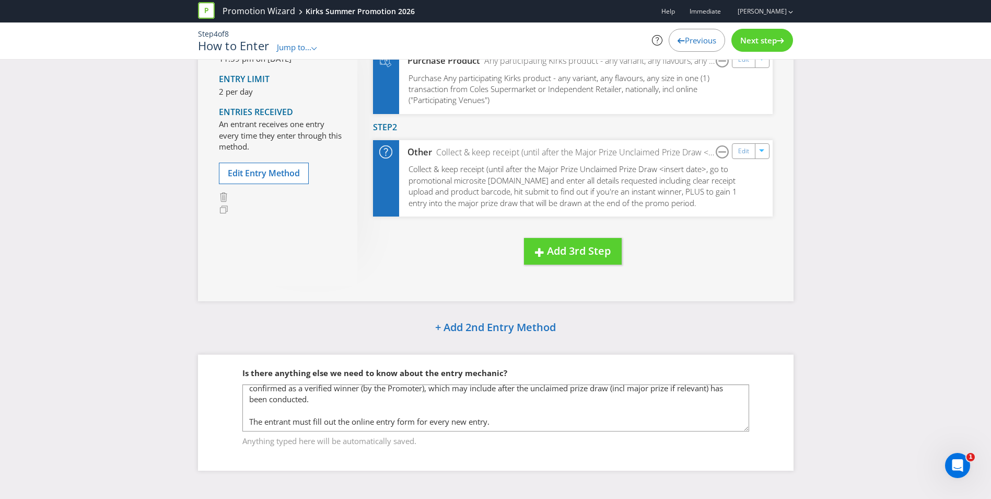
click at [804, 426] on div "Buy, Scan, Win. Entry Period From 12:01 am on [DATE] to 11:59 pm on [DATE] Entr…" at bounding box center [495, 219] width 991 height 532
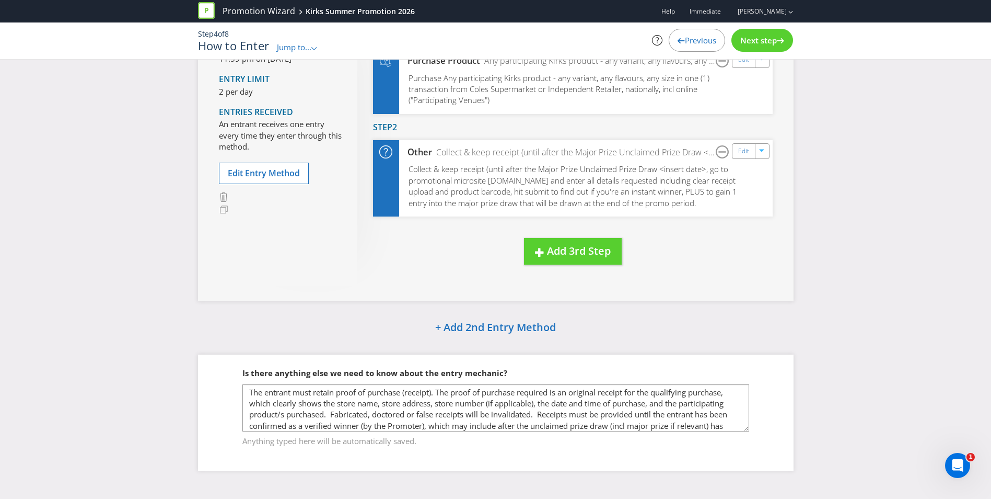
scroll to position [0, 0]
click at [759, 38] on span "Next step" at bounding box center [758, 40] width 37 height 10
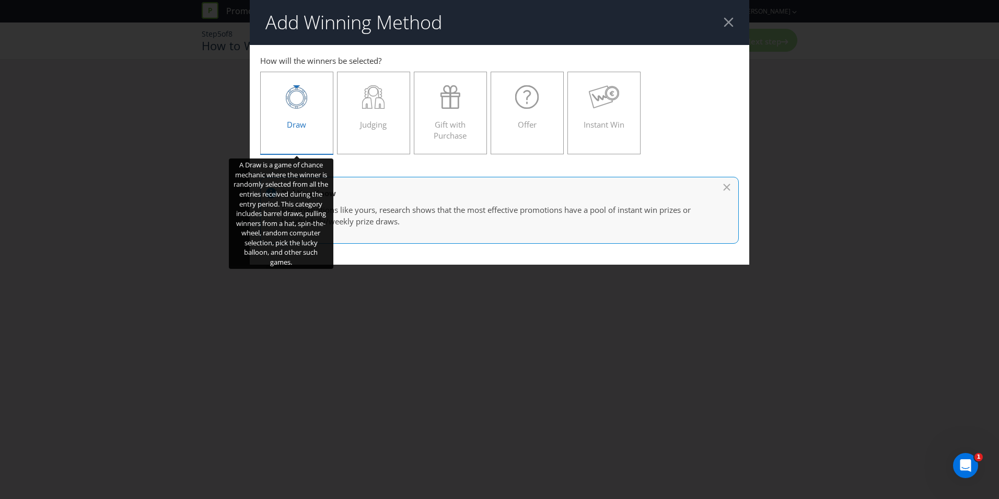
click at [299, 111] on div "Draw" at bounding box center [296, 108] width 51 height 47
click at [0, 0] on input "Draw" at bounding box center [0, 0] width 0 height 0
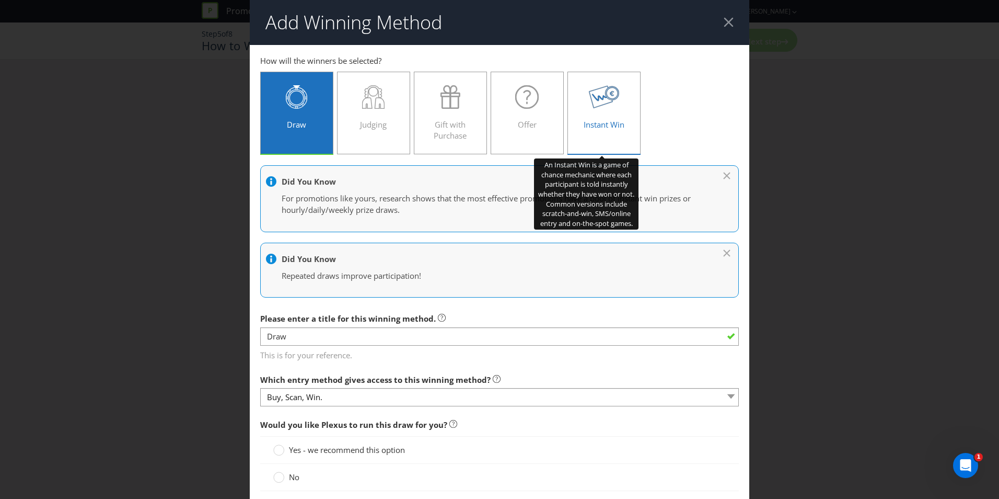
click at [601, 125] on span "Instant Win" at bounding box center [604, 124] width 41 height 10
click at [0, 0] on input "Instant Win" at bounding box center [0, 0] width 0 height 0
type input "Instant Win"
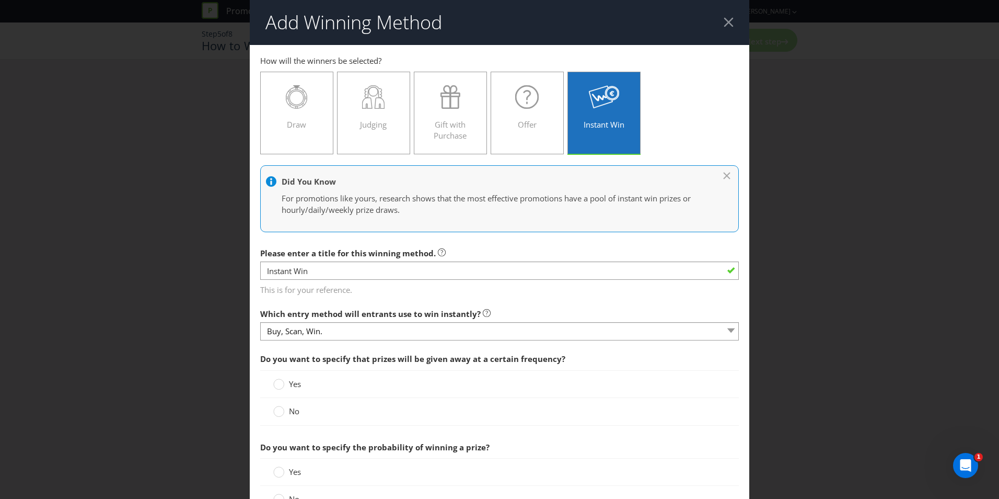
click at [285, 413] on label "No" at bounding box center [287, 411] width 28 height 11
click at [0, 0] on input "No" at bounding box center [0, 0] width 0 height 0
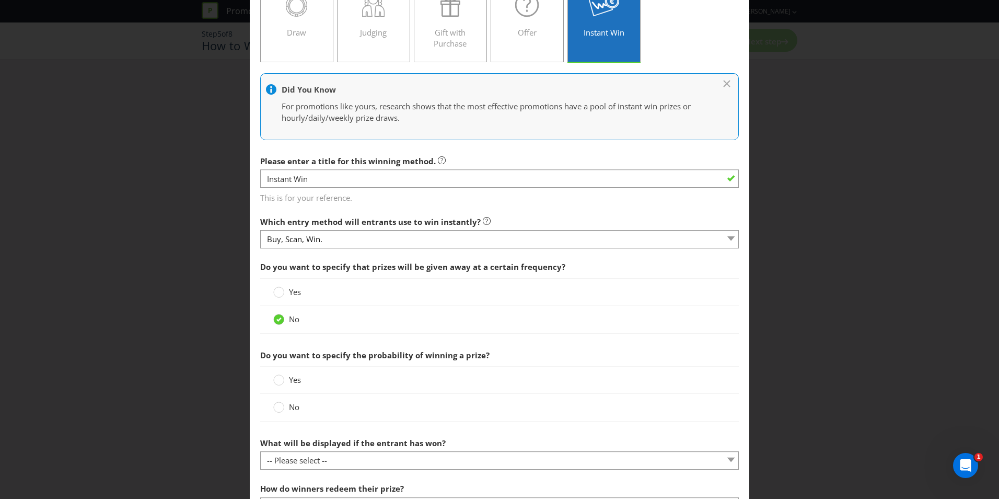
scroll to position [93, 0]
click at [282, 408] on circle at bounding box center [279, 406] width 10 height 10
click at [0, 0] on input "No" at bounding box center [0, 0] width 0 height 0
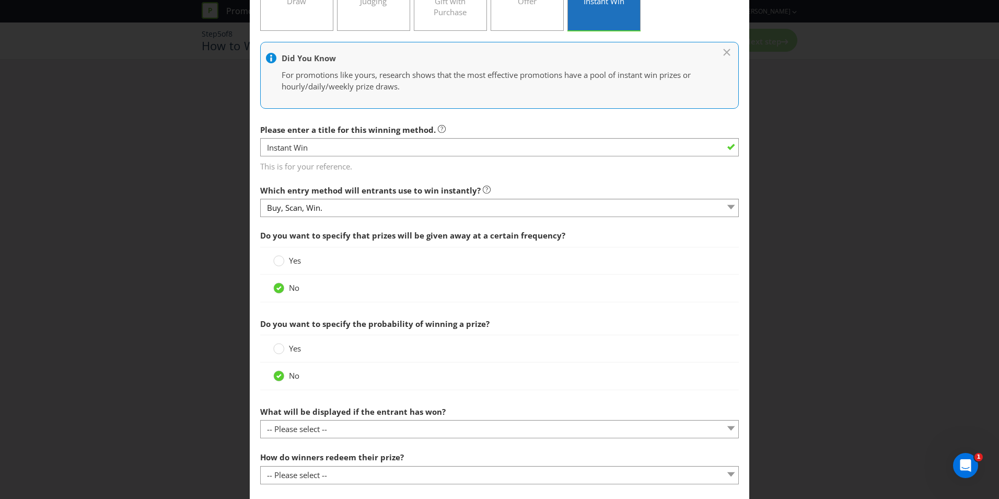
scroll to position [251, 0]
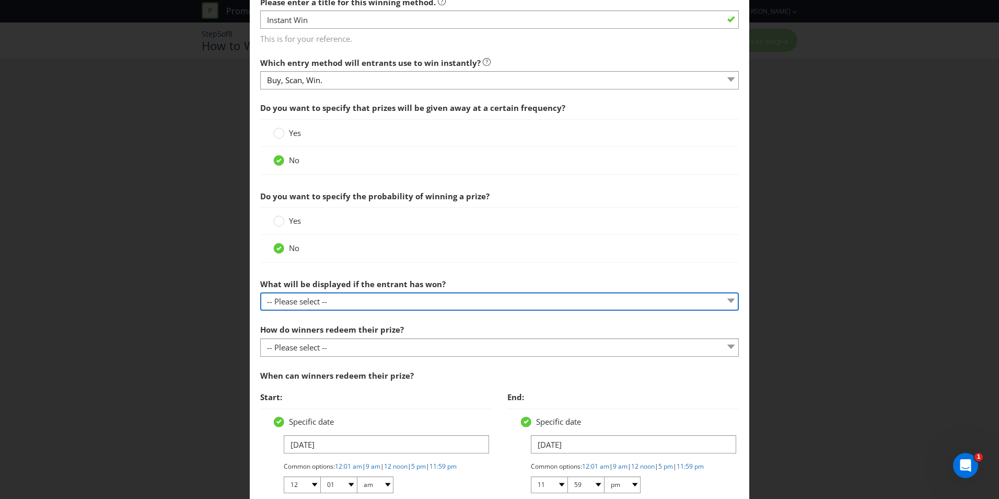
click at [316, 300] on select "-- Please select -- The winner will be notified as appropriate for the entry me…" at bounding box center [499, 301] width 479 height 18
select select "OTHER"
click at [260, 292] on select "-- Please select -- The winner will be notified as appropriate for the entry me…" at bounding box center [499, 301] width 479 height 18
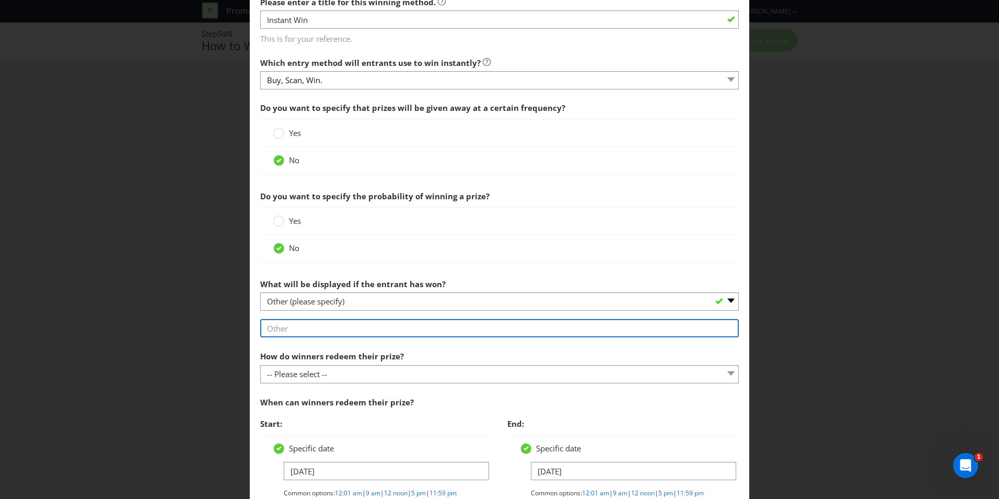
click at [292, 331] on input "text" at bounding box center [499, 328] width 479 height 18
paste input "Instant Prize winners will be notified on screen upon entry form submission, su…"
type input "Instant Prize winners will be notified on screen upon entry form submission, su…"
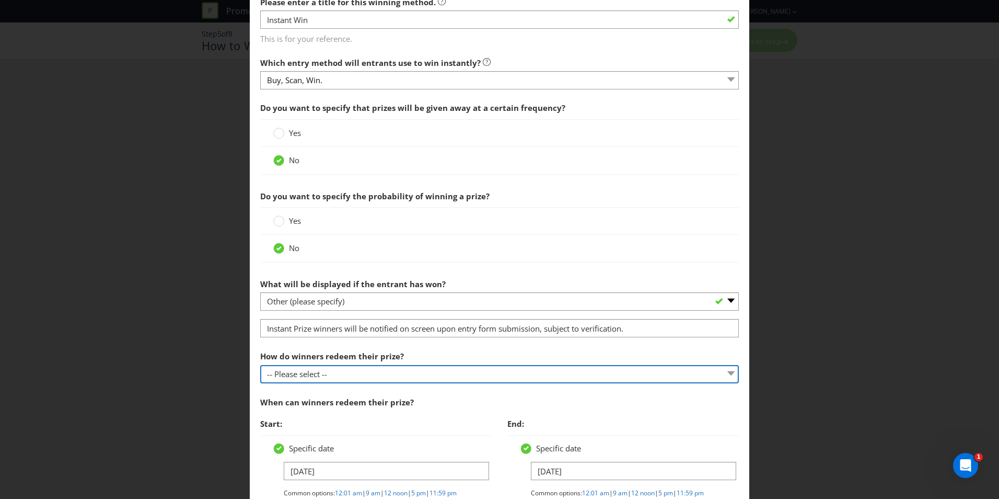
click at [300, 374] on select "-- Please select -- Present winning message to venue staff Follow instructions …" at bounding box center [499, 374] width 479 height 18
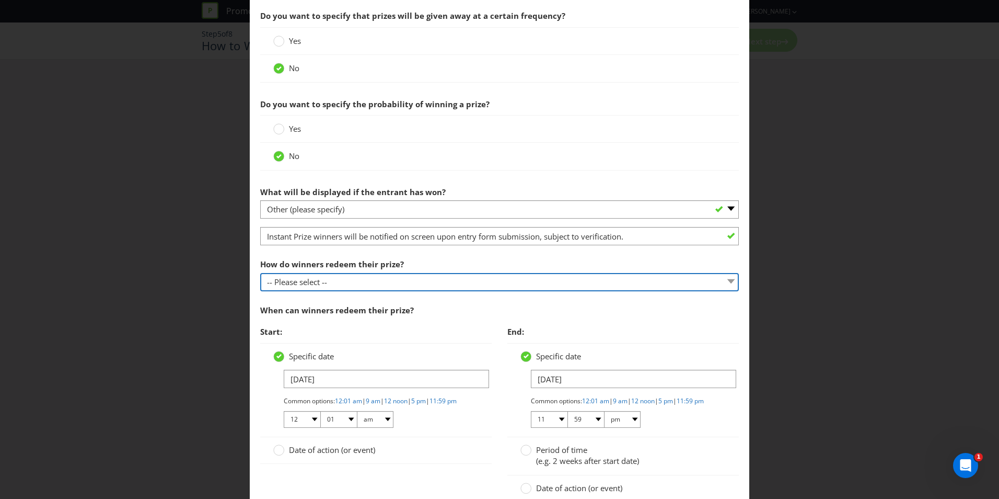
scroll to position [352, 0]
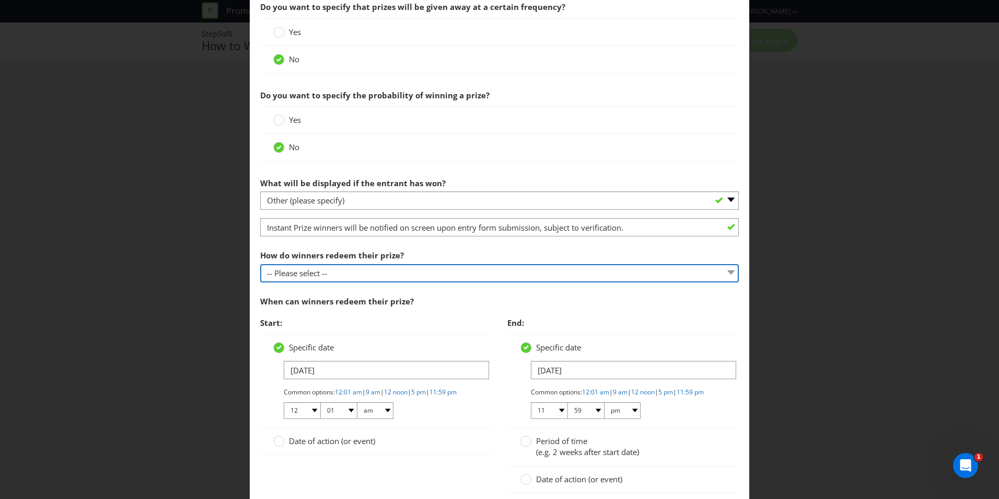
click at [315, 272] on select "-- Please select -- Present winning message to venue staff Follow instructions …" at bounding box center [499, 273] width 479 height 18
select select "PROMOTER_CONTACT_WINNER"
click at [260, 264] on select "-- Please select -- Present winning message to venue staff Follow instructions …" at bounding box center [499, 273] width 479 height 18
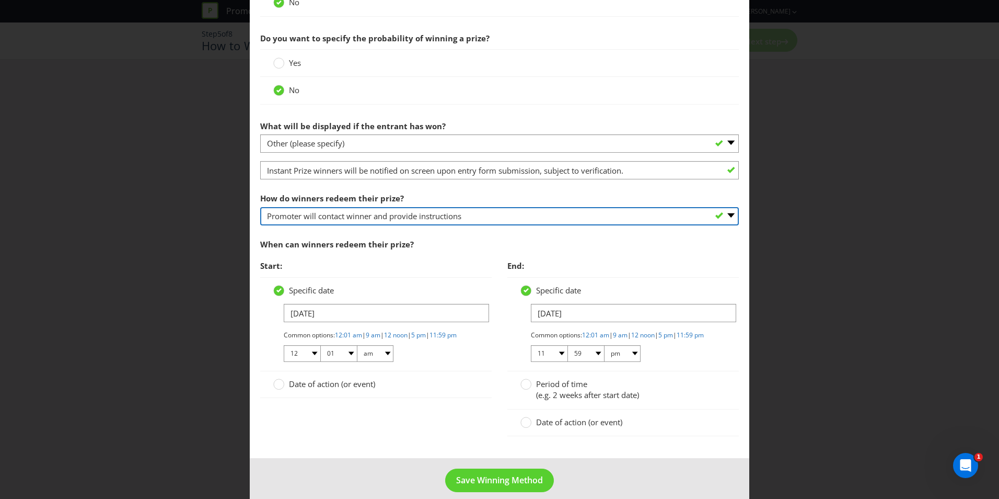
scroll to position [430, 0]
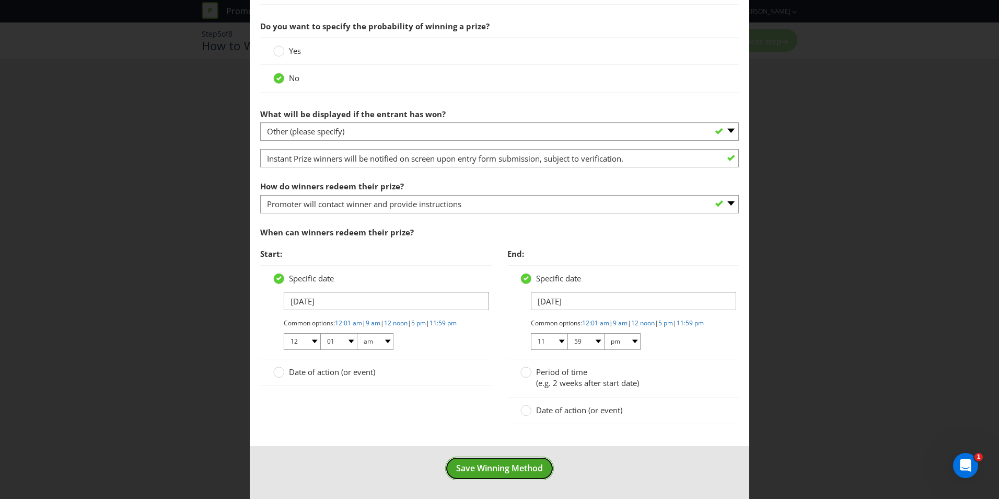
click at [485, 470] on span "Save Winning Method" at bounding box center [499, 467] width 87 height 11
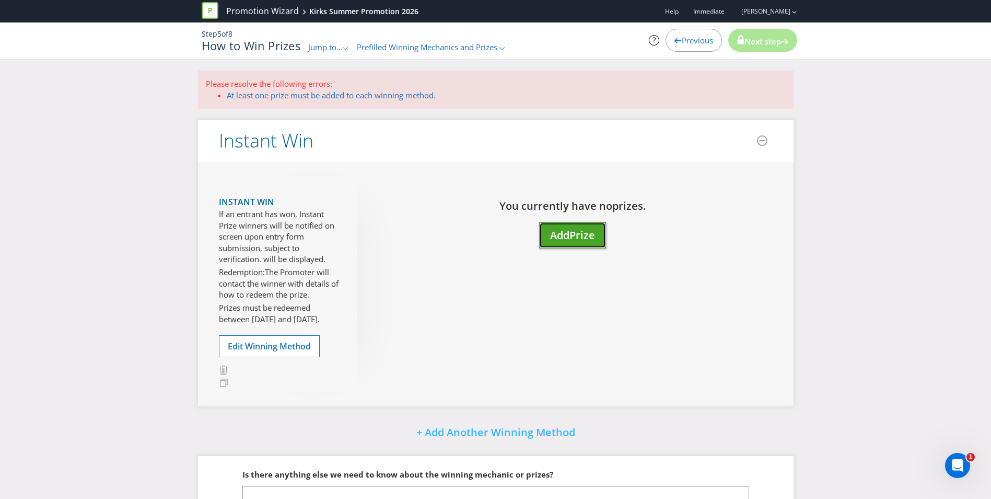
click at [559, 232] on span "Add" at bounding box center [559, 235] width 19 height 14
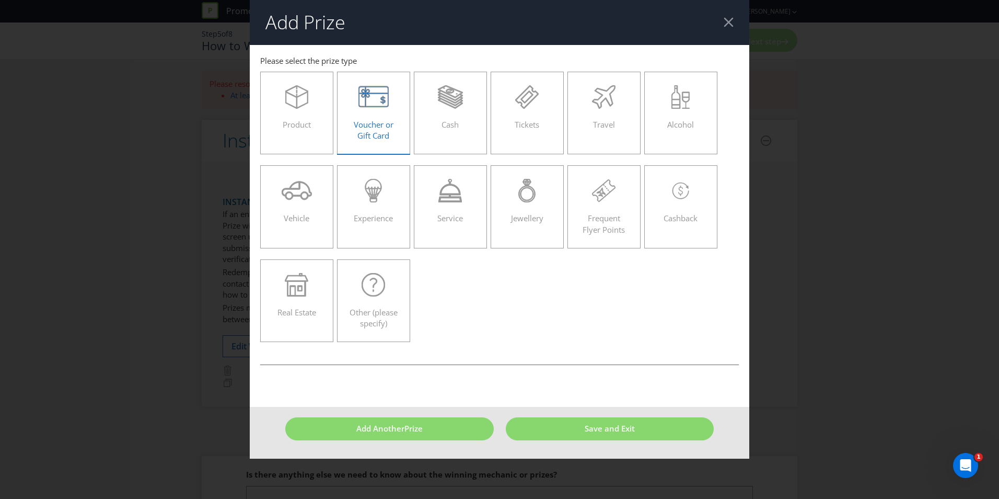
click at [377, 103] on icon at bounding box center [373, 97] width 31 height 24
click at [0, 0] on input "Voucher or Gift Card" at bounding box center [0, 0] width 0 height 0
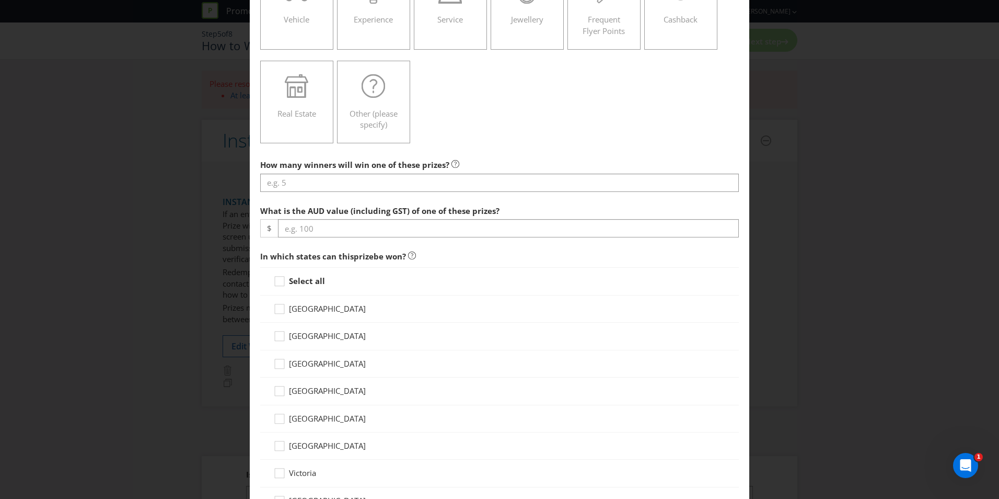
scroll to position [174, 0]
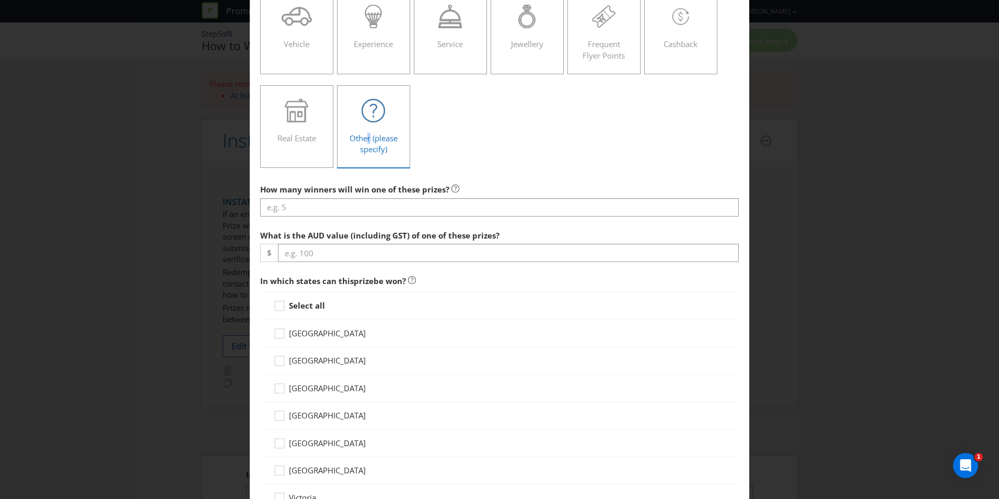
click at [367, 125] on div "Other (please specify)" at bounding box center [373, 122] width 51 height 47
click at [399, 140] on label "Other (please specify)" at bounding box center [373, 126] width 73 height 83
click at [0, 0] on input "Other (please specify)" at bounding box center [0, 0] width 0 height 0
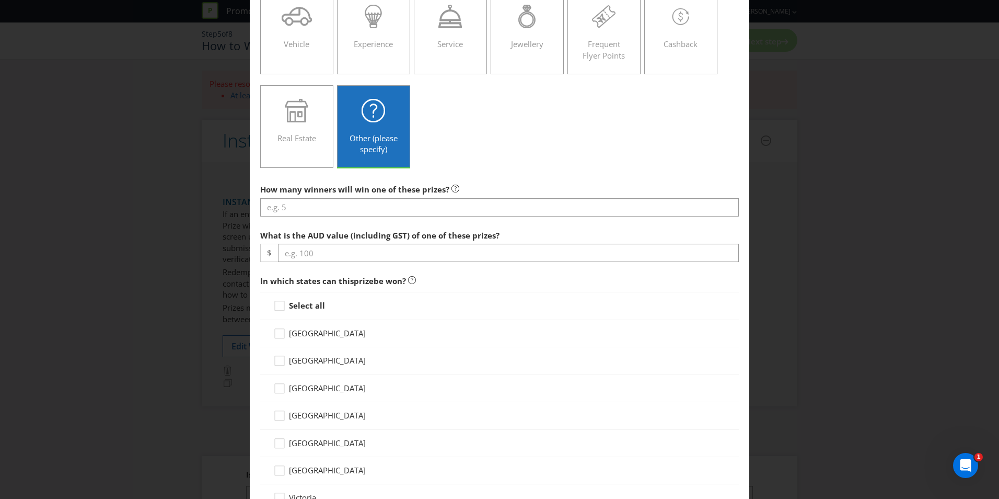
click at [386, 146] on label "Other (please specify)" at bounding box center [373, 126] width 73 height 83
click at [0, 0] on input "Other (please specify)" at bounding box center [0, 0] width 0 height 0
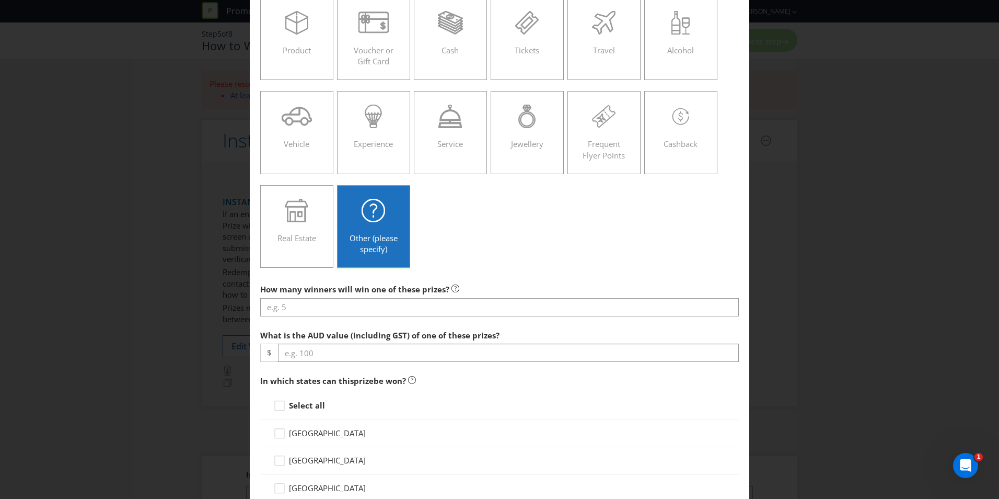
scroll to position [73, 0]
click at [374, 44] on div "Voucher or Gift Card" at bounding box center [373, 35] width 51 height 47
click at [0, 0] on input "Voucher or Gift Card" at bounding box center [0, 0] width 0 height 0
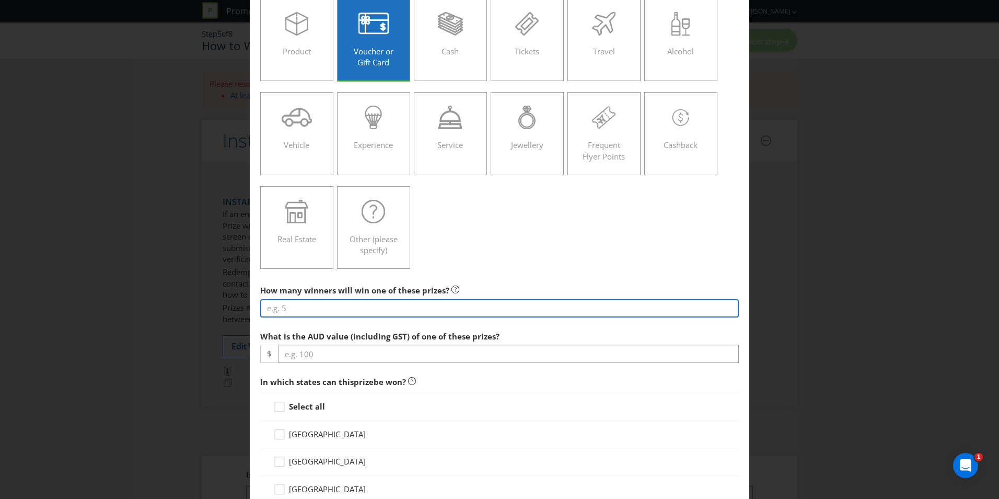
click at [292, 307] on input "number" at bounding box center [499, 308] width 479 height 18
type input "1"
type input "2"
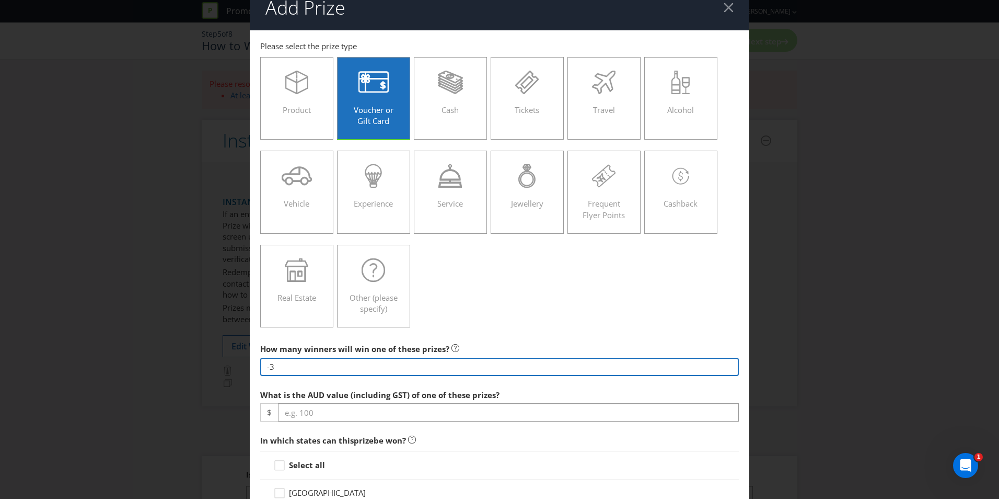
scroll to position [0, 0]
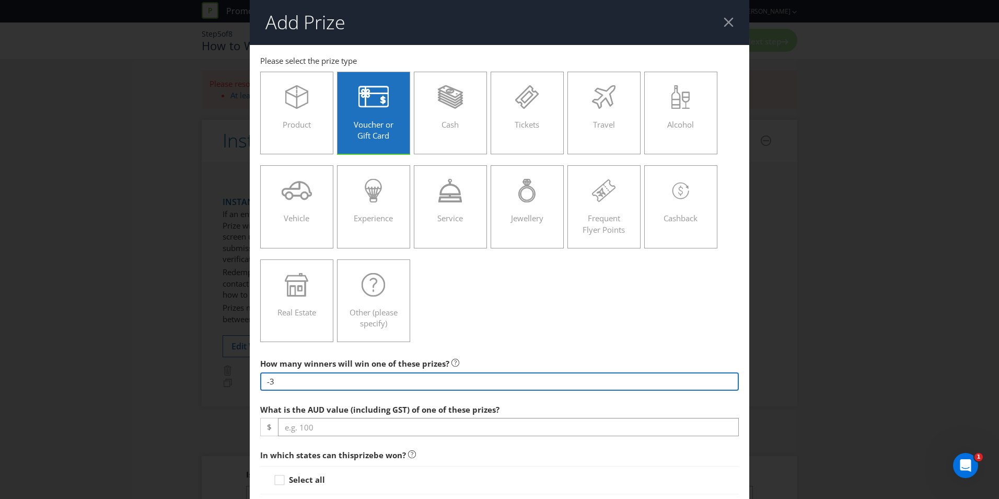
type input "-3"
